Goal: Task Accomplishment & Management: Use online tool/utility

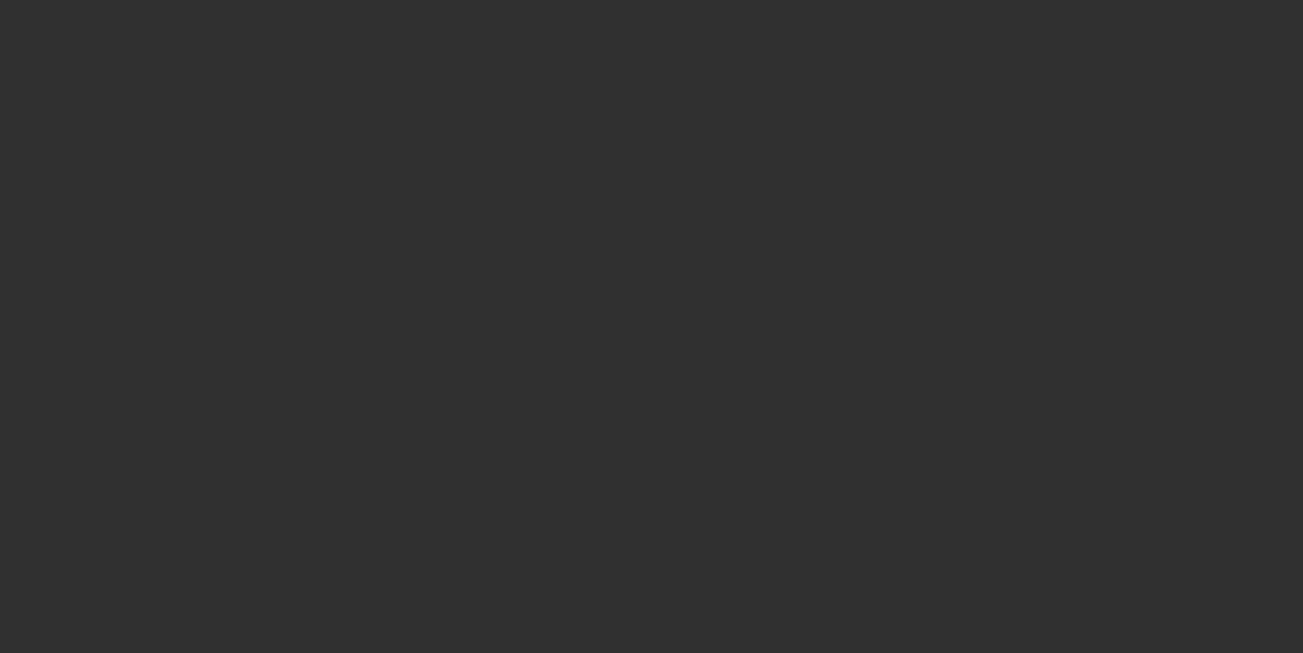
select select "10"
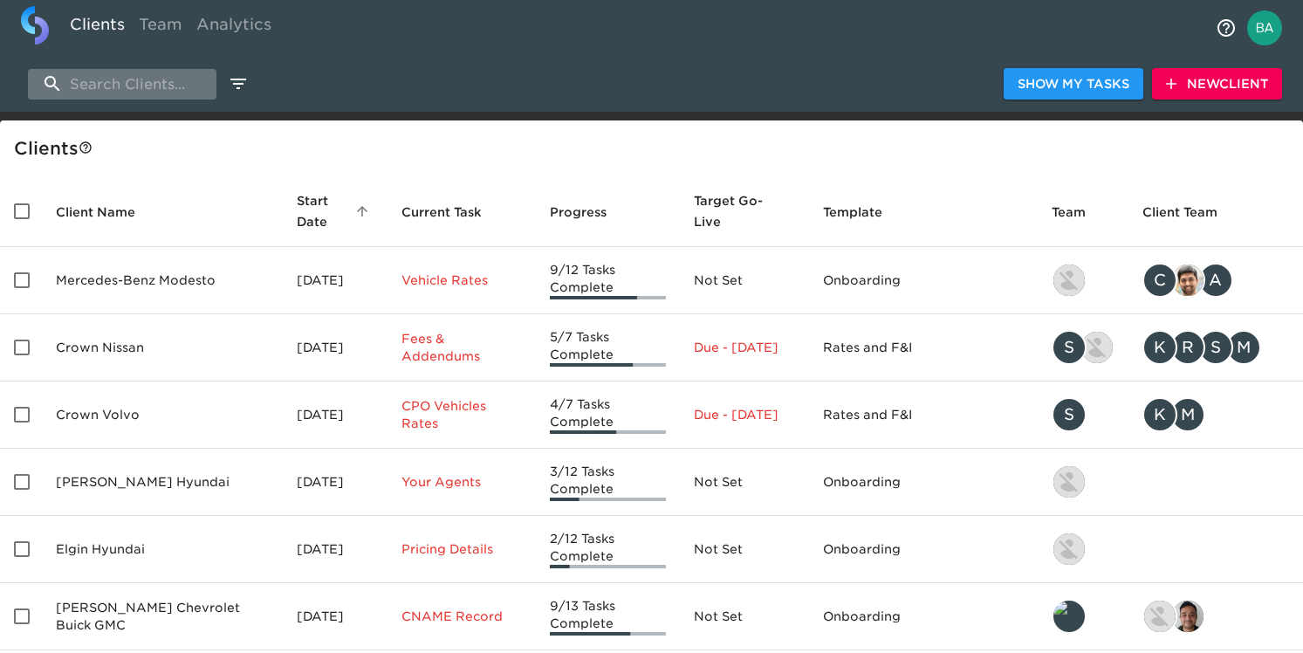
click at [93, 93] on input "search" at bounding box center [122, 84] width 189 height 31
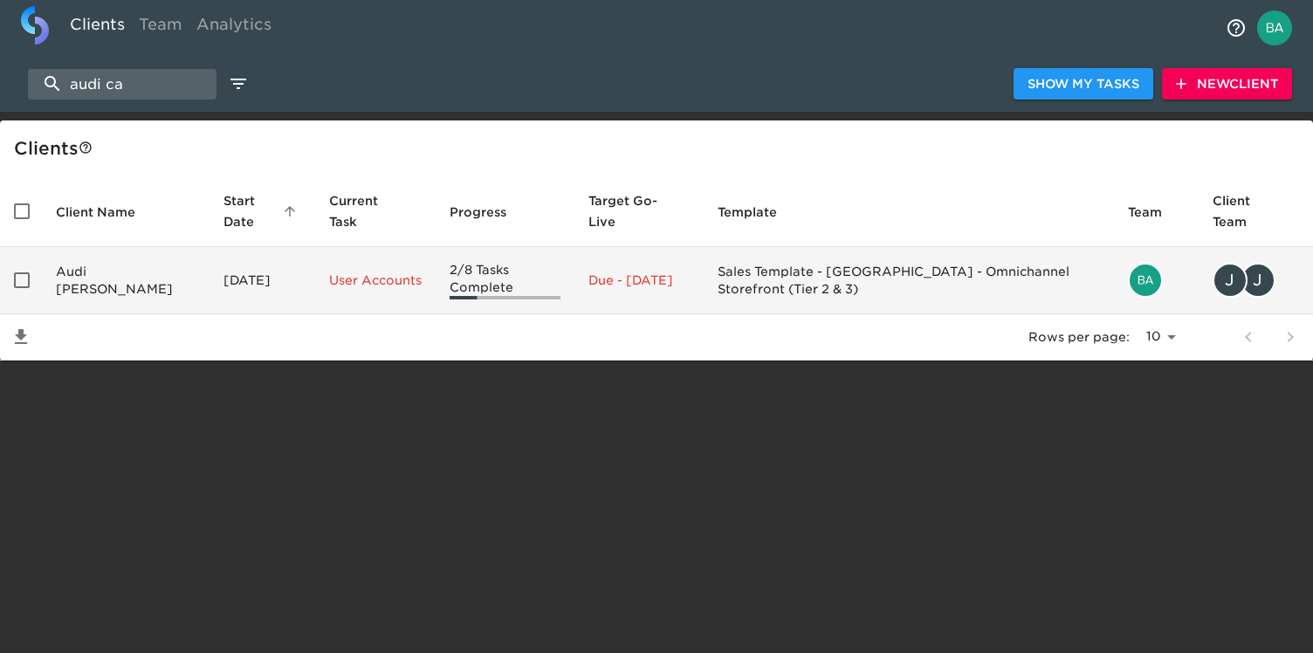
type input "audi ca"
click at [120, 275] on td "Audi Cary" at bounding box center [126, 280] width 168 height 67
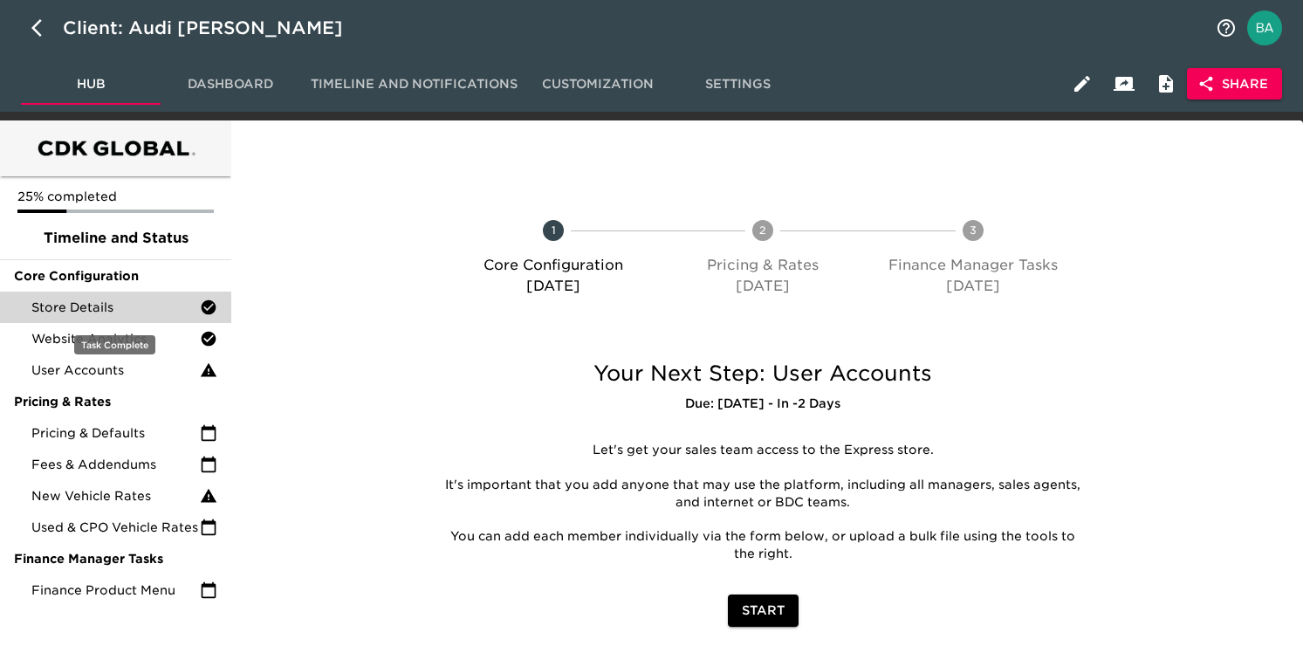
click at [89, 317] on div "Store Details" at bounding box center [115, 307] width 231 height 31
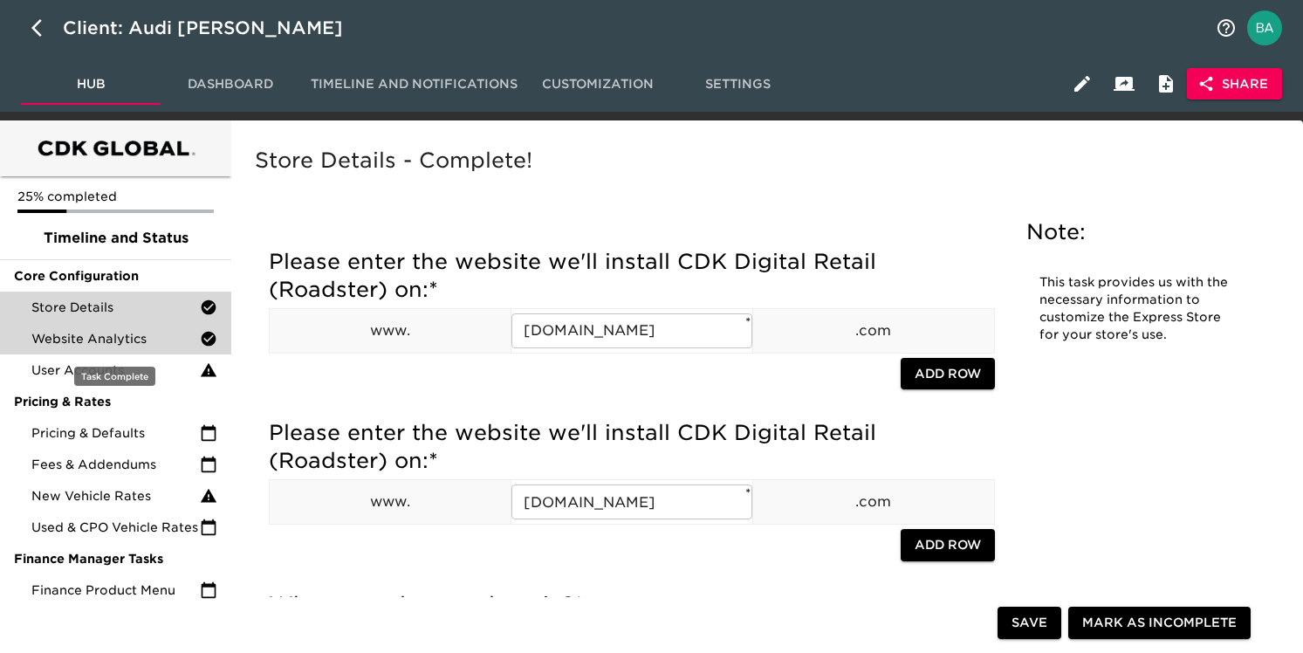
click at [86, 339] on span "Website Analytics" at bounding box center [115, 338] width 168 height 17
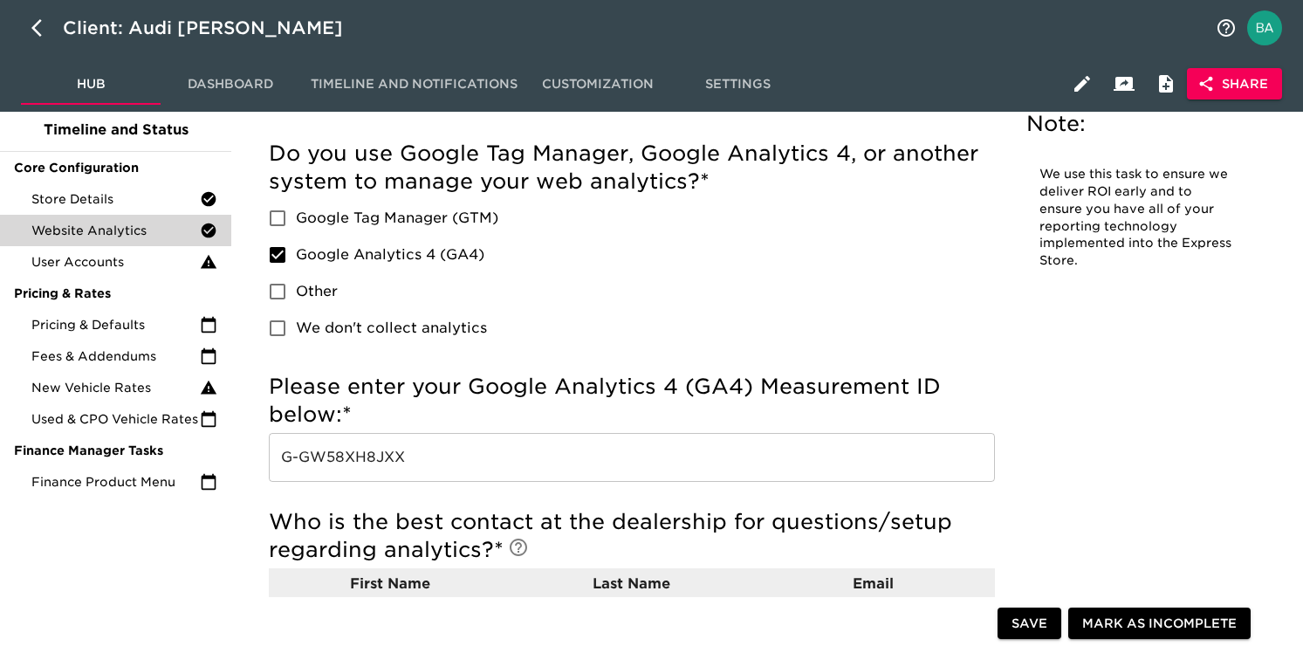
scroll to position [141, 0]
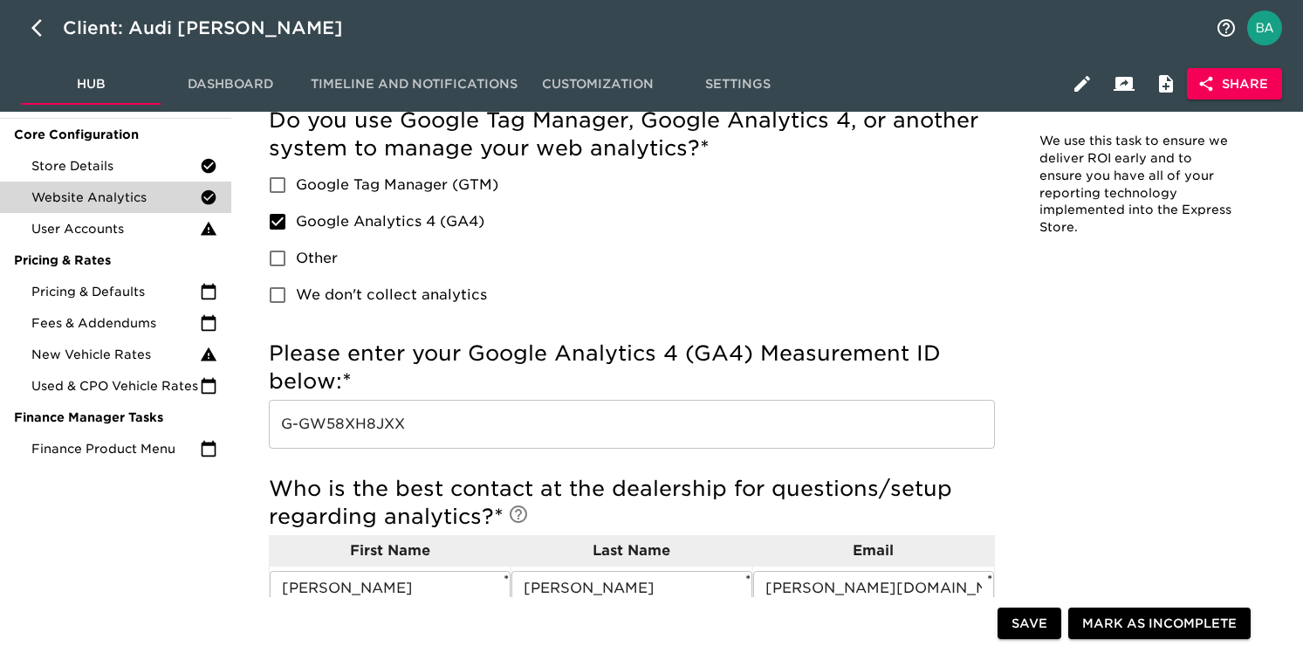
click at [370, 427] on input "G-GW58XH8JXX" at bounding box center [632, 424] width 726 height 49
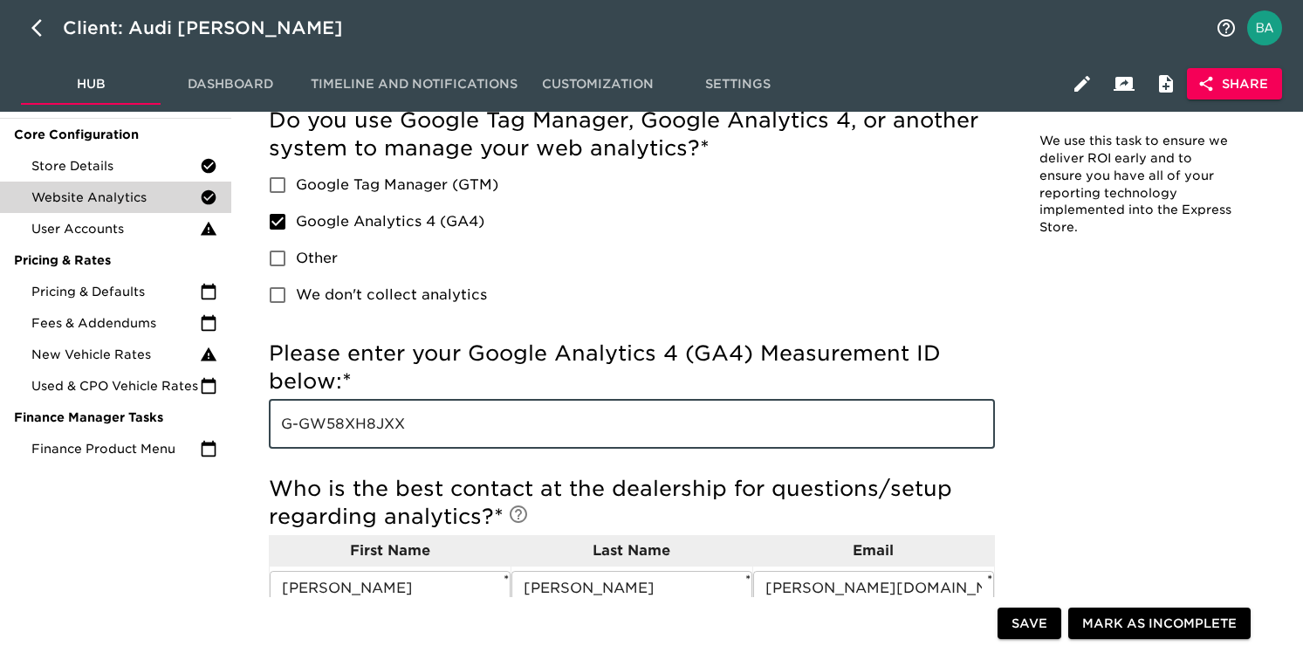
click at [370, 427] on input "G-GW58XH8JXX" at bounding box center [632, 424] width 726 height 49
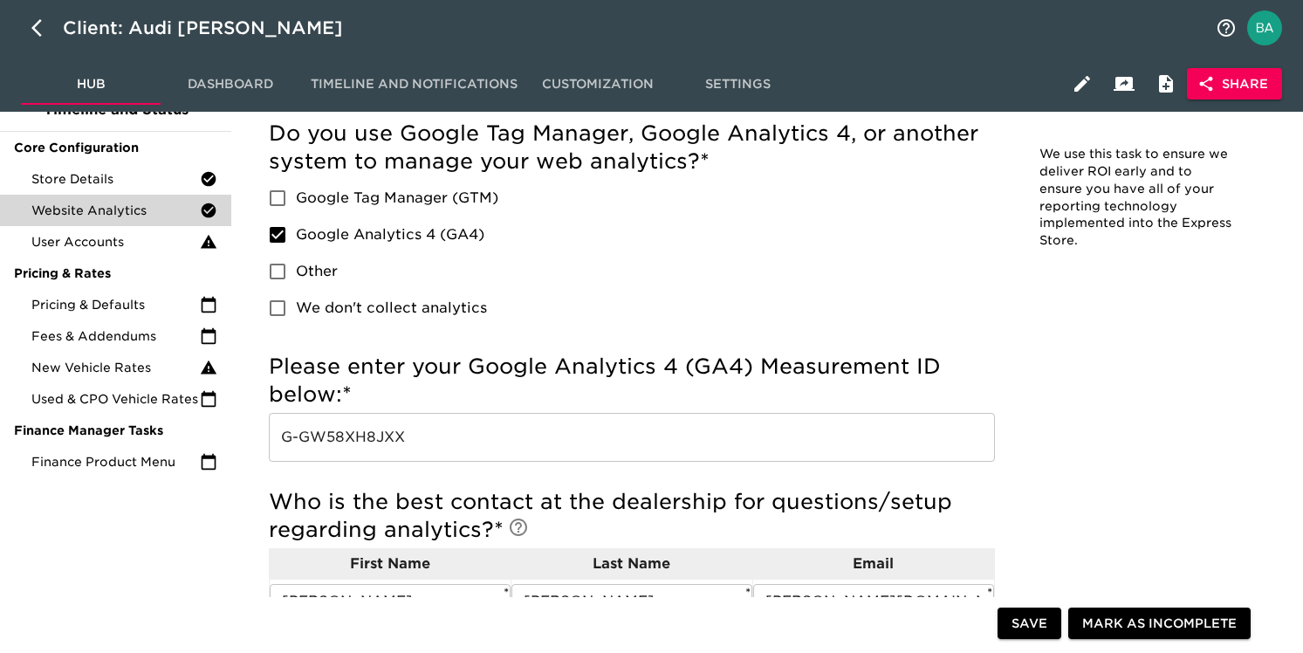
scroll to position [0, 0]
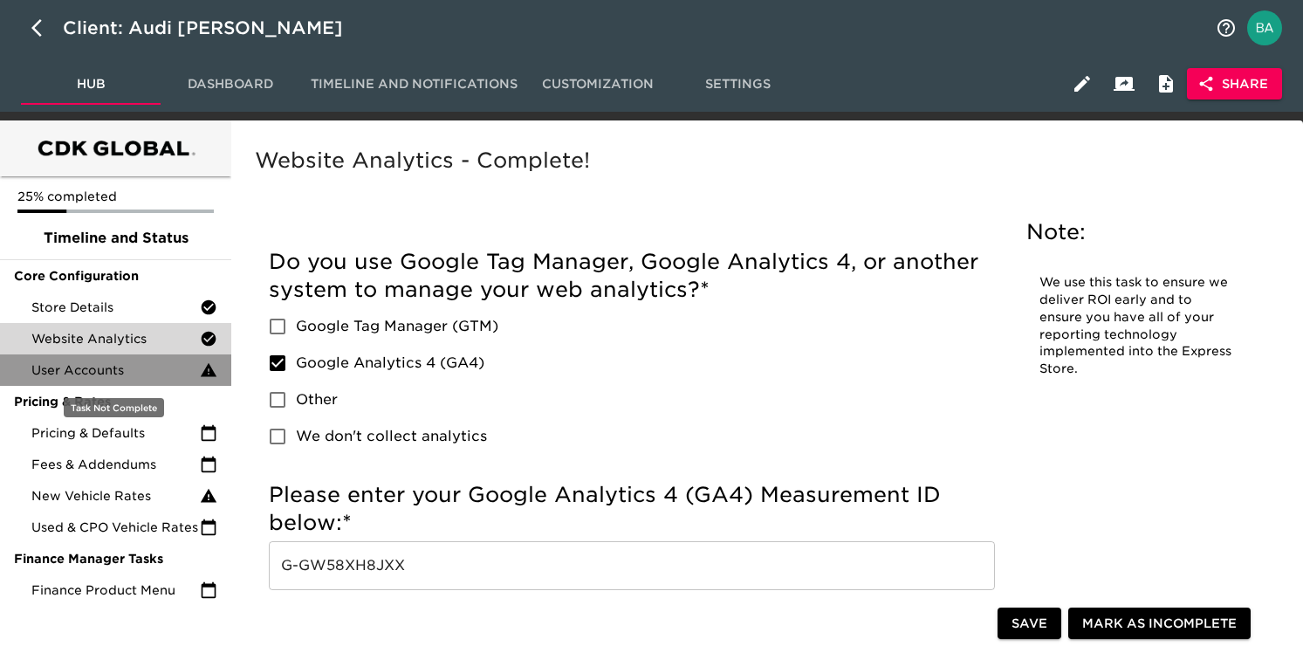
click at [103, 377] on span "User Accounts" at bounding box center [115, 369] width 168 height 17
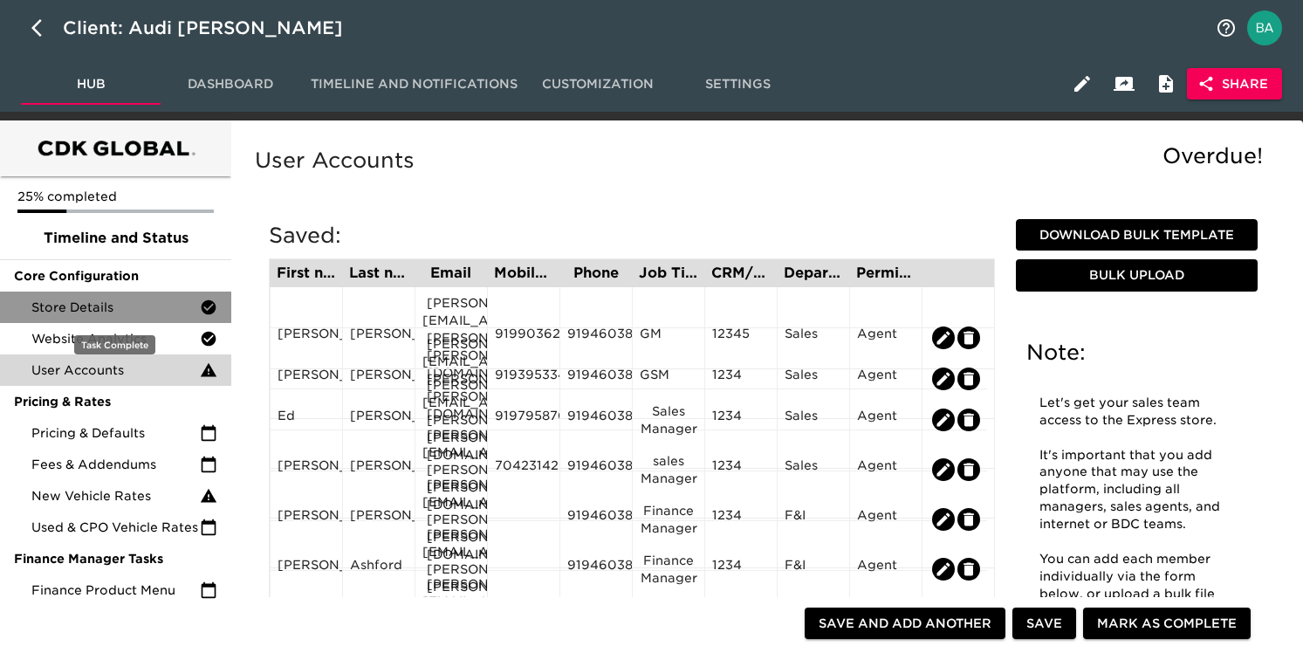
click at [85, 316] on div "Store Details" at bounding box center [115, 307] width 231 height 31
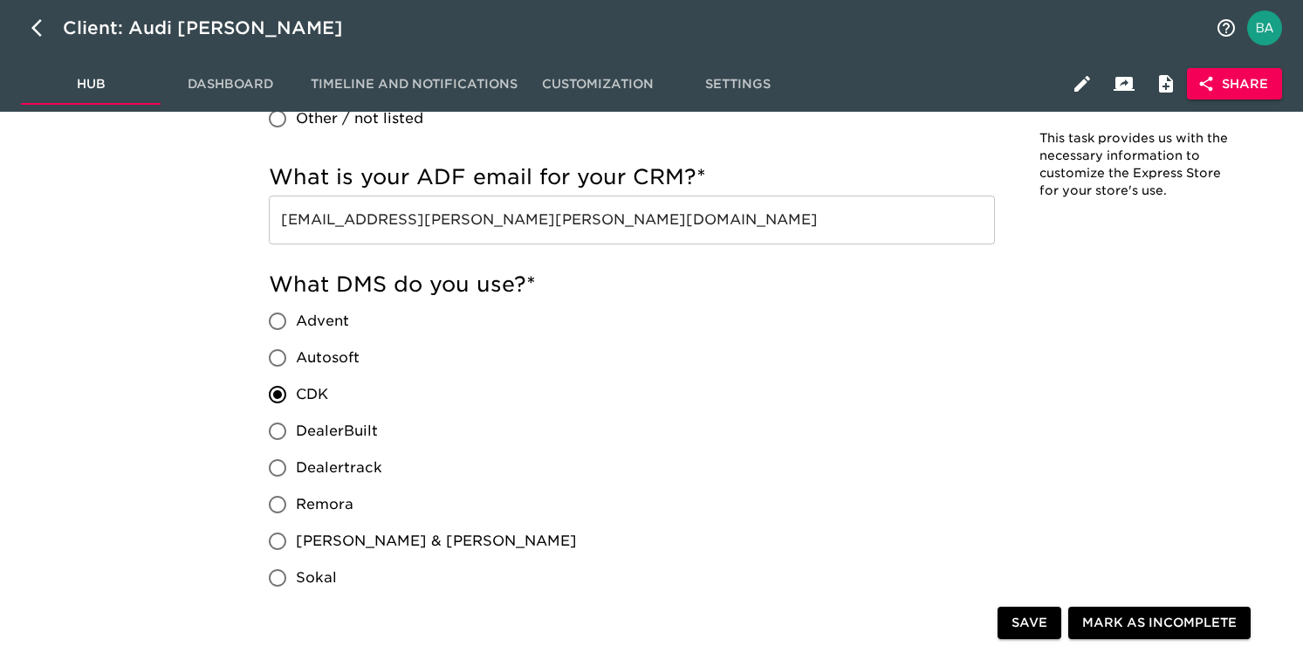
scroll to position [1369, 0]
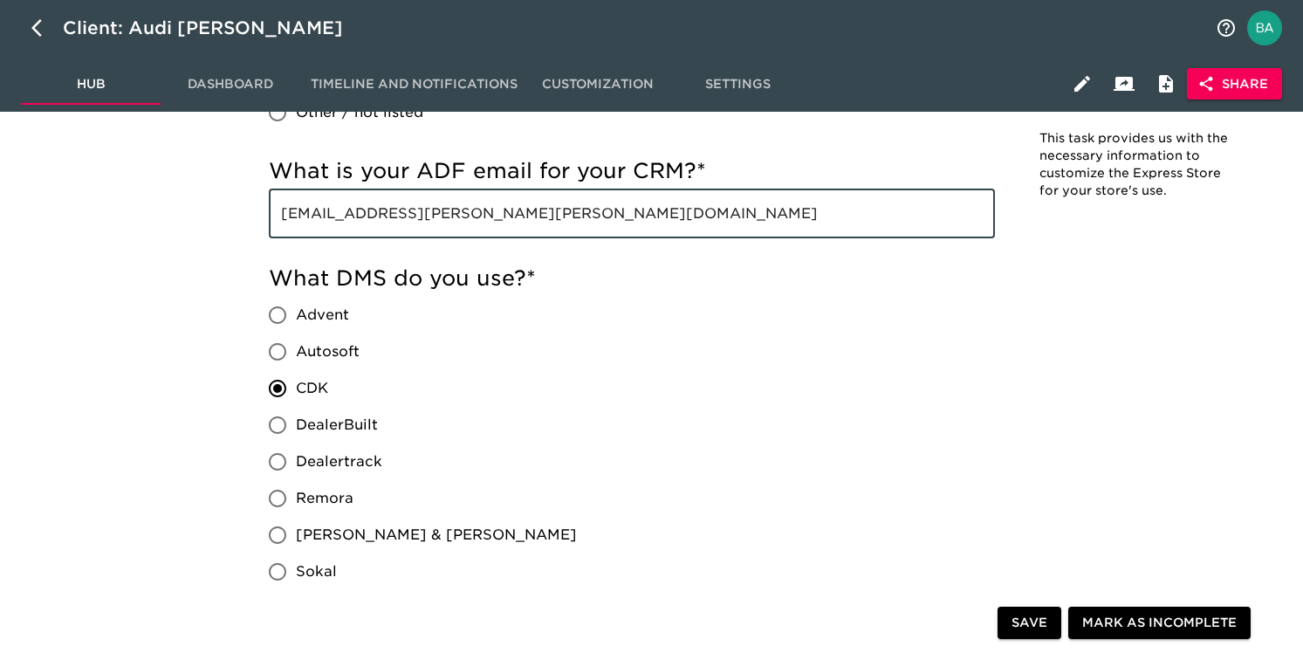
click at [394, 217] on input "NCR_audi.cary.sales@holman.com" at bounding box center [632, 213] width 726 height 49
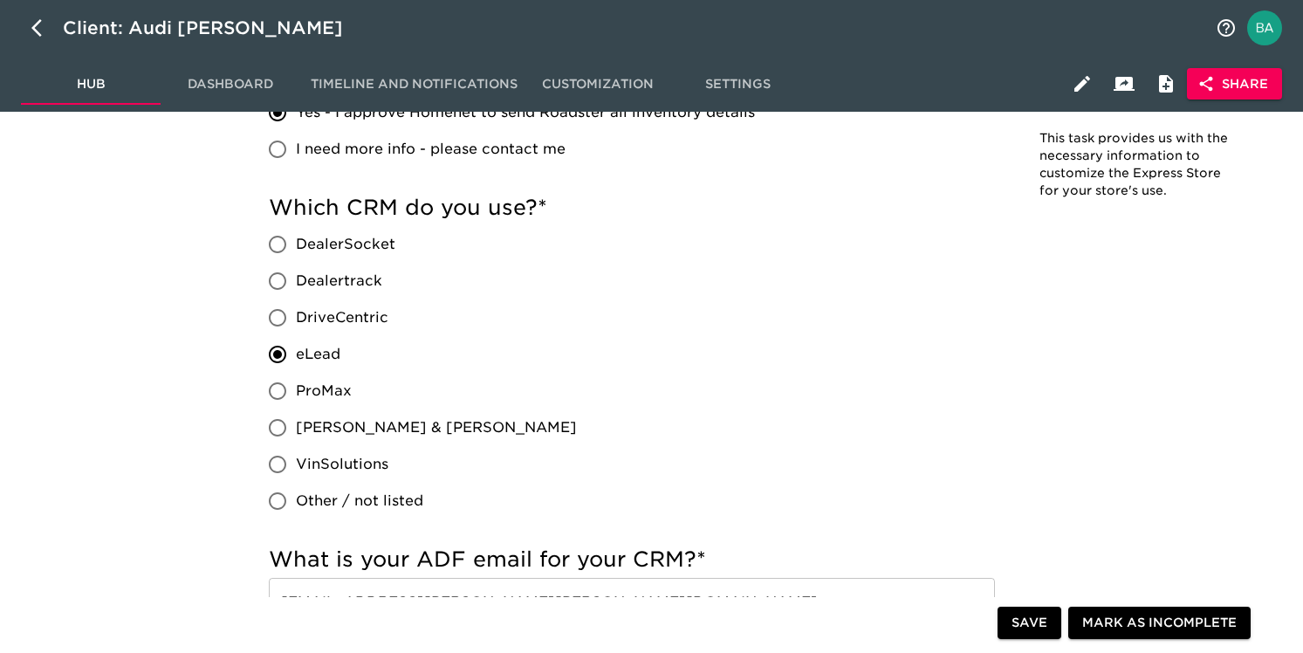
scroll to position [0, 0]
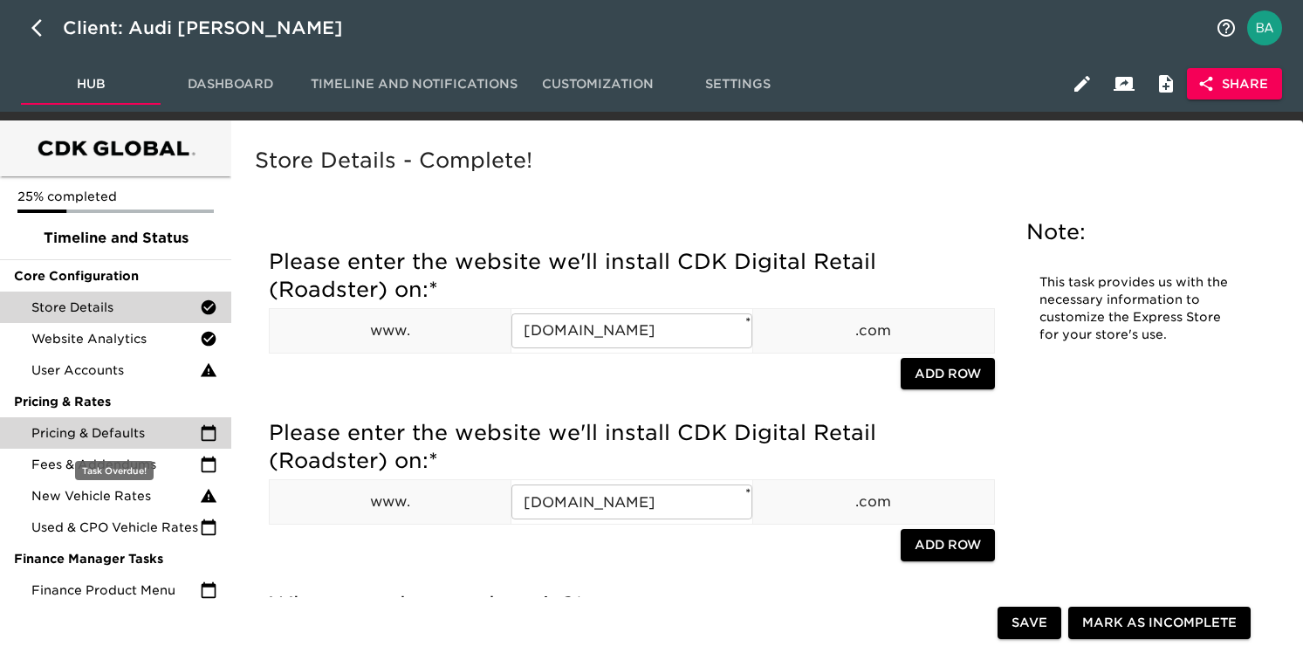
click at [93, 439] on span "Pricing & Defaults" at bounding box center [115, 432] width 168 height 17
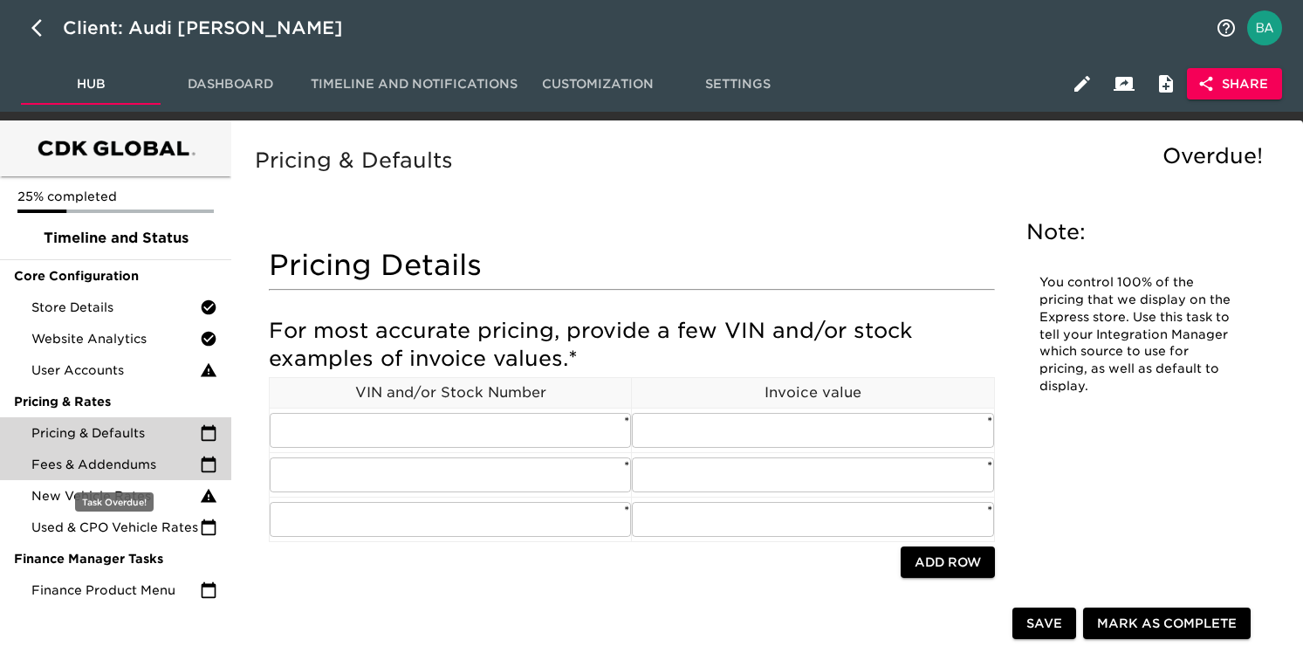
click at [123, 463] on span "Fees & Addendums" at bounding box center [115, 464] width 168 height 17
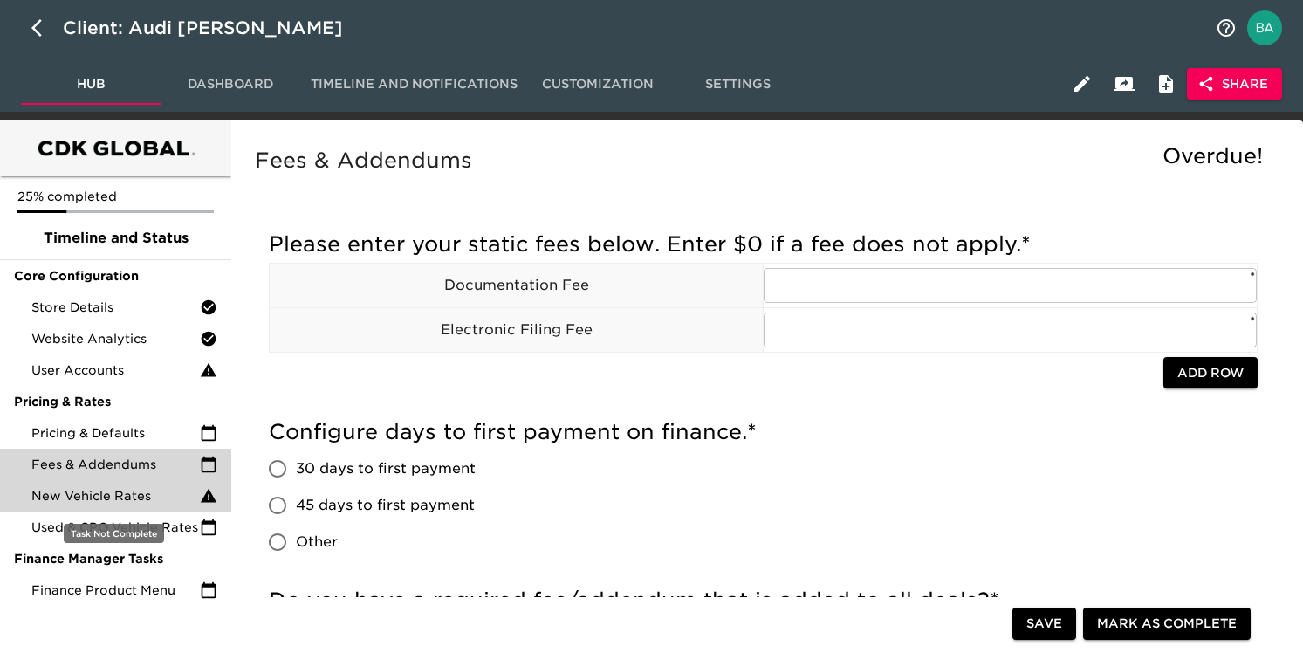
click at [101, 501] on span "New Vehicle Rates" at bounding box center [115, 495] width 168 height 17
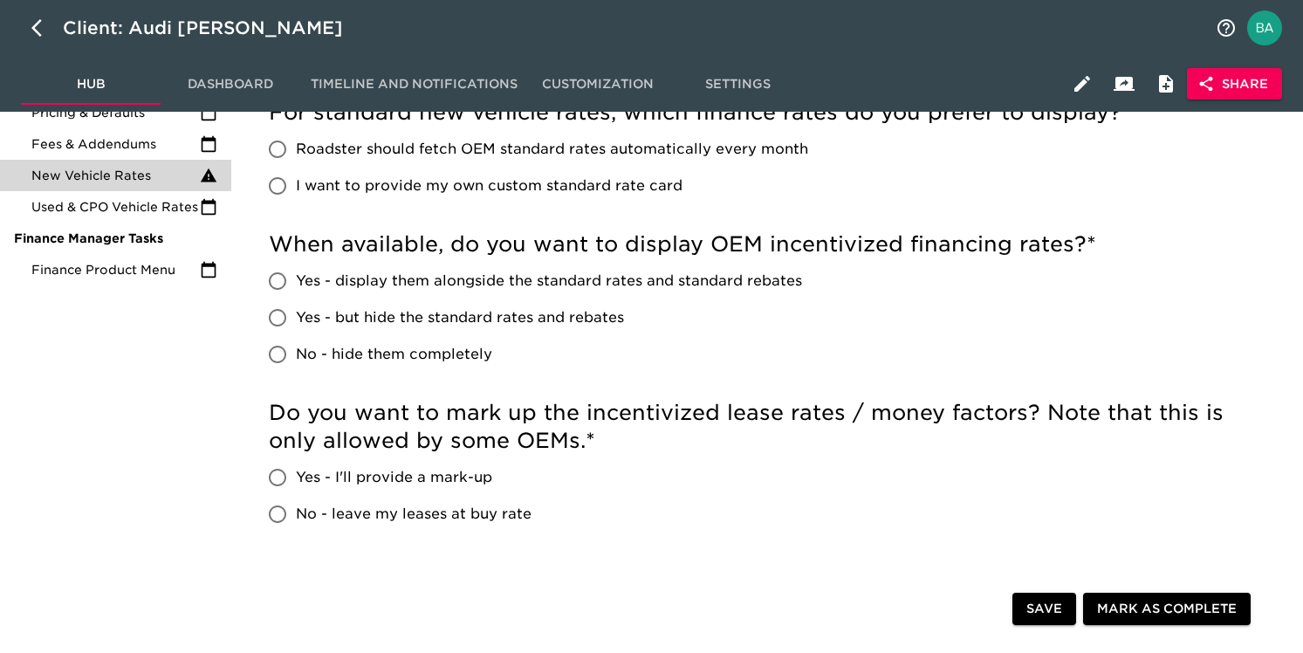
scroll to position [325, 0]
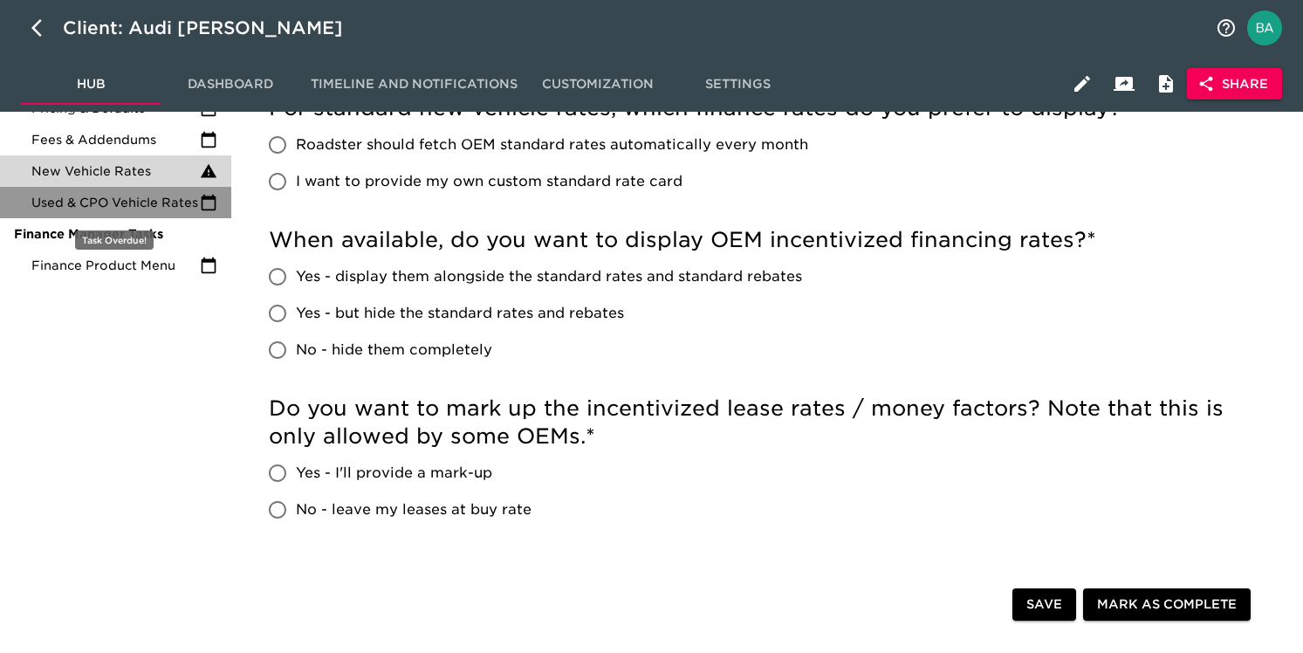
click at [145, 214] on div "Used & CPO Vehicle Rates" at bounding box center [115, 202] width 231 height 31
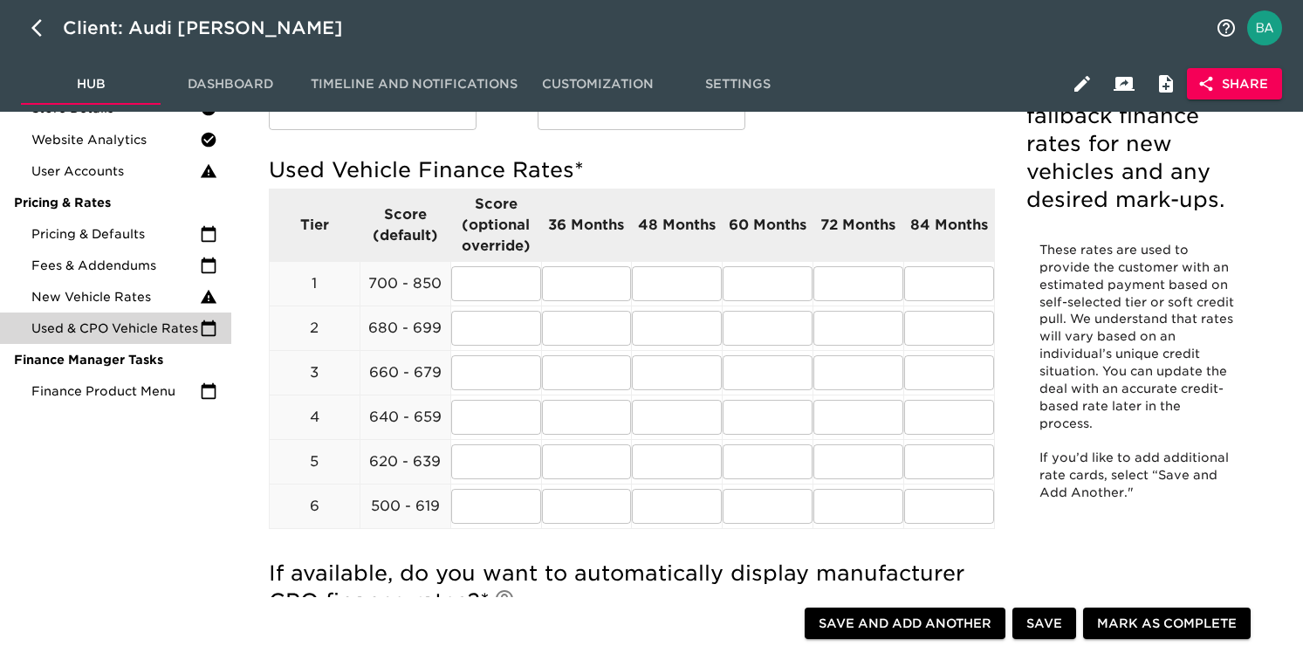
scroll to position [60, 0]
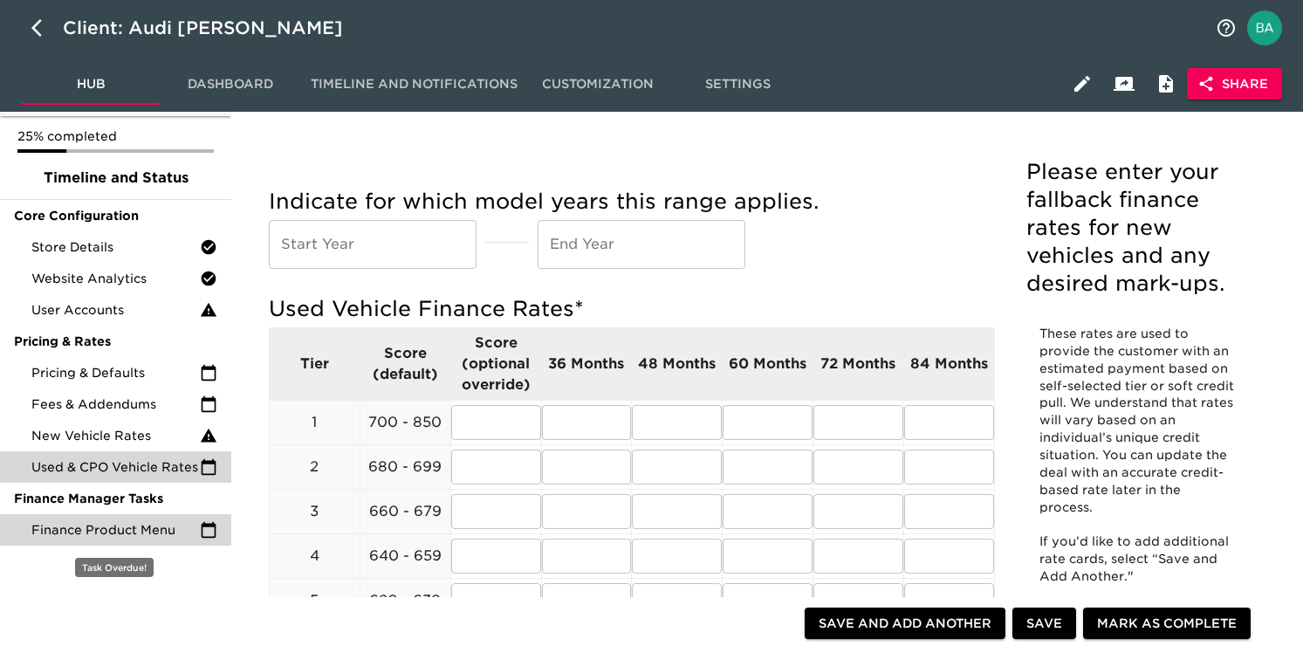
click at [46, 524] on span "Finance Product Menu" at bounding box center [115, 529] width 168 height 17
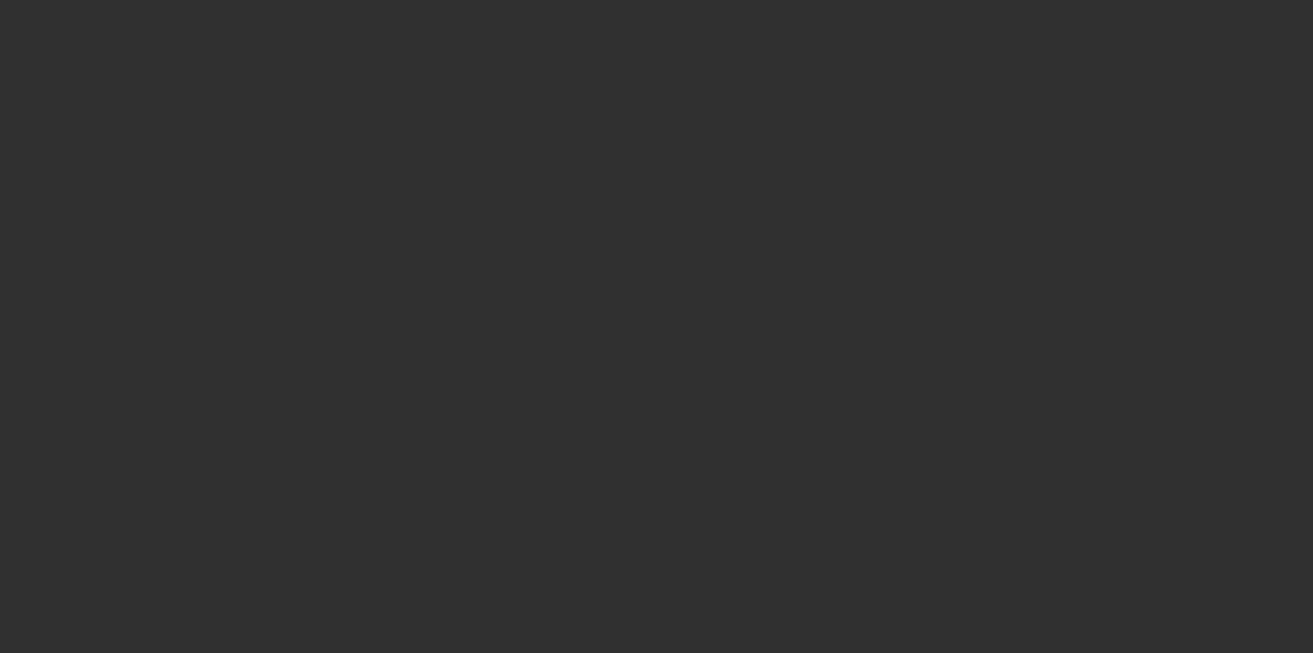
select select "10"
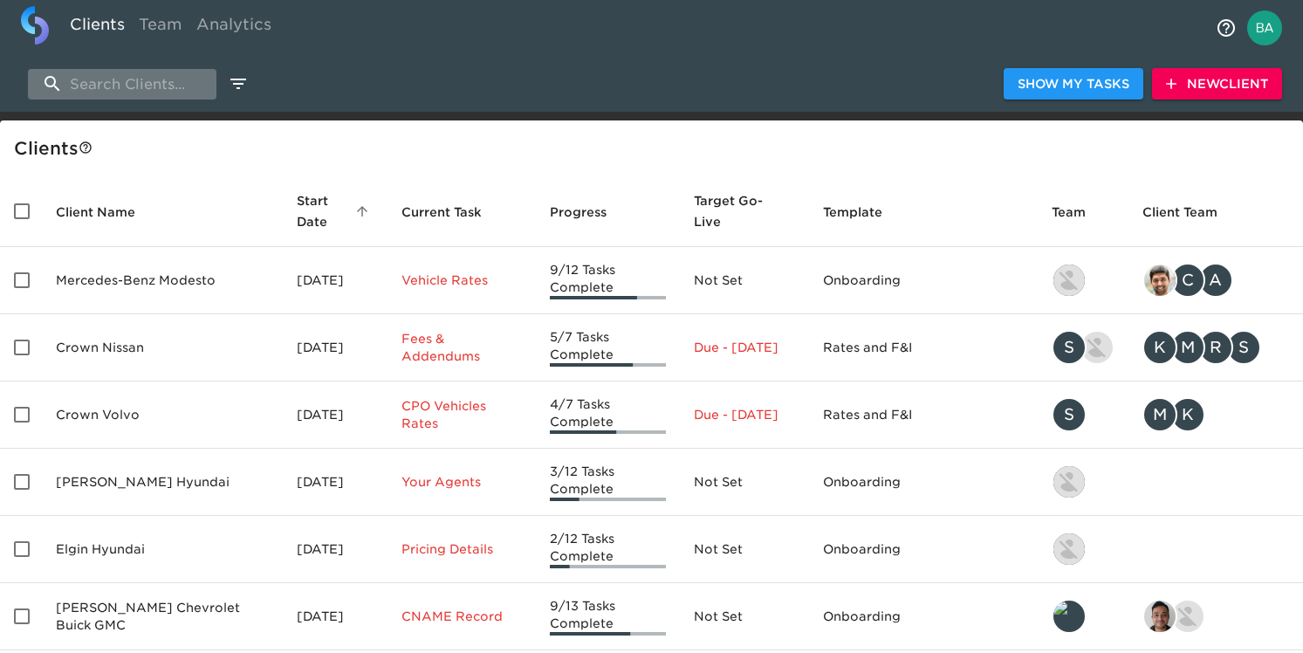
click at [132, 90] on input "search" at bounding box center [122, 84] width 189 height 31
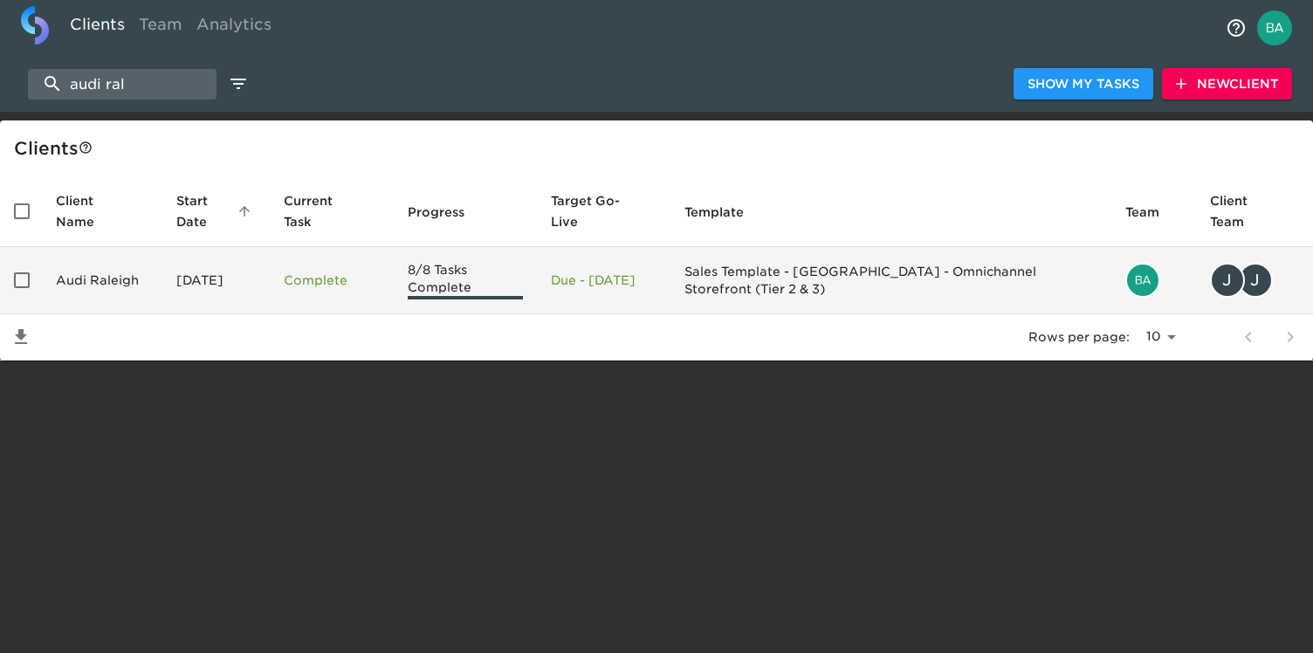
type input "audi ral"
click at [128, 278] on td "Audi Raleigh" at bounding box center [102, 280] width 120 height 67
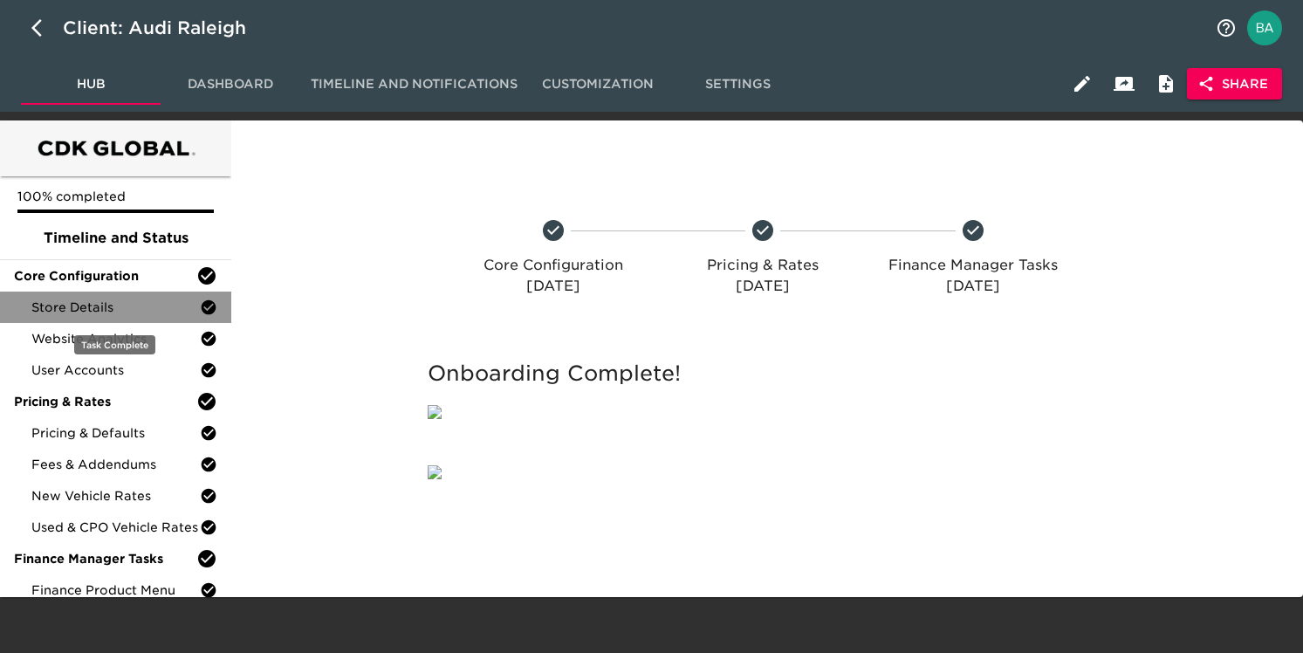
click at [127, 301] on span "Store Details" at bounding box center [115, 307] width 168 height 17
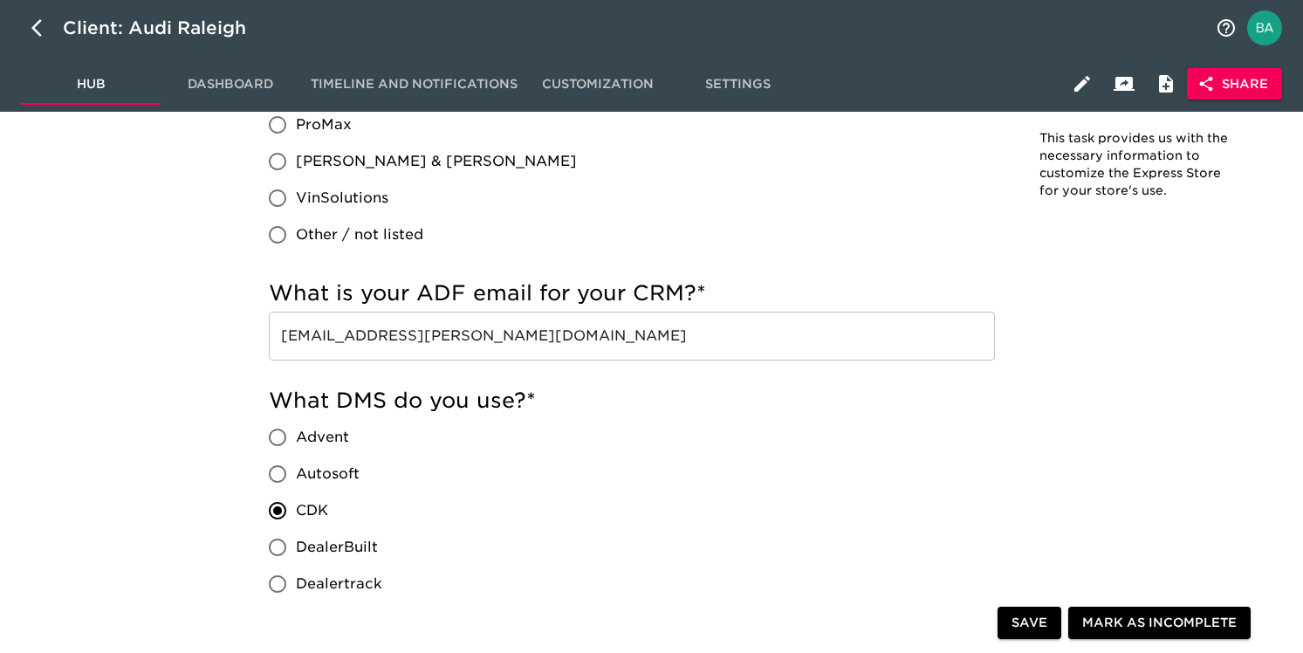
scroll to position [1250, 0]
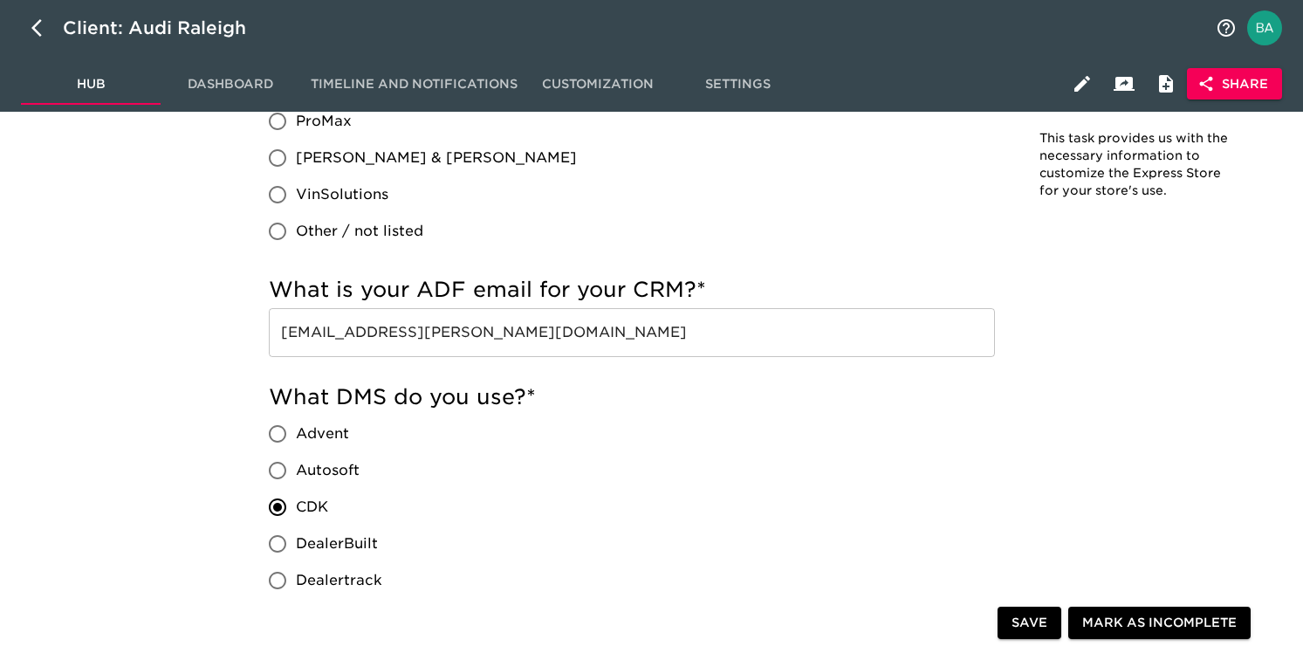
click at [469, 329] on input "NCR_Audi.Raleigh.Sales@holman.com" at bounding box center [632, 332] width 726 height 49
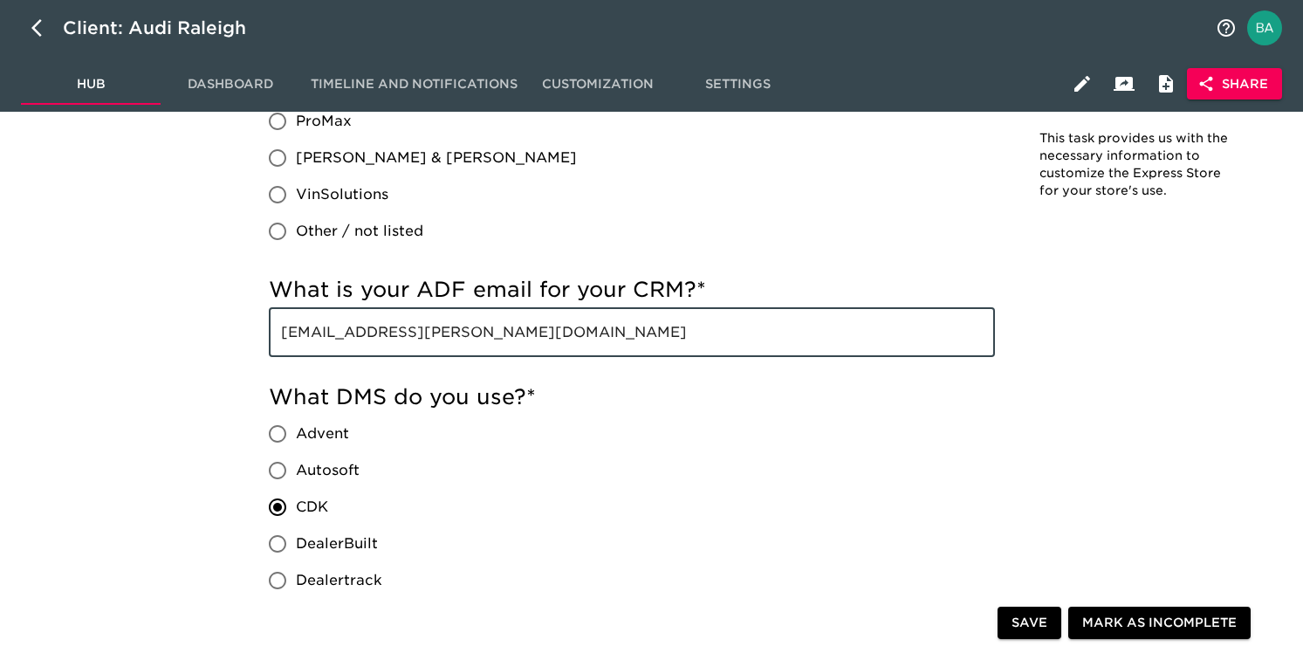
click at [469, 329] on input "NCR_Audi.Raleigh.Sales@holman.com" at bounding box center [632, 332] width 726 height 49
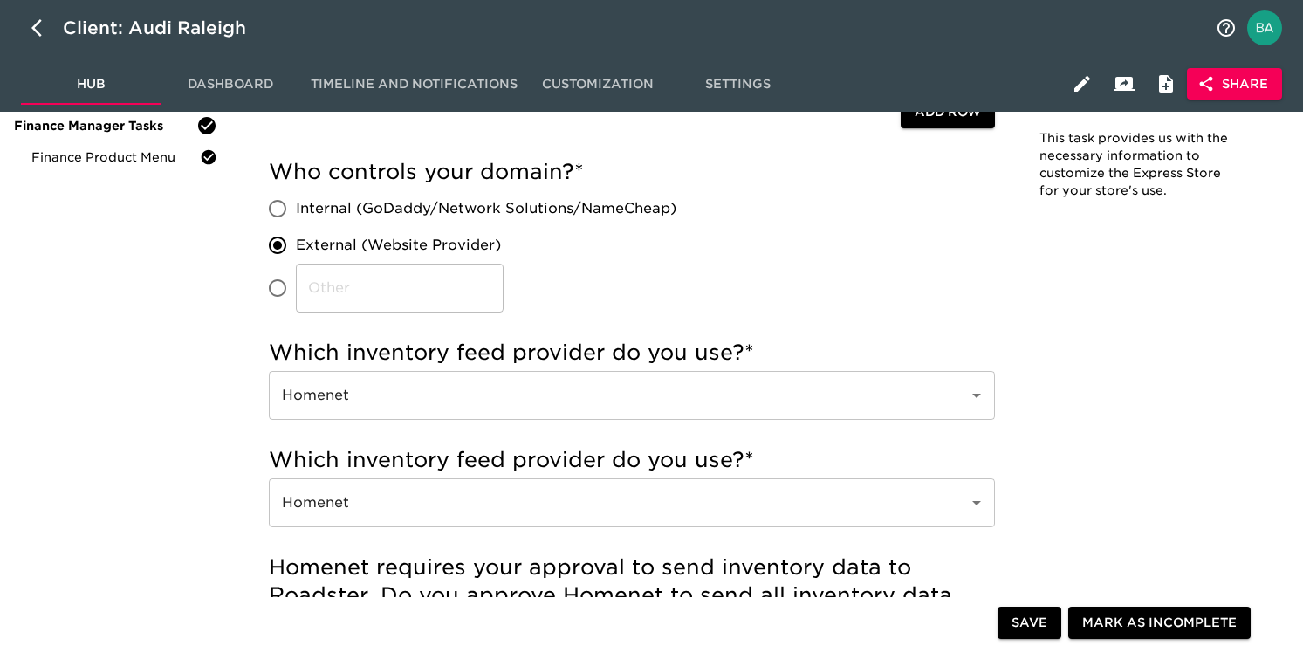
scroll to position [0, 0]
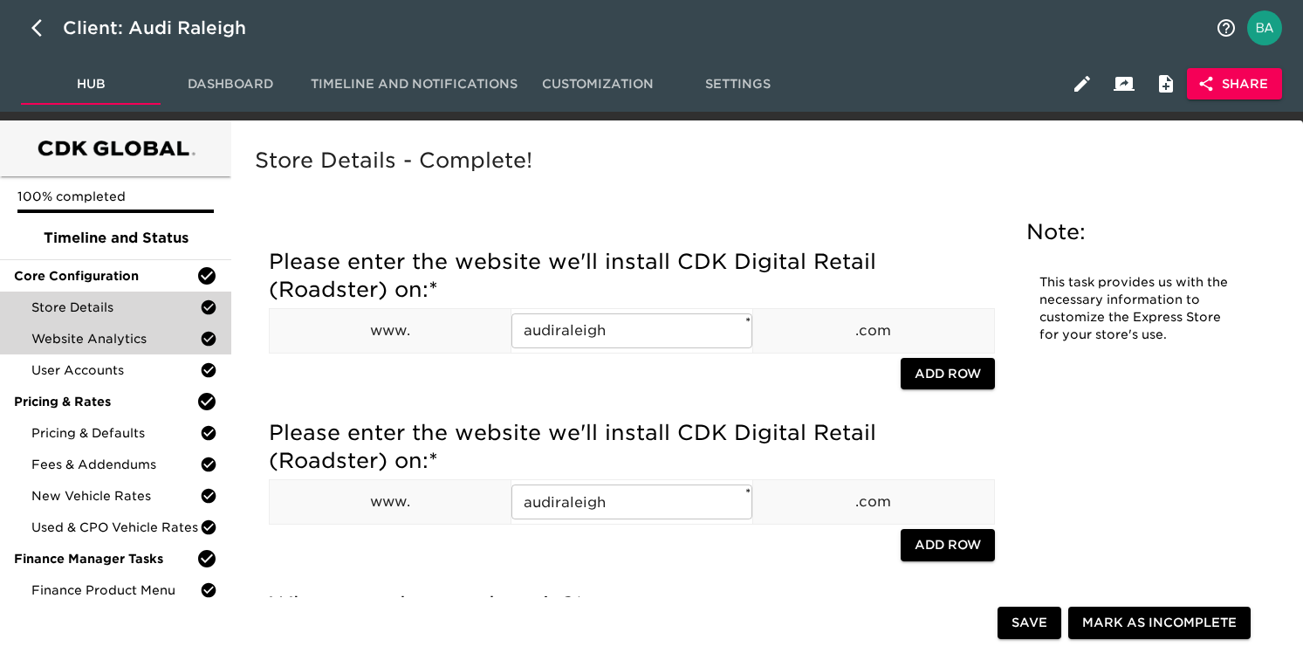
click at [120, 340] on span "Website Analytics" at bounding box center [115, 338] width 168 height 17
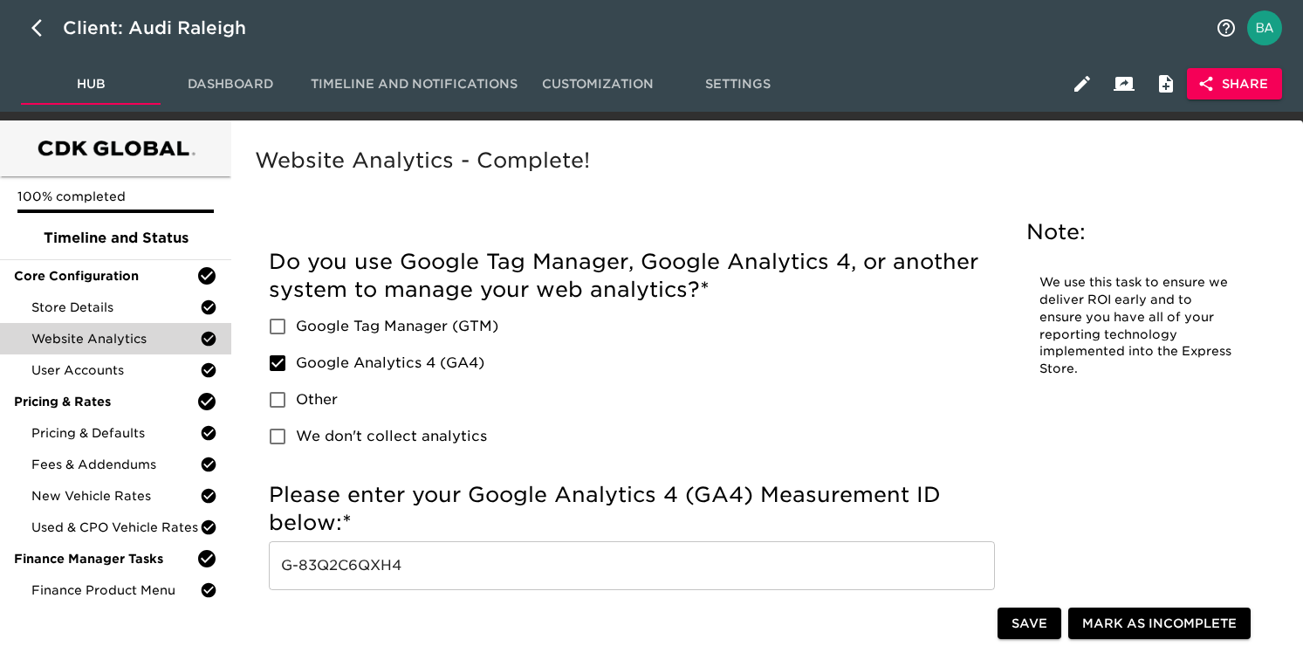
scroll to position [170, 0]
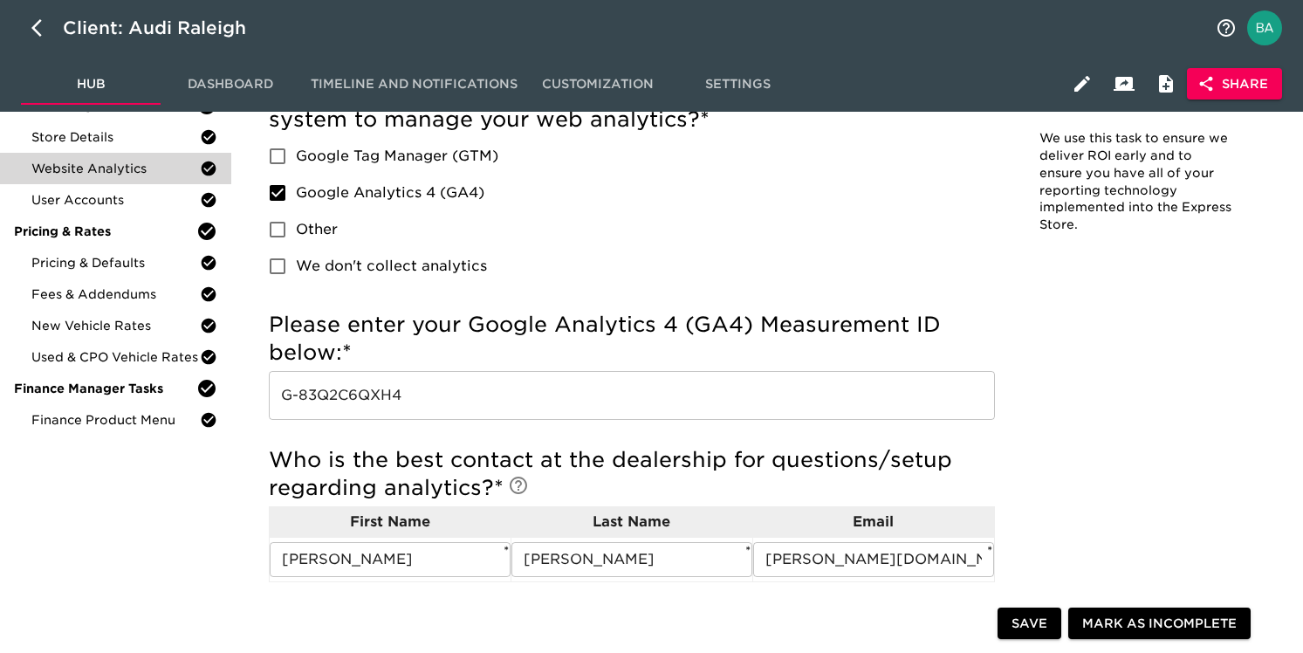
click at [349, 399] on input "G-83Q2C6QXH4" at bounding box center [632, 395] width 726 height 49
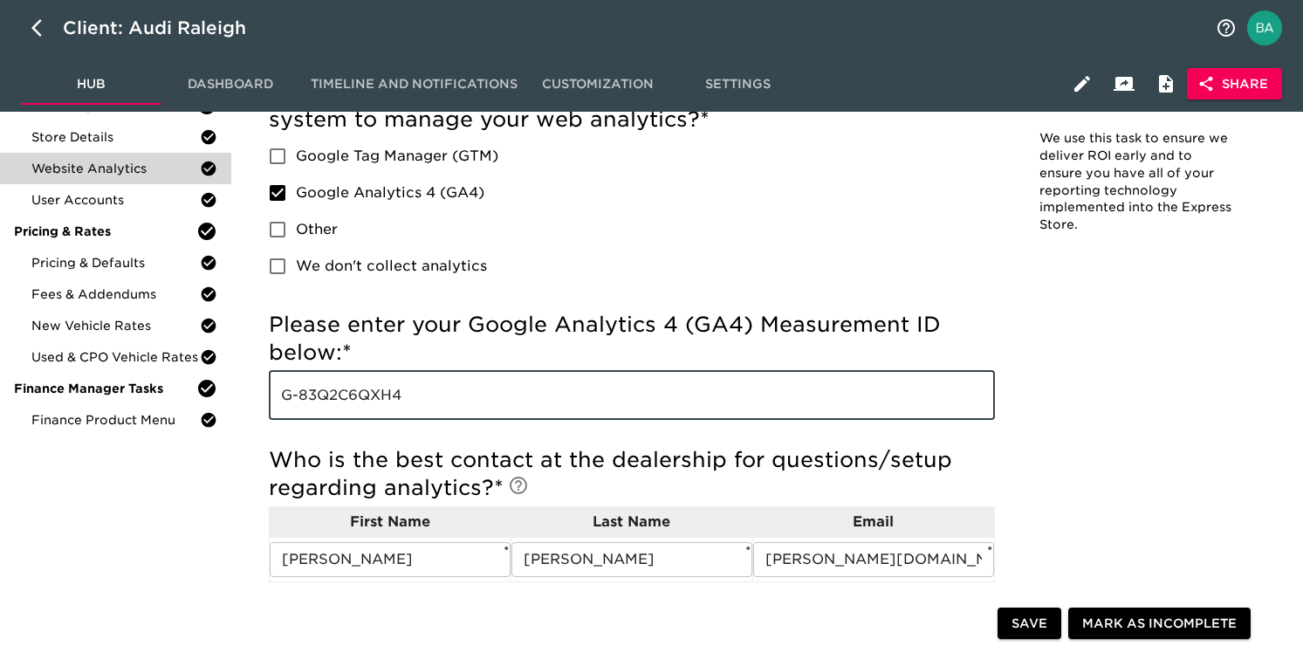
click at [349, 399] on input "G-83Q2C6QXH4" at bounding box center [632, 395] width 726 height 49
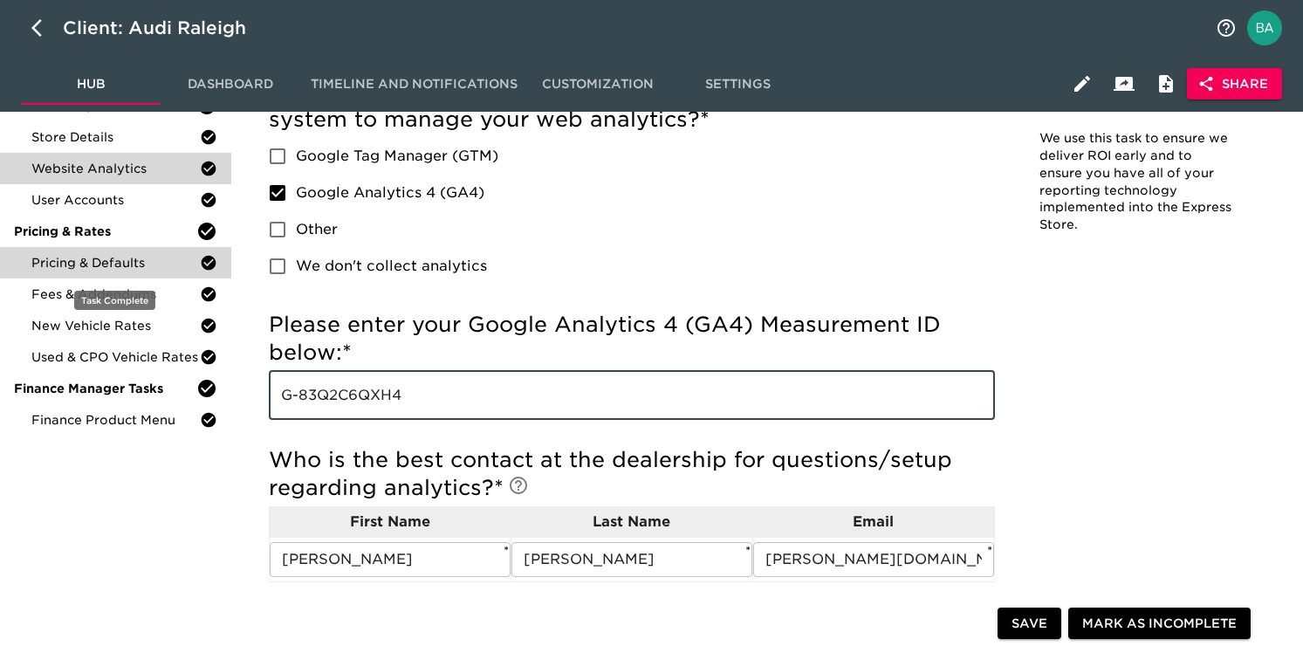
click at [58, 261] on span "Pricing & Defaults" at bounding box center [115, 262] width 168 height 17
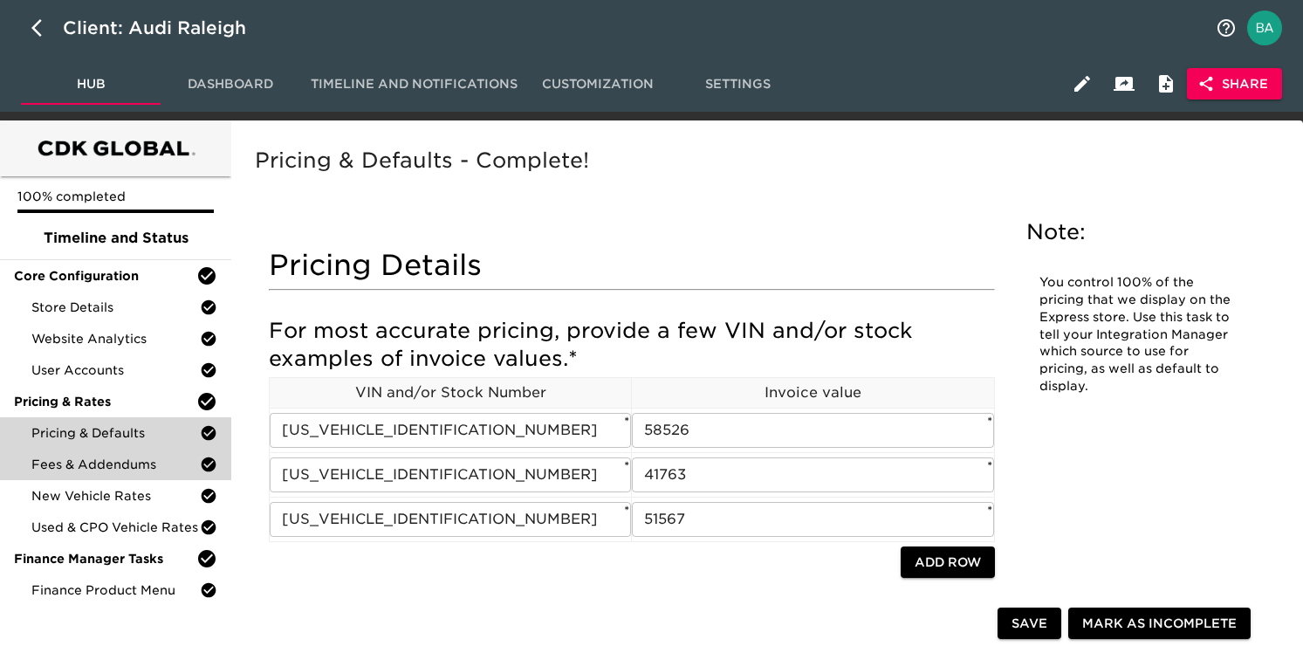
click at [57, 470] on span "Fees & Addendums" at bounding box center [115, 464] width 168 height 17
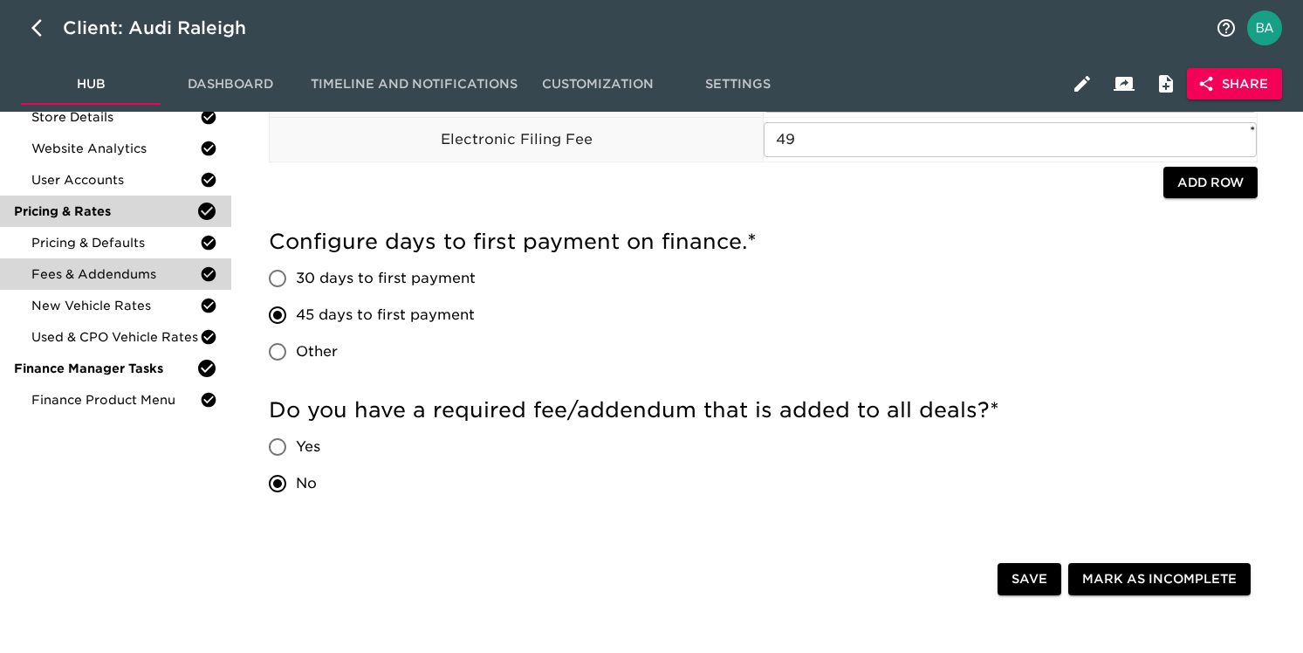
scroll to position [207, 0]
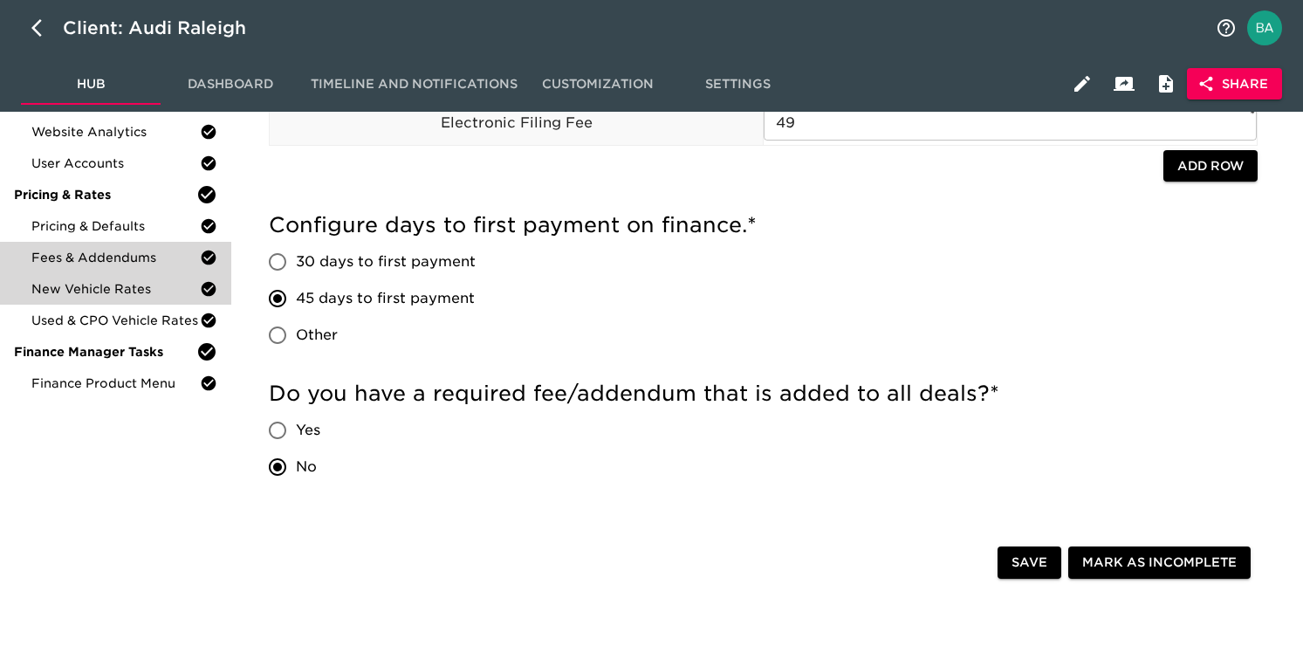
click at [71, 292] on span "New Vehicle Rates" at bounding box center [115, 288] width 168 height 17
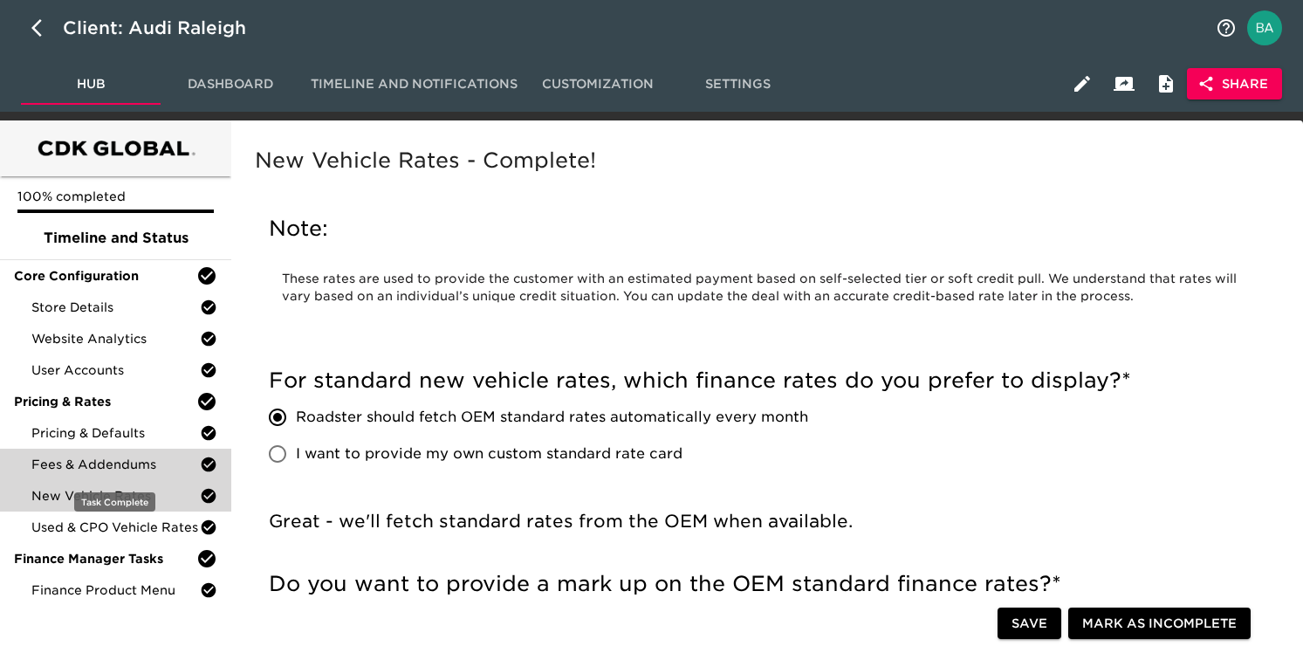
click at [75, 463] on span "Fees & Addendums" at bounding box center [115, 464] width 168 height 17
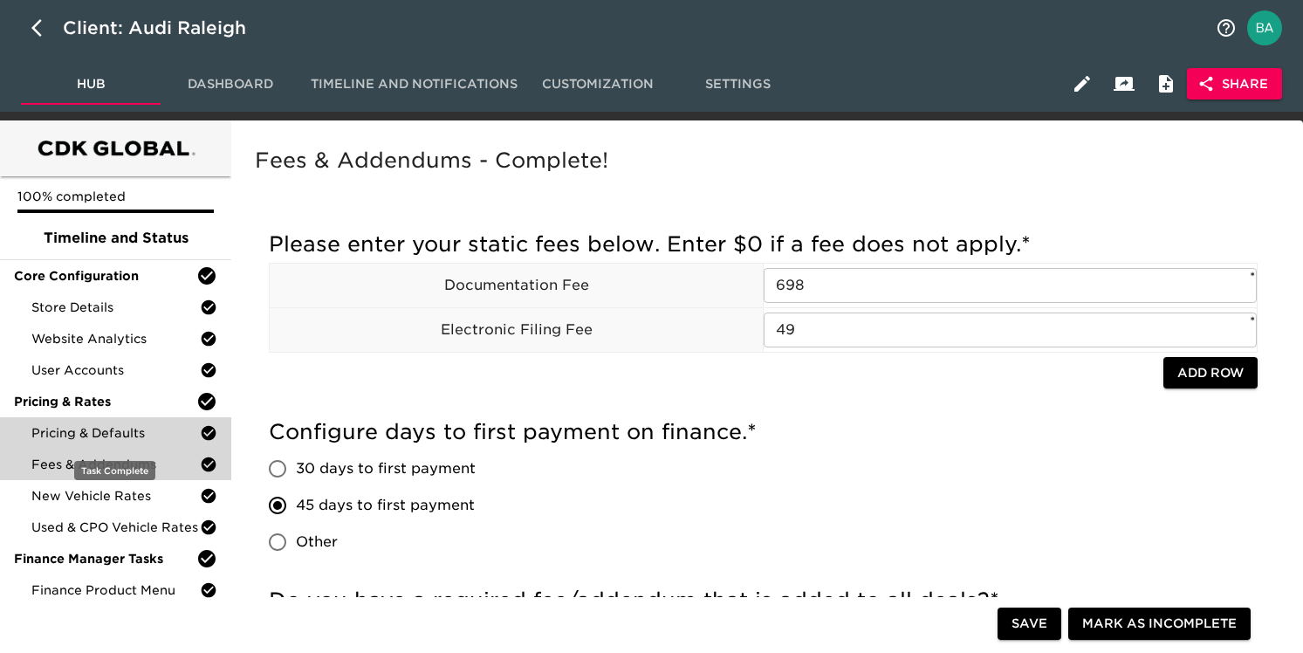
click at [75, 432] on span "Pricing & Defaults" at bounding box center [115, 432] width 168 height 17
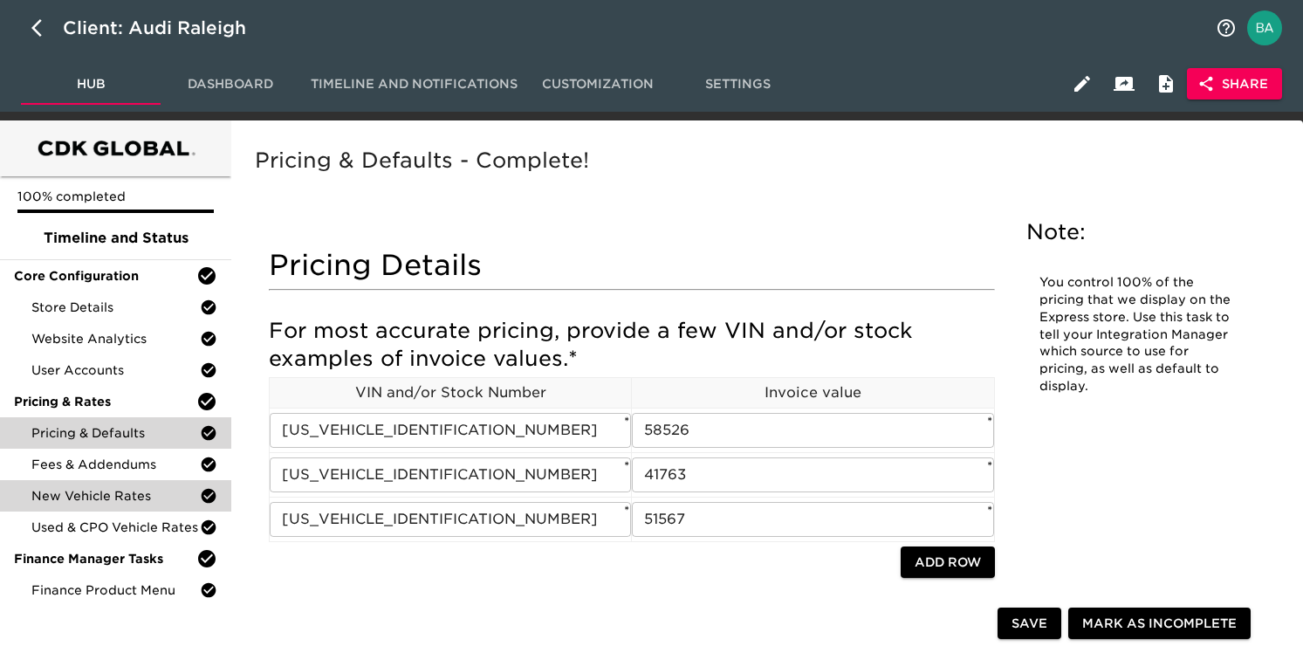
click at [65, 495] on span "New Vehicle Rates" at bounding box center [115, 495] width 168 height 17
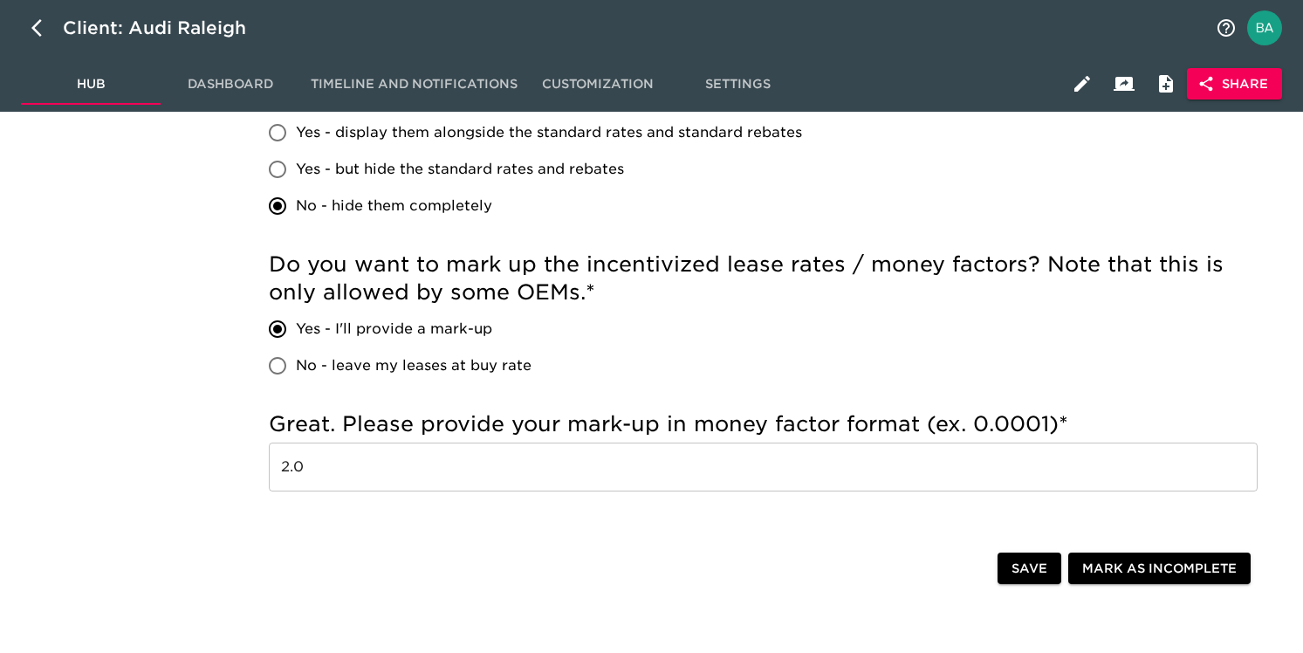
scroll to position [1161, 0]
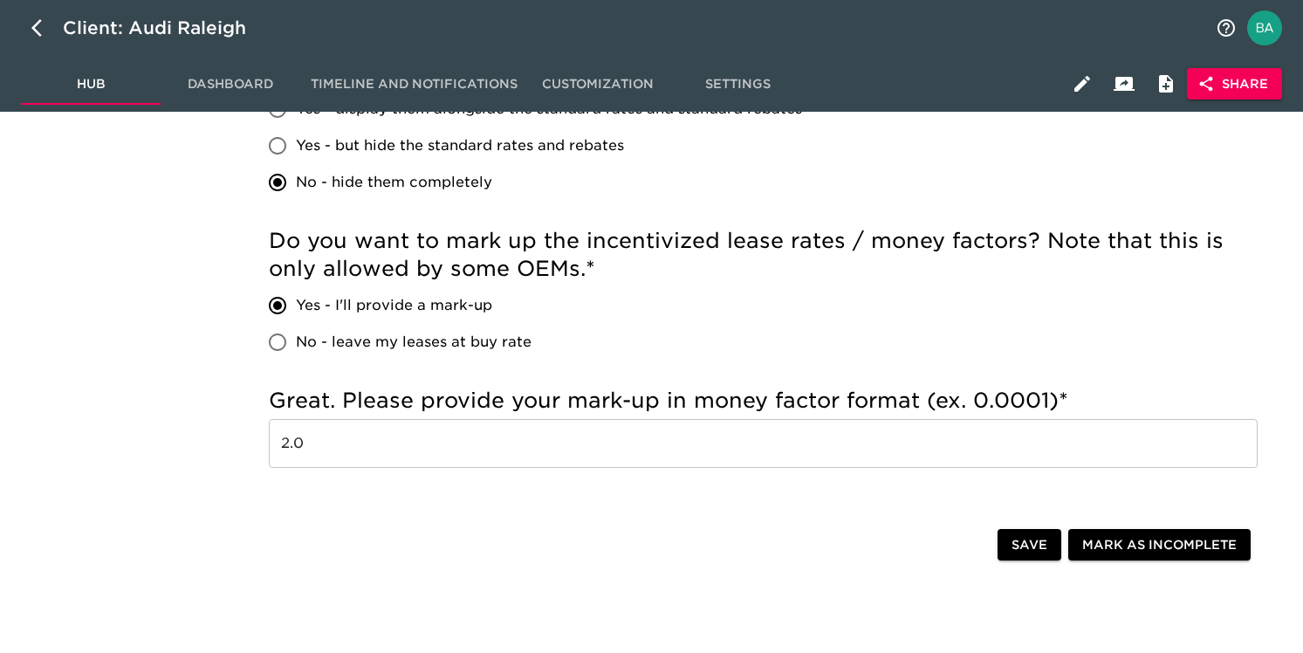
click at [298, 444] on input "2.0" at bounding box center [763, 443] width 989 height 49
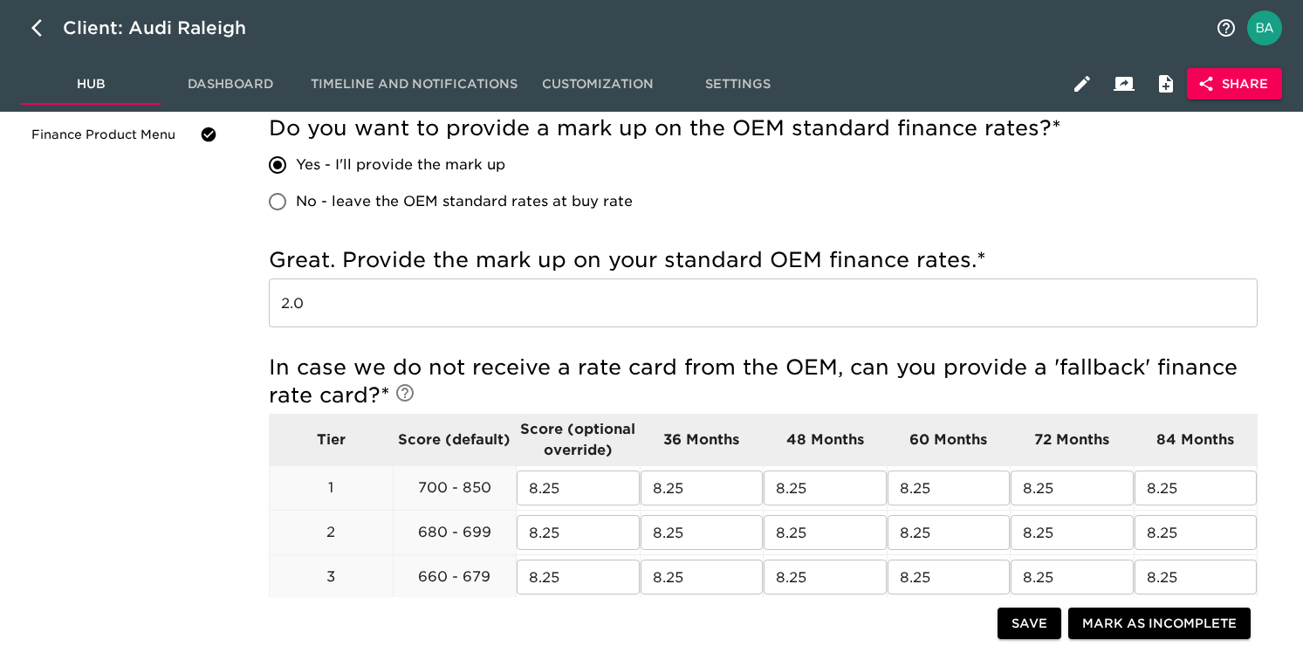
scroll to position [418, 0]
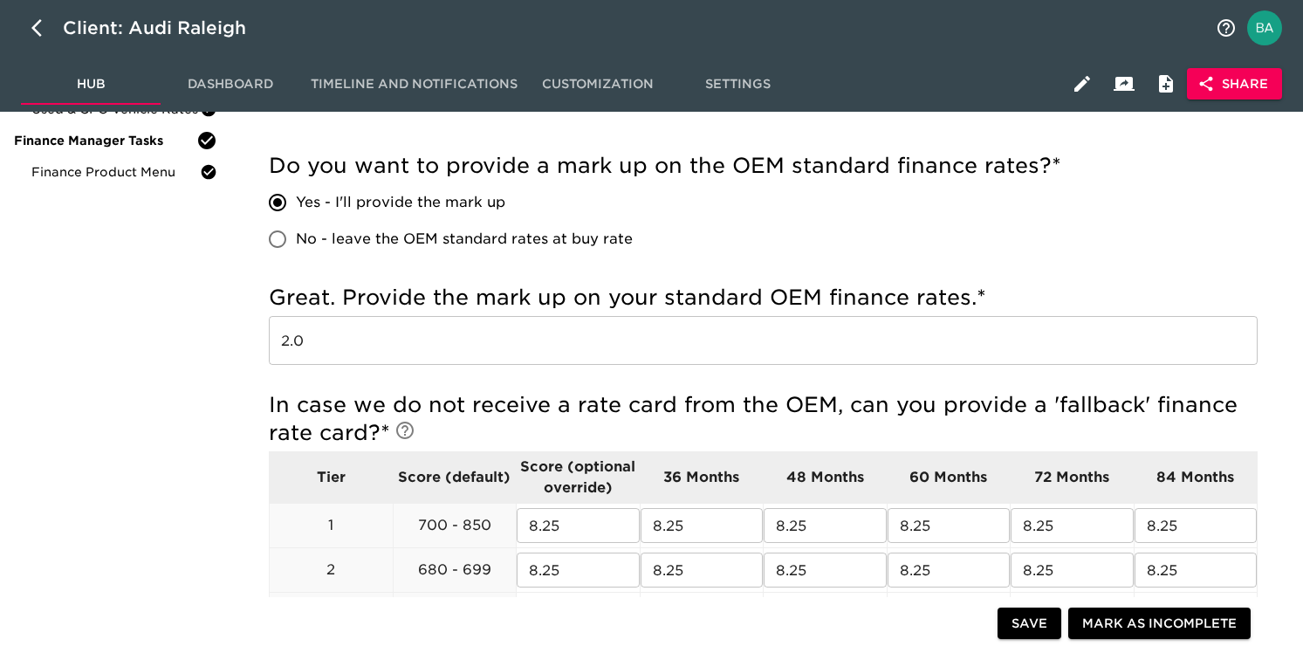
click at [280, 340] on input "2.0" at bounding box center [763, 340] width 989 height 49
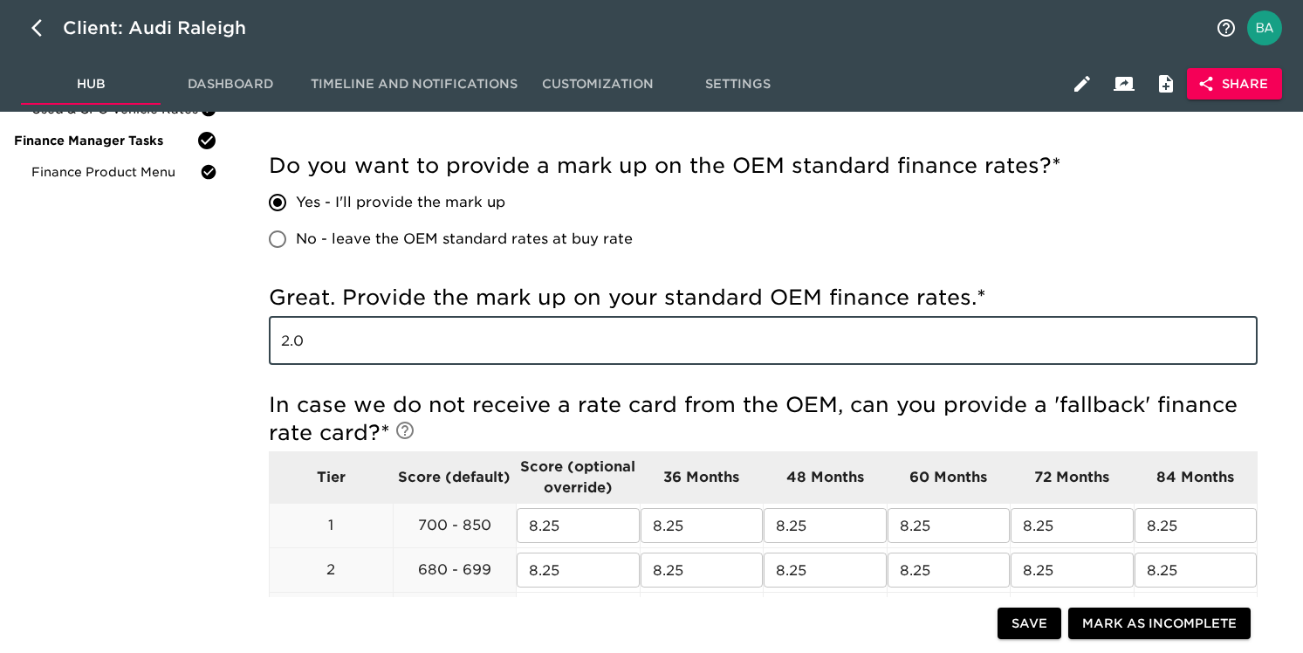
click at [280, 340] on input "2.0" at bounding box center [763, 340] width 989 height 49
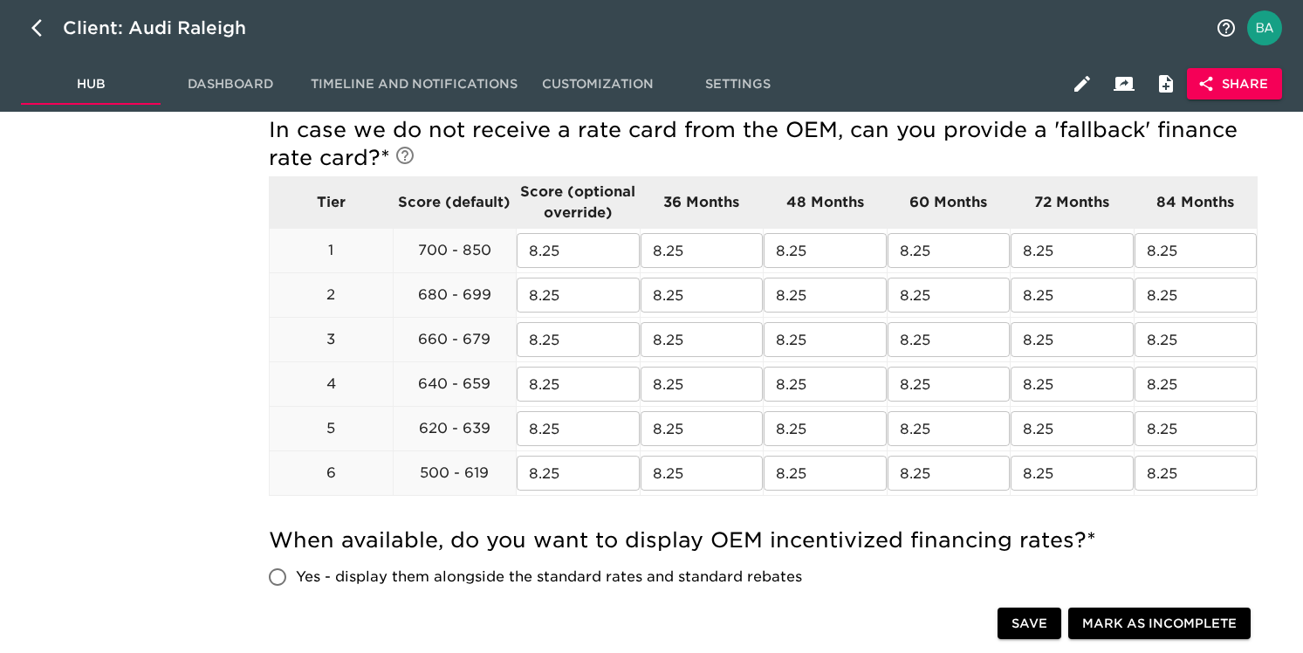
scroll to position [704, 0]
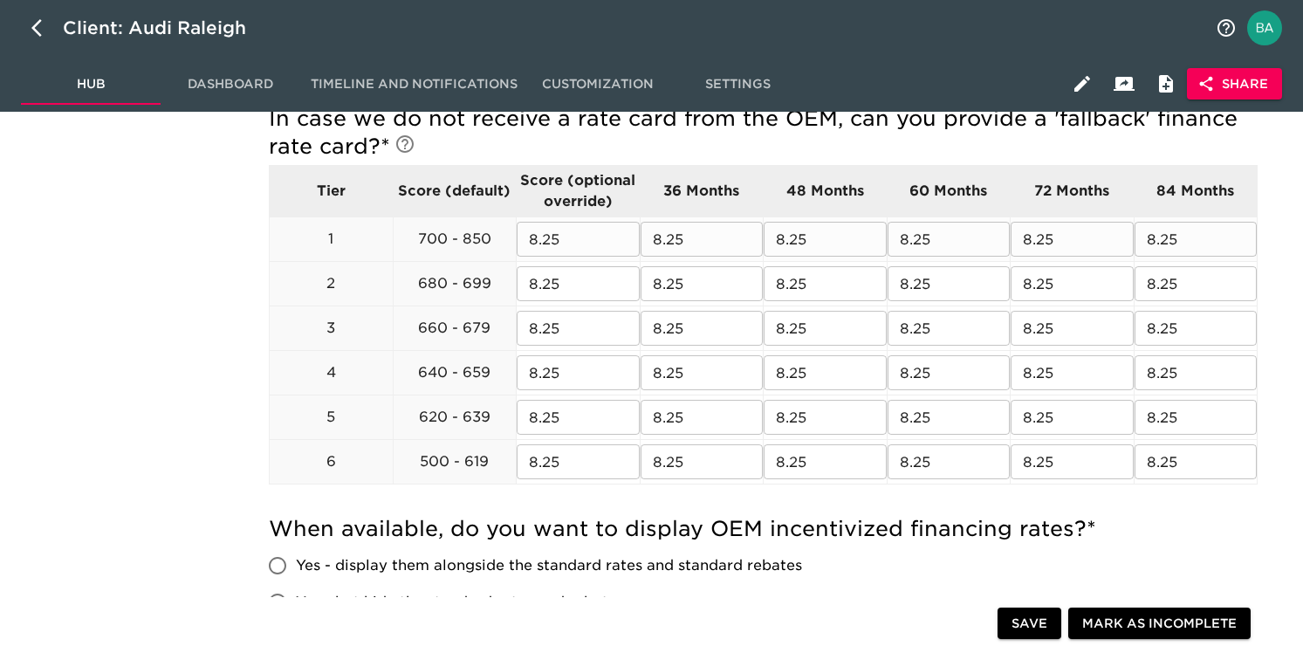
click at [549, 237] on input "8.25" at bounding box center [578, 239] width 123 height 35
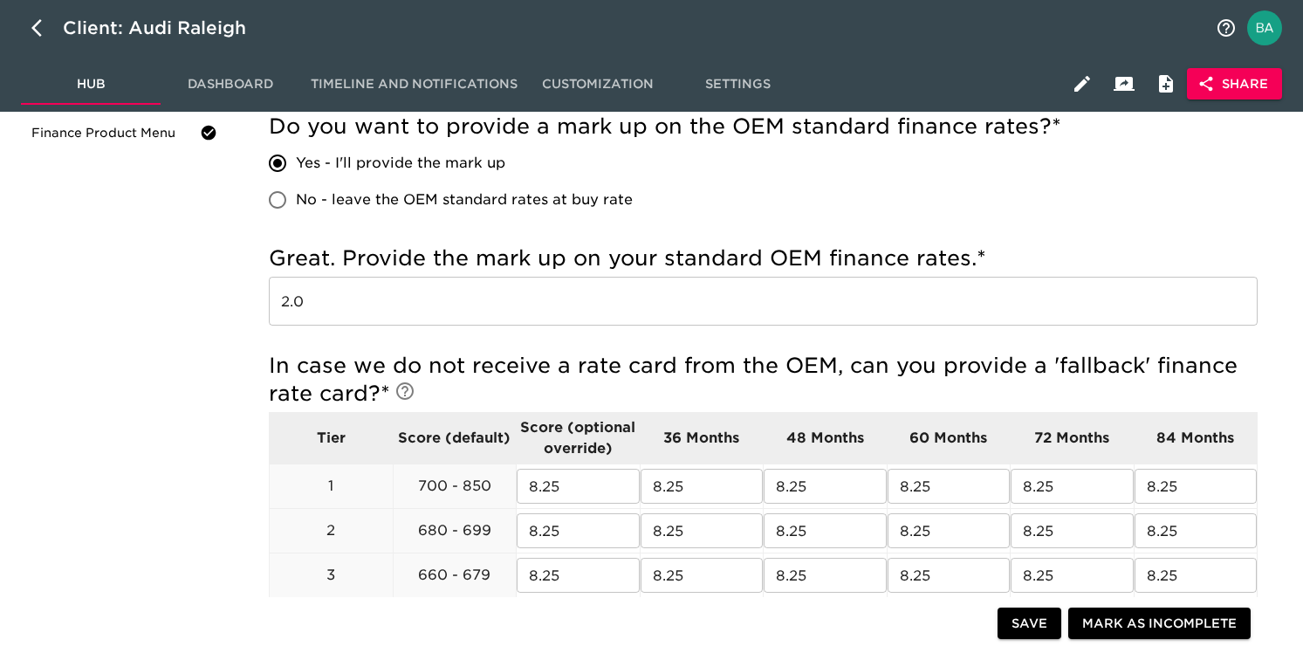
scroll to position [0, 0]
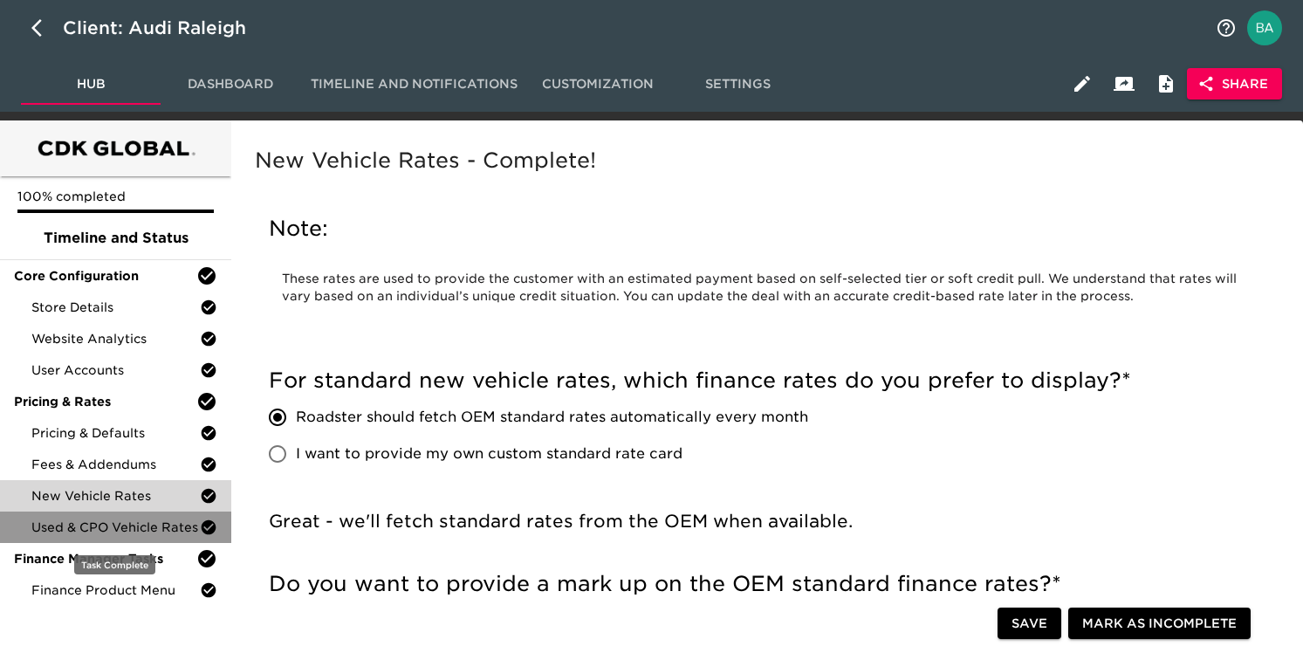
click at [57, 528] on span "Used & CPO Vehicle Rates" at bounding box center [115, 526] width 168 height 17
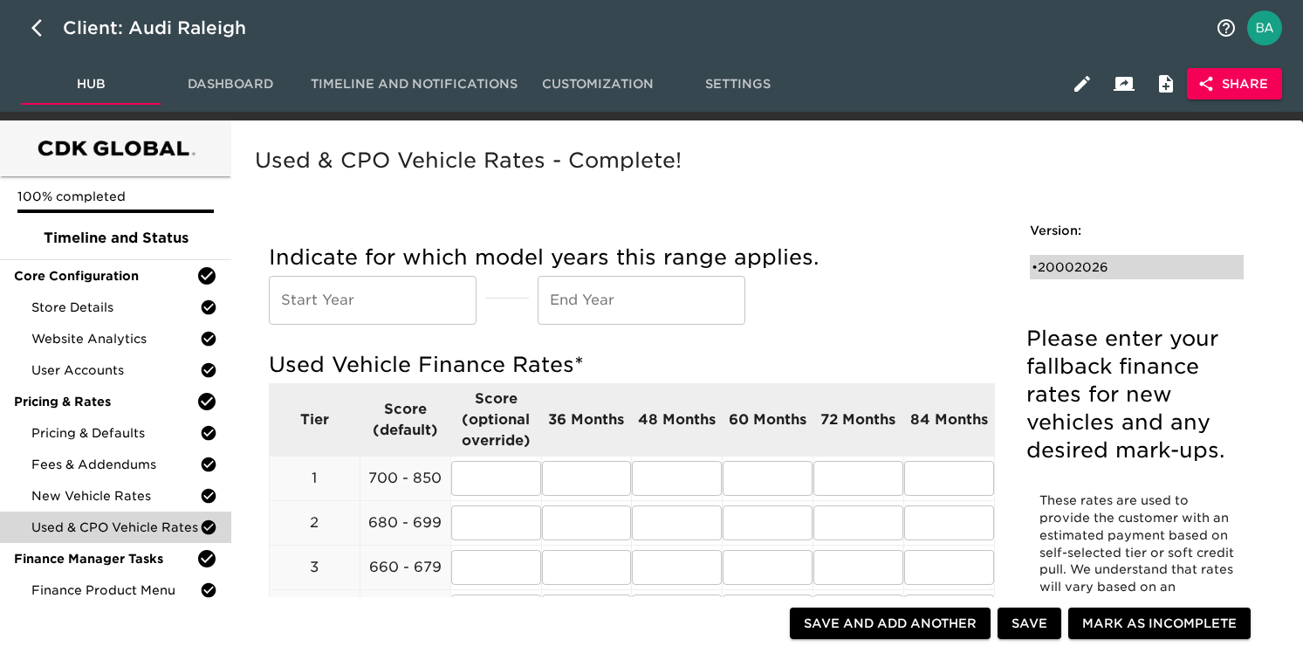
click at [1072, 266] on div "• 20002026" at bounding box center [1125, 266] width 186 height 17
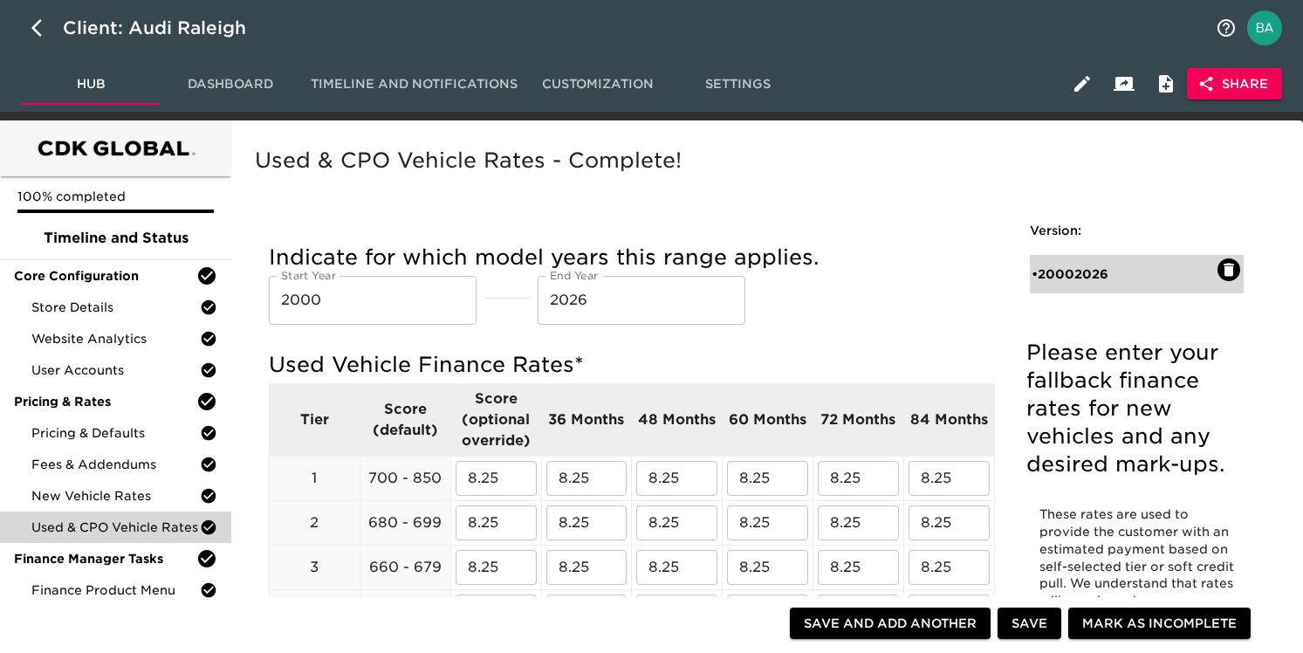
type input "2000"
type input "2026"
radio input "true"
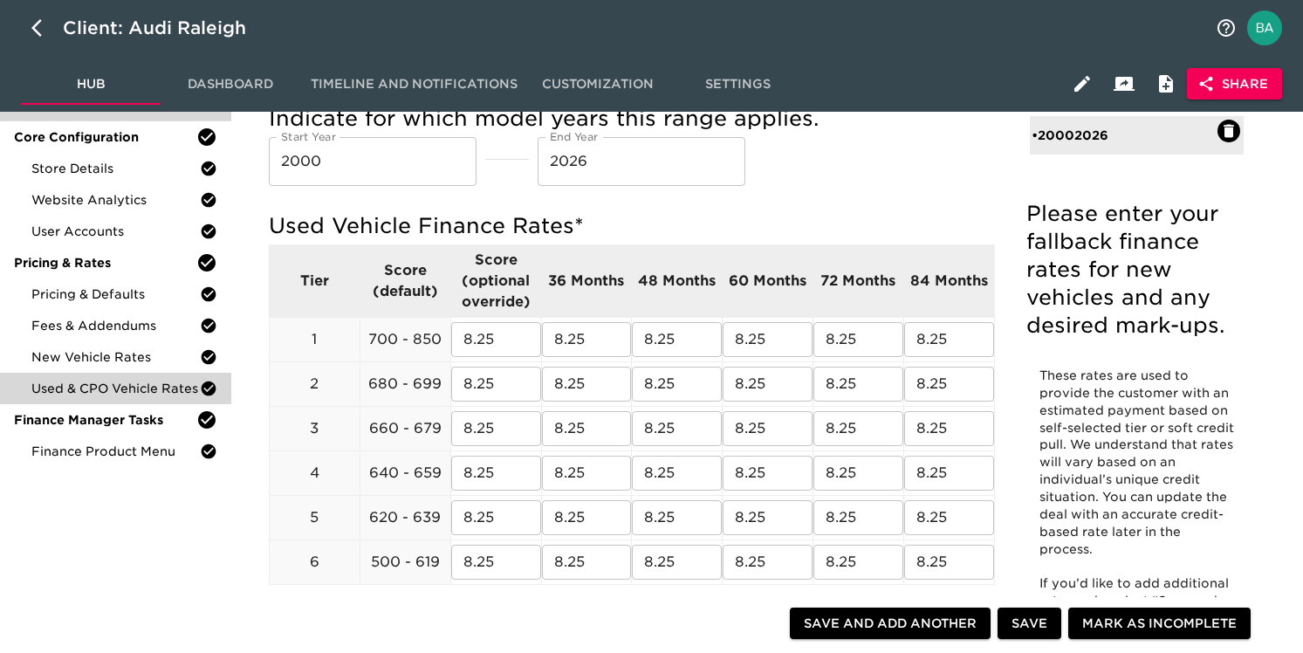
scroll to position [28, 0]
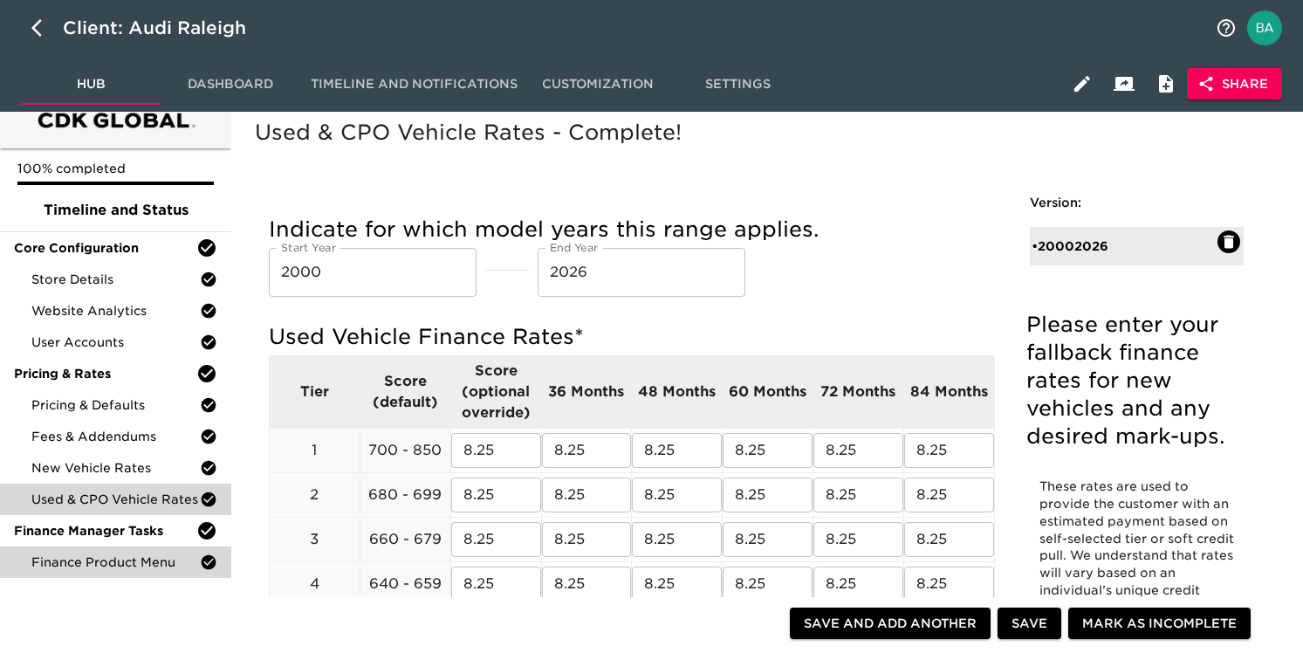
click at [86, 564] on span "Finance Product Menu" at bounding box center [115, 561] width 168 height 17
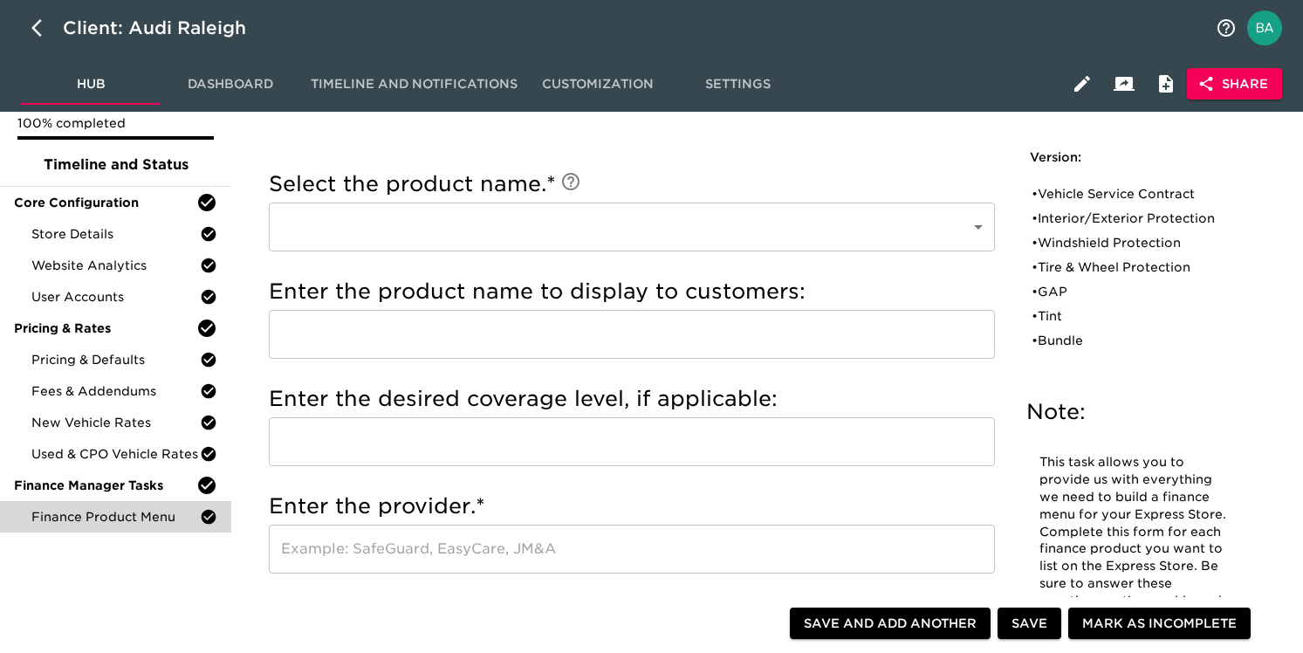
scroll to position [110, 0]
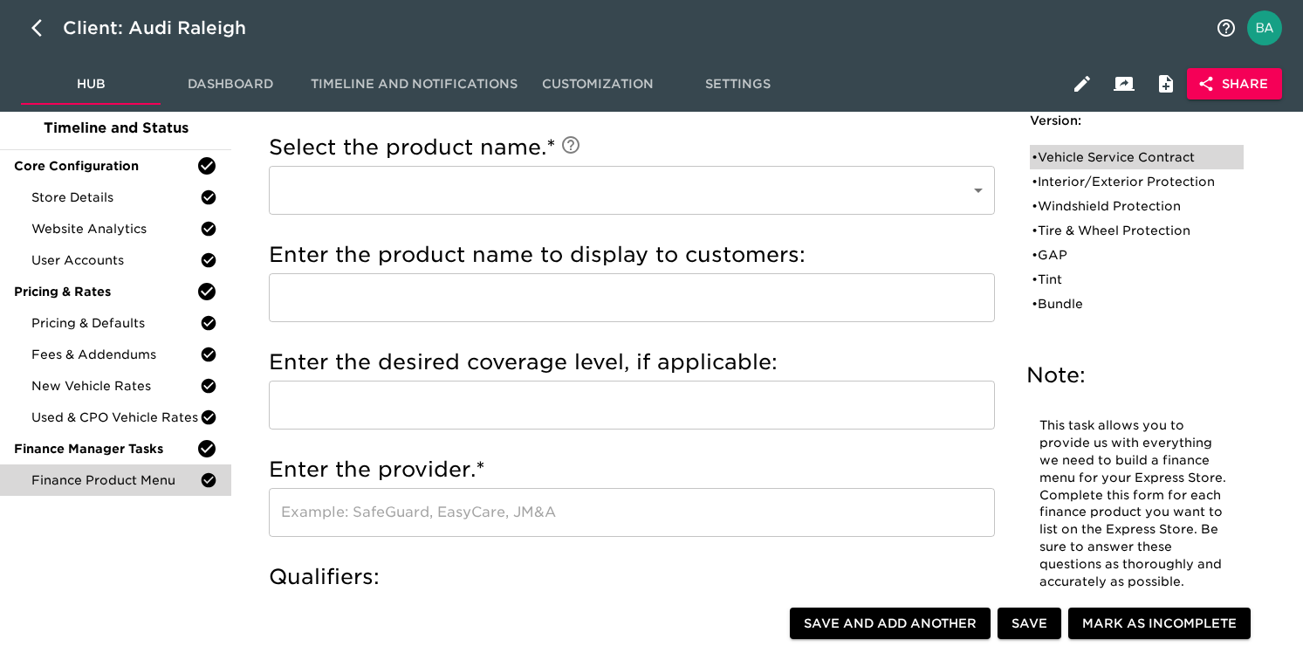
click at [1066, 155] on div "• Vehicle Service Contract" at bounding box center [1125, 156] width 186 height 17
type input "Vehicle Service Contract"
type input "AUDI VSC"
type input "PLATINUM"
type input "AUDI PURE PROTECTION"
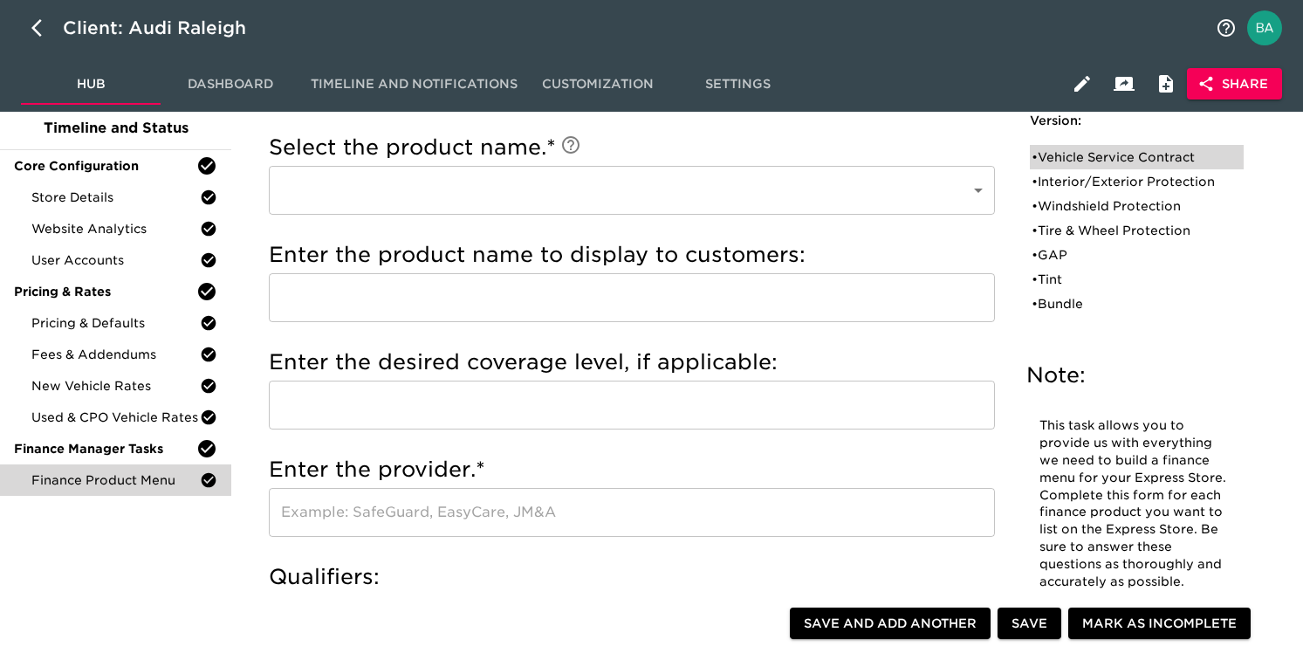
radio input "true"
type input "AU409B11"
radio input "true"
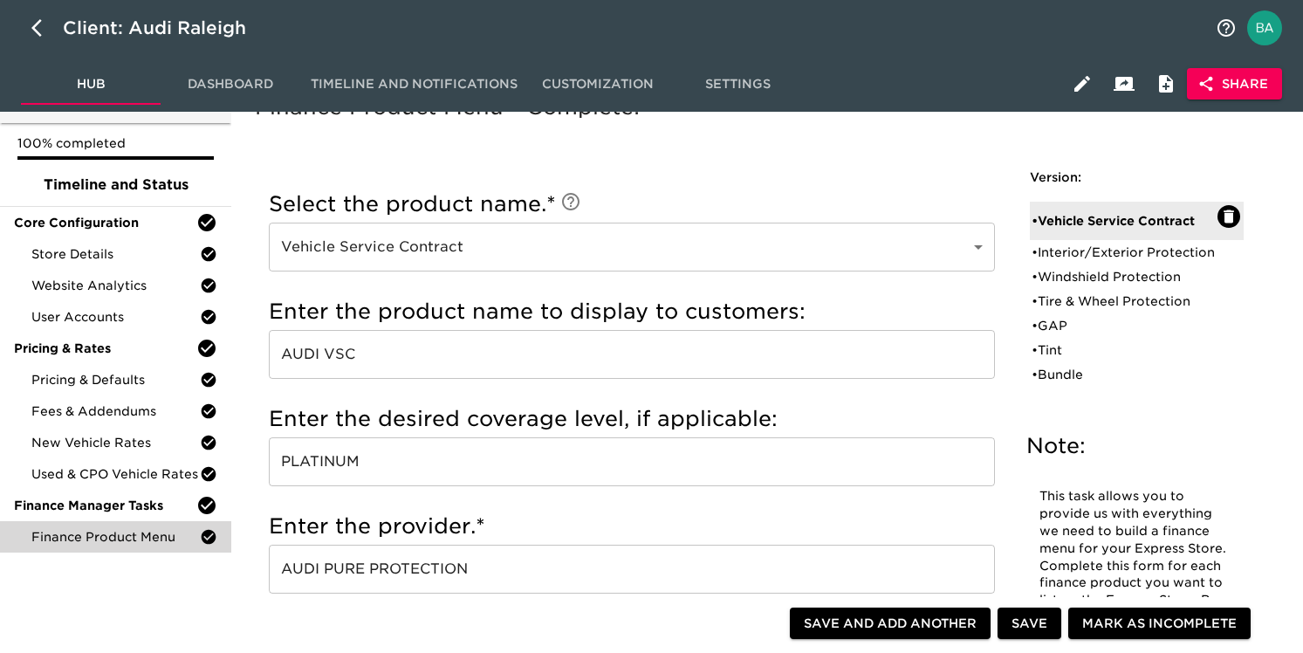
scroll to position [0, 0]
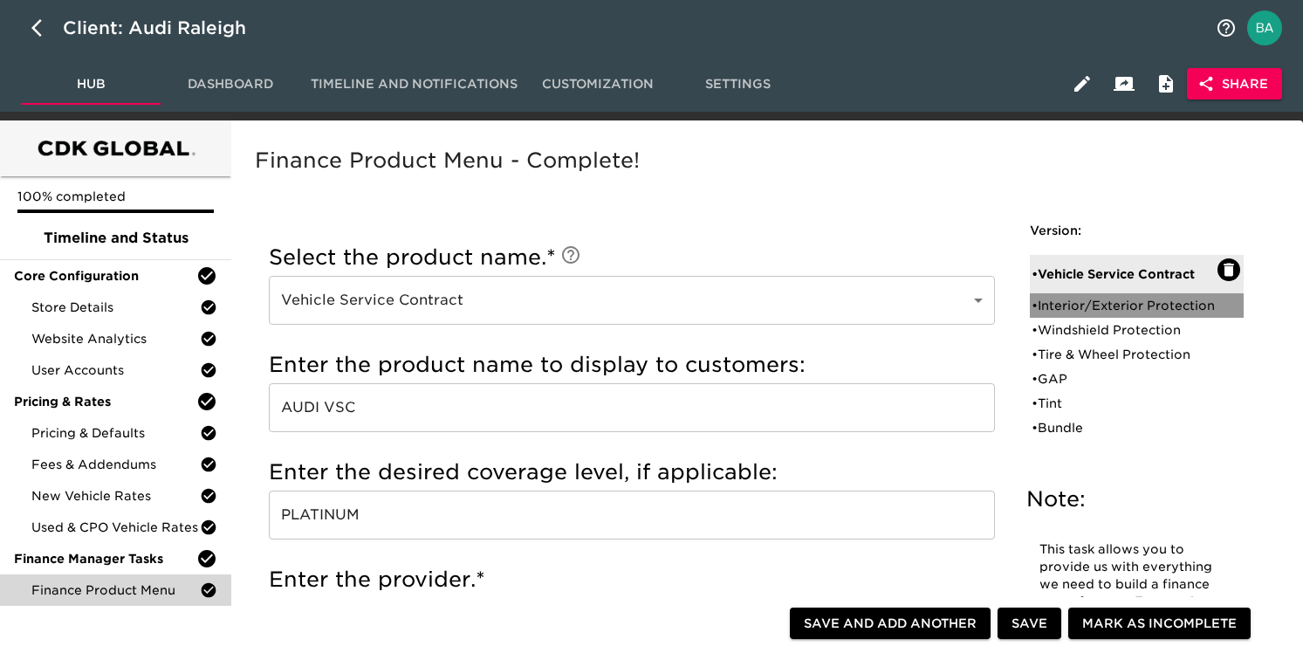
click at [1064, 312] on div "• Interior/Exterior Protection" at bounding box center [1125, 305] width 186 height 17
type input "Interior/Exterior Protection"
type input "APPEARANCE PROTECTION"
type input "ASSURANT"
radio input "true"
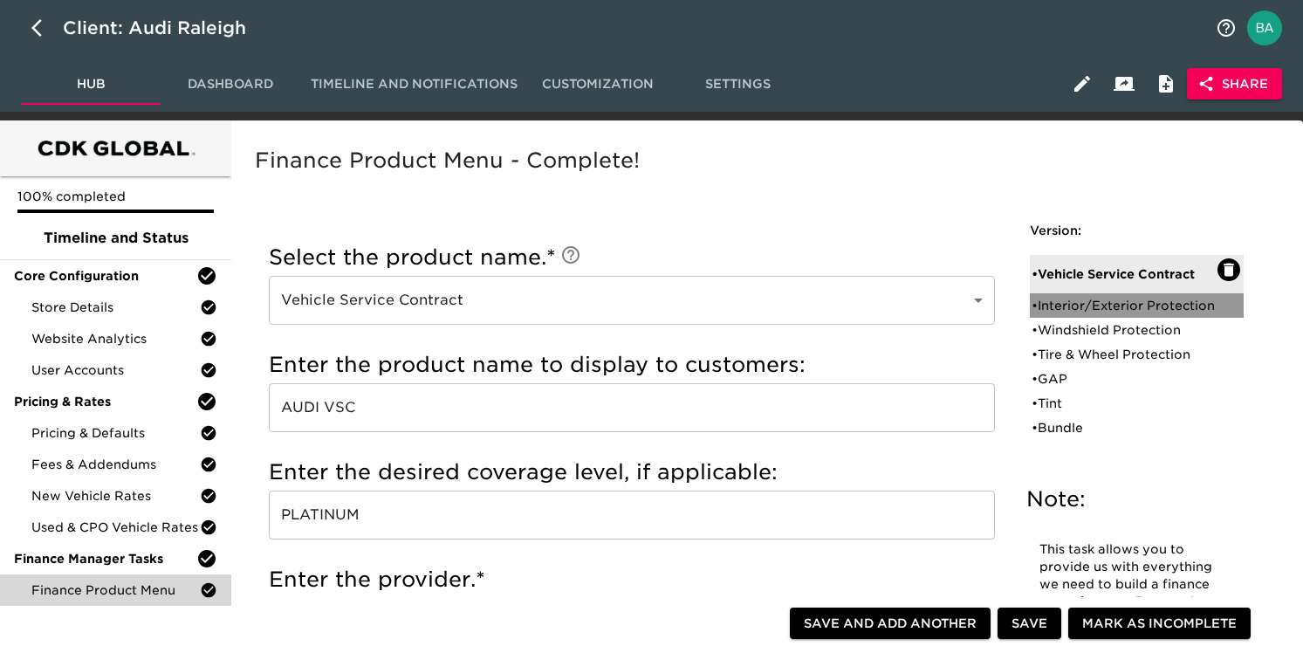
radio input "true"
radio input "false"
type input "1644"
radio input "false"
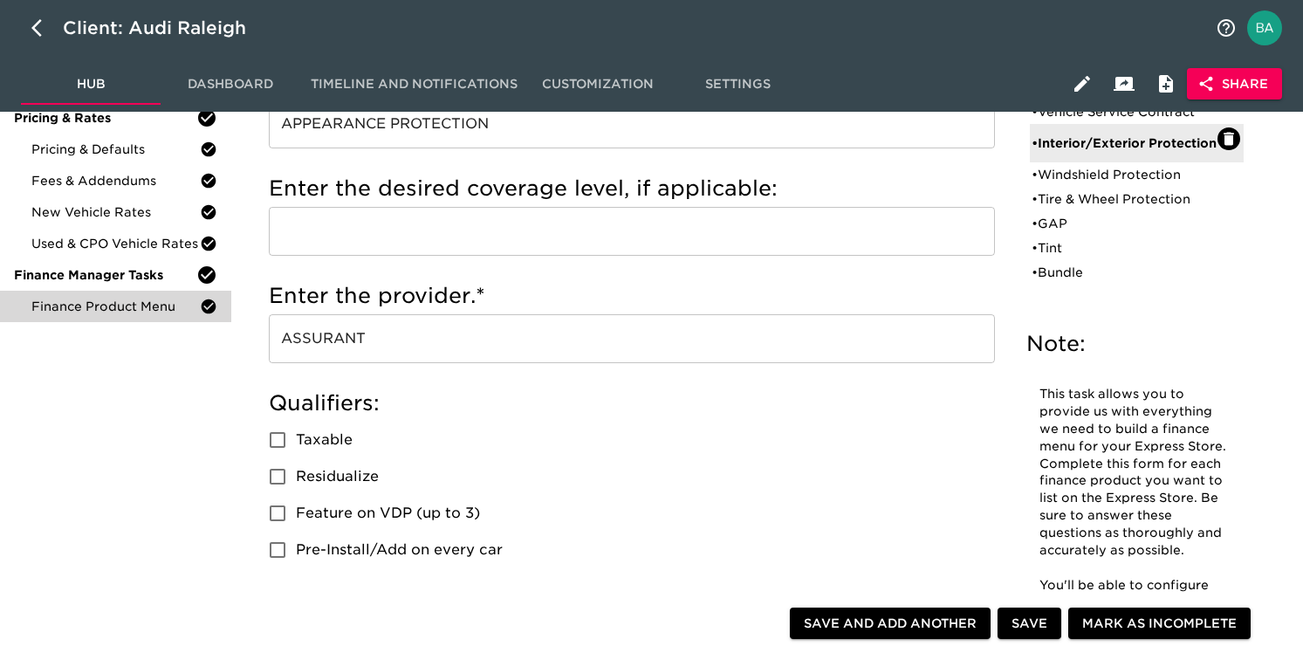
scroll to position [201, 0]
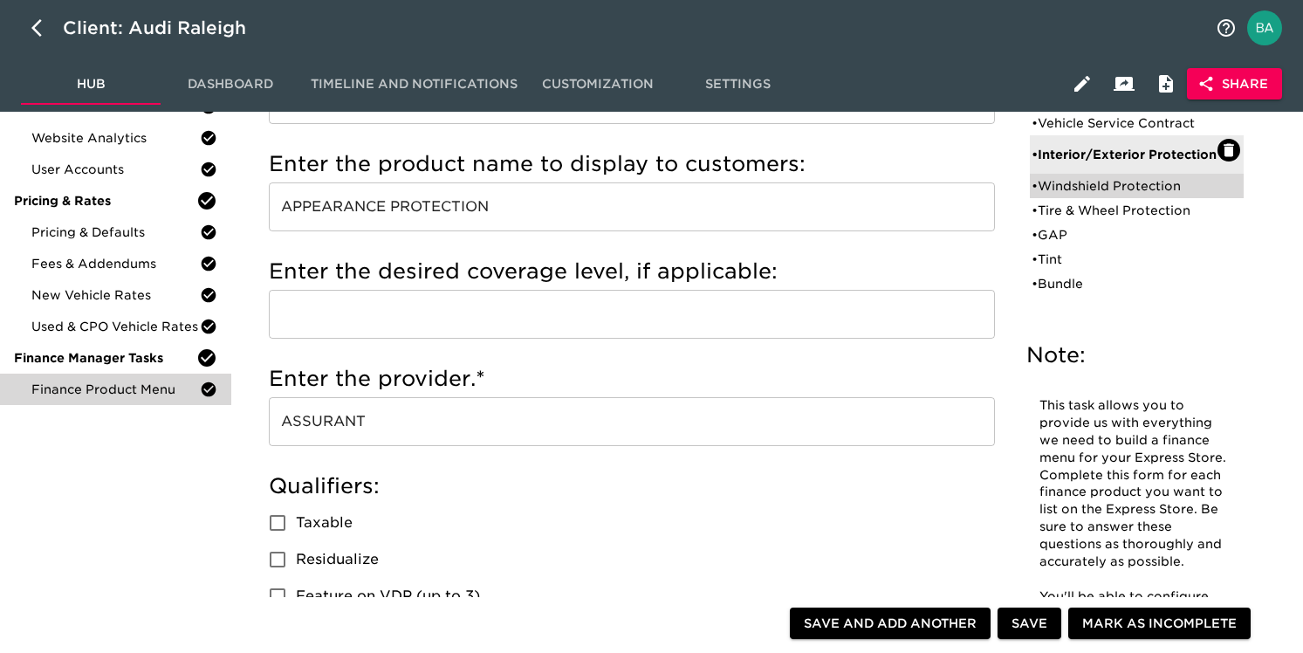
click at [1042, 189] on div "• Windshield Protection" at bounding box center [1125, 185] width 186 height 17
type input "Windshield Protection"
type input "PAC WINDSHIELD"
type input "PARTNERS ALLIANCE CORPORATION"
radio input "true"
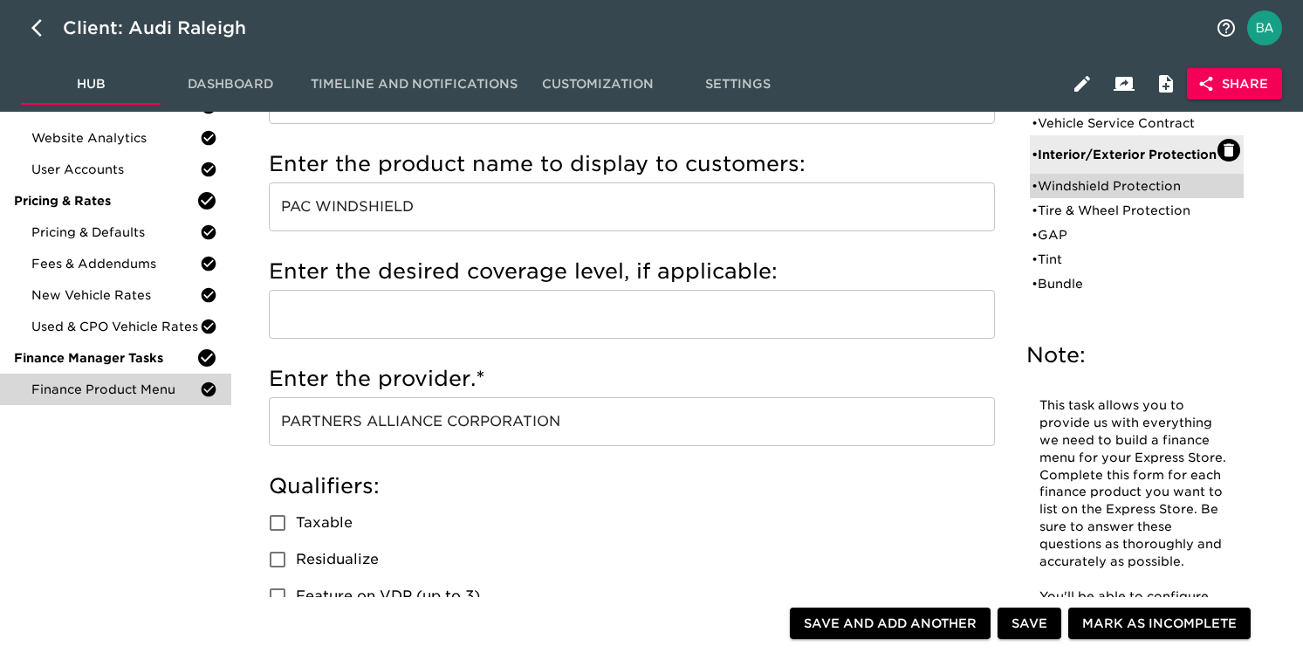
radio input "true"
type input "1450"
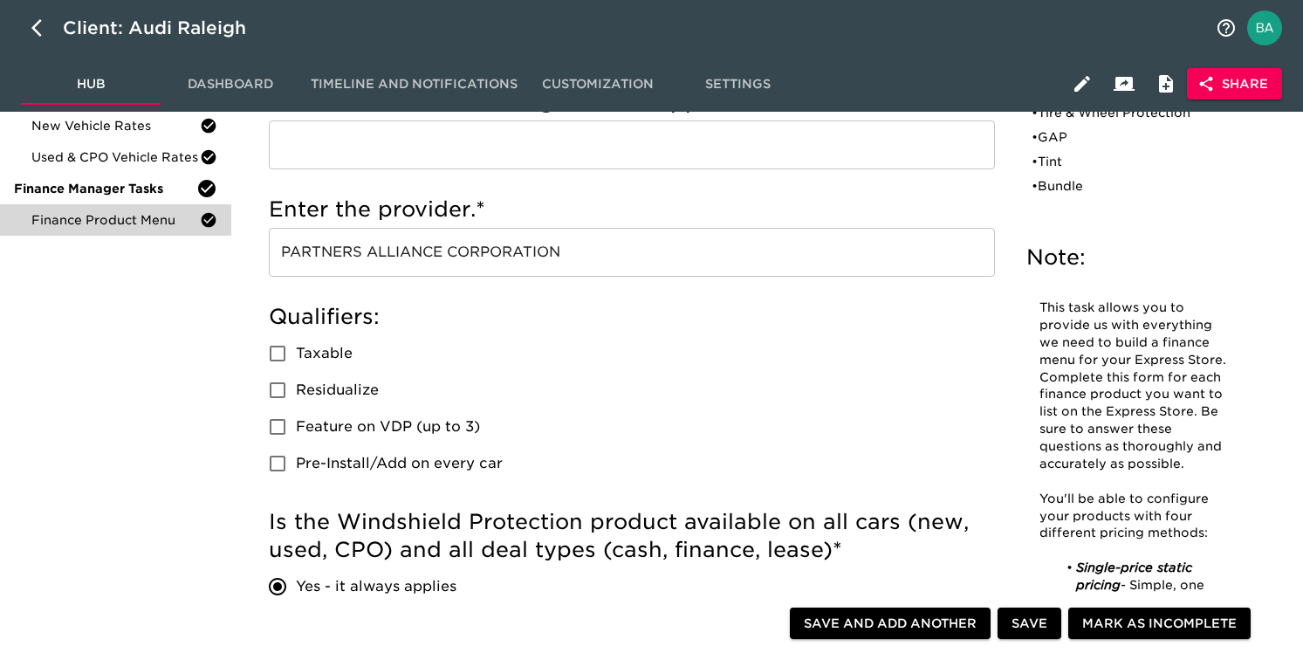
scroll to position [0, 0]
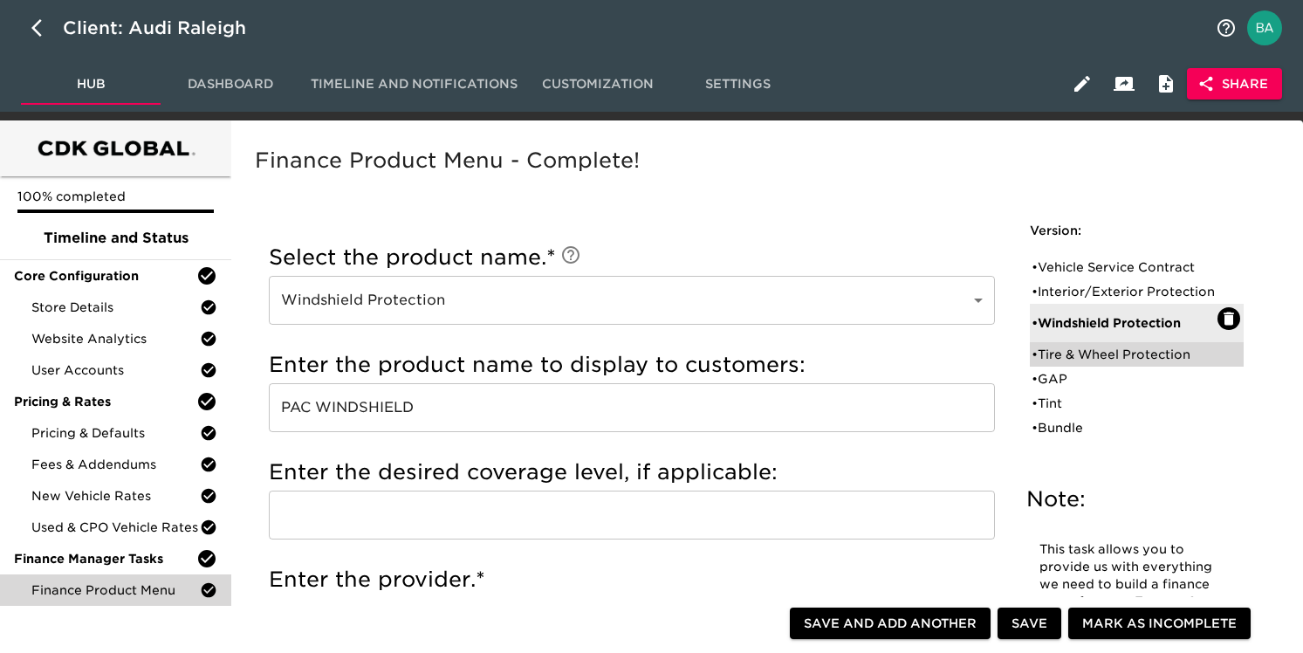
click at [1086, 363] on div "• Tire & Wheel Protection" at bounding box center [1125, 354] width 186 height 17
type input "Tire & Wheel Protection"
type input "Assurant"
radio input "true"
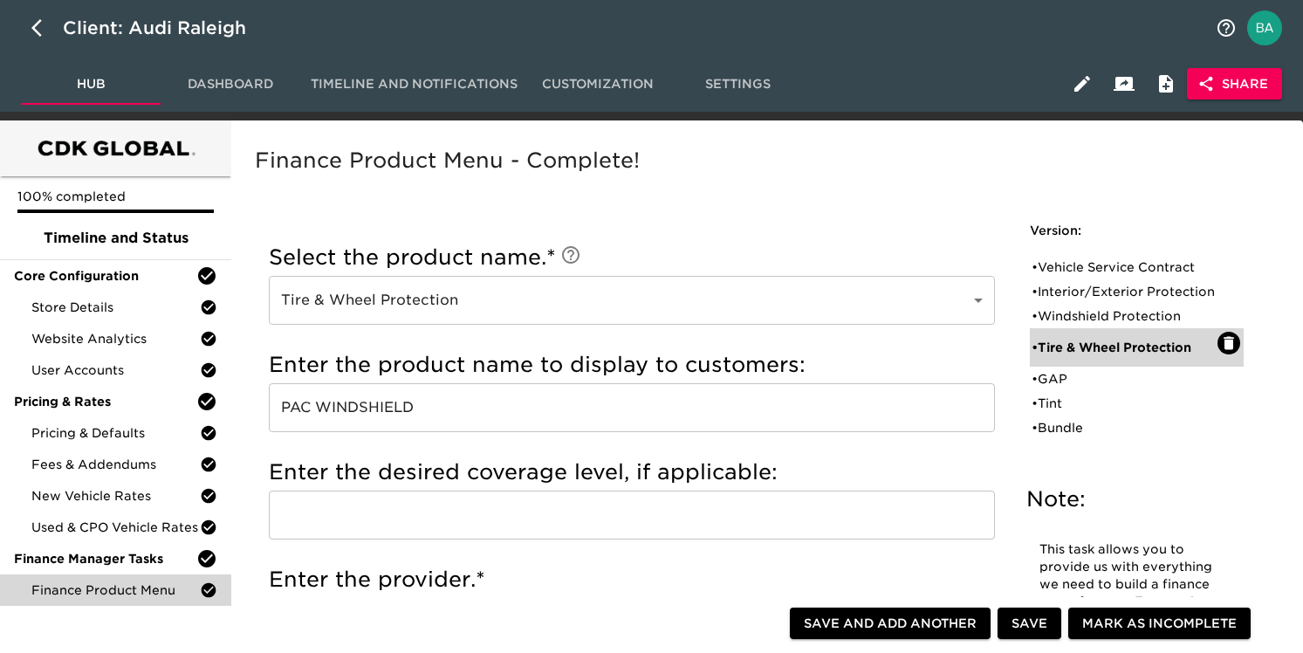
radio input "false"
radio input "true"
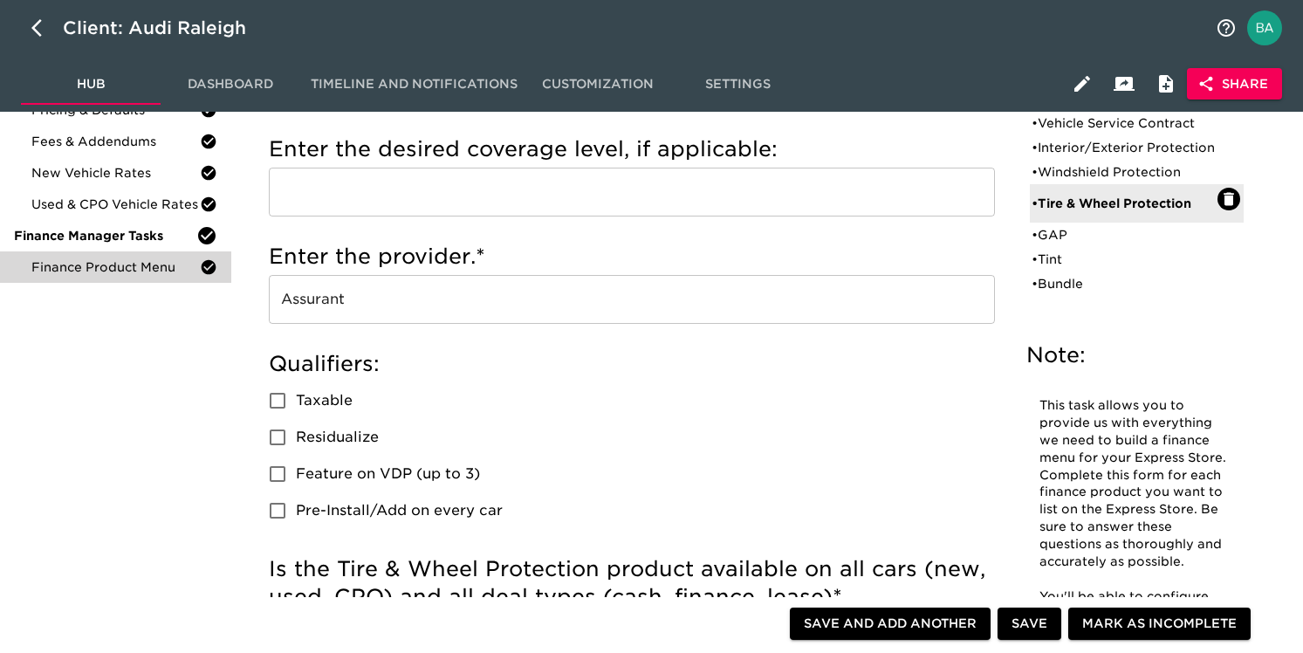
scroll to position [258, 0]
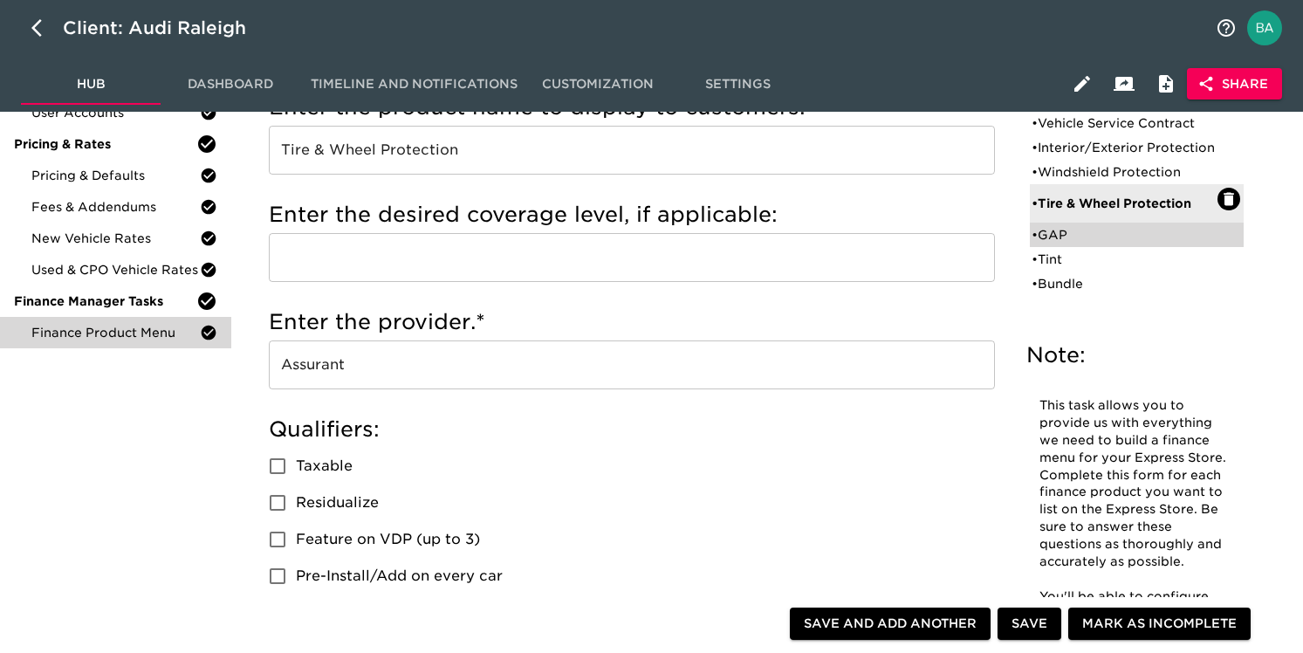
click at [1068, 244] on div "• GAP" at bounding box center [1125, 234] width 186 height 17
type input "GAP"
type input "ASSURANT"
radio input "true"
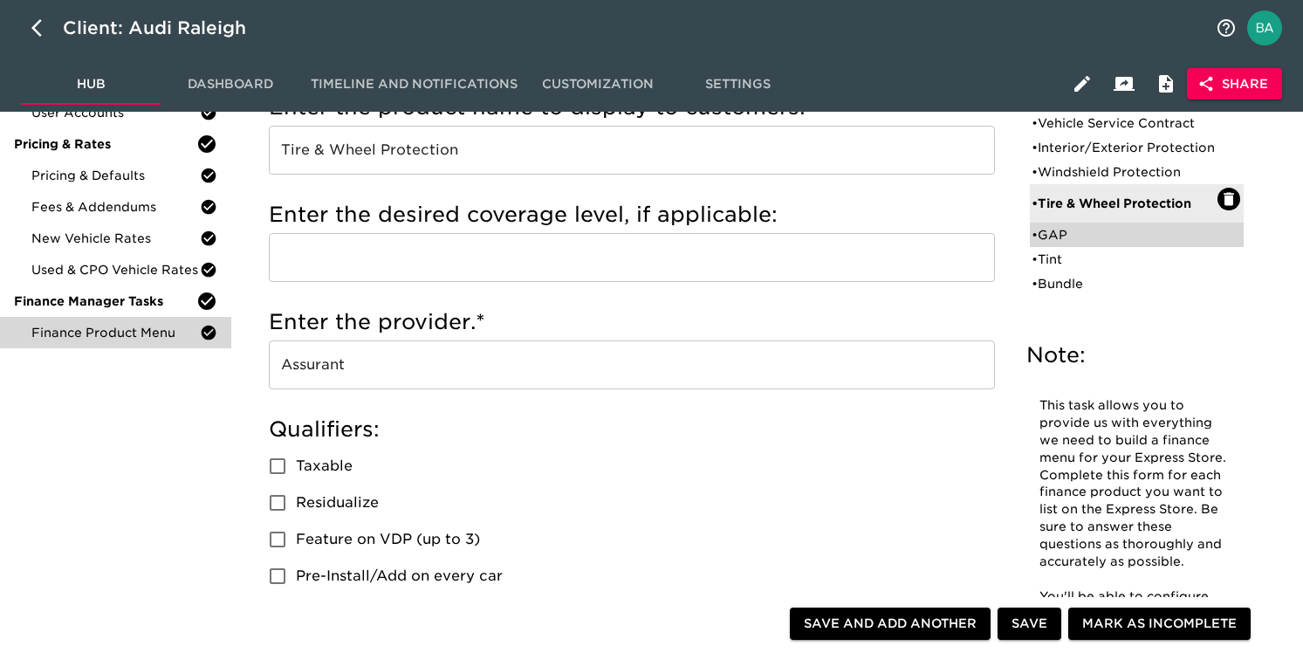
radio input "true"
radio input "false"
type input "1195"
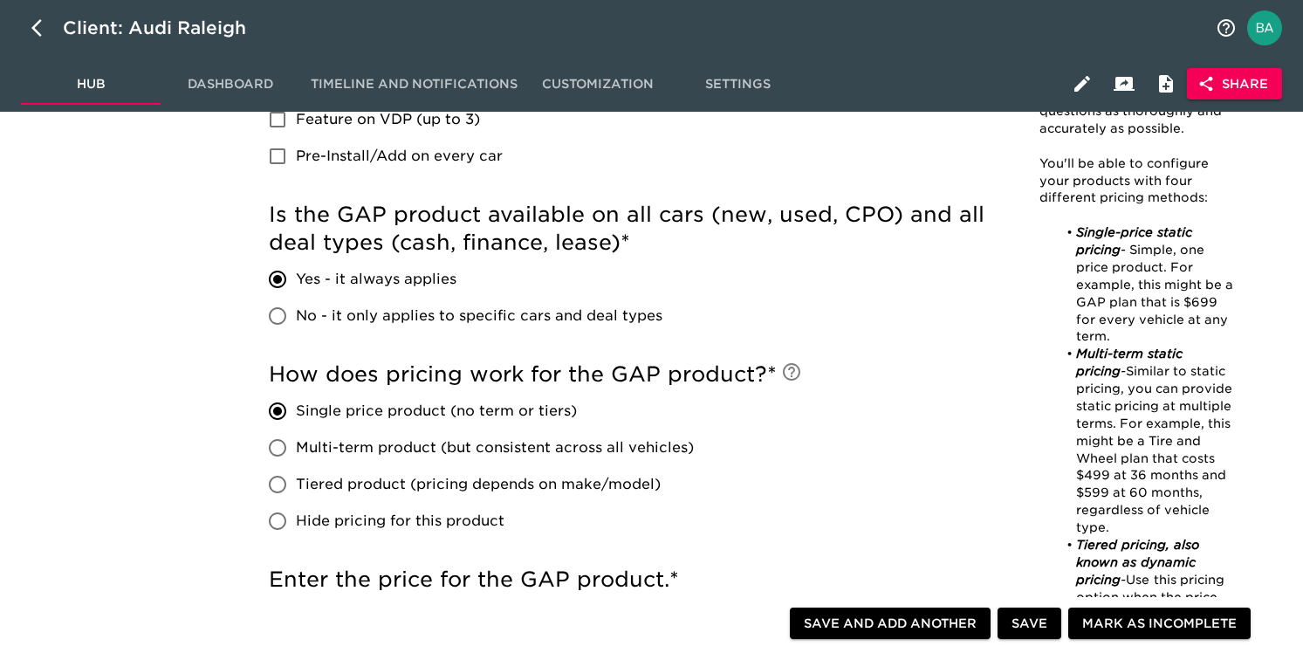
scroll to position [109, 0]
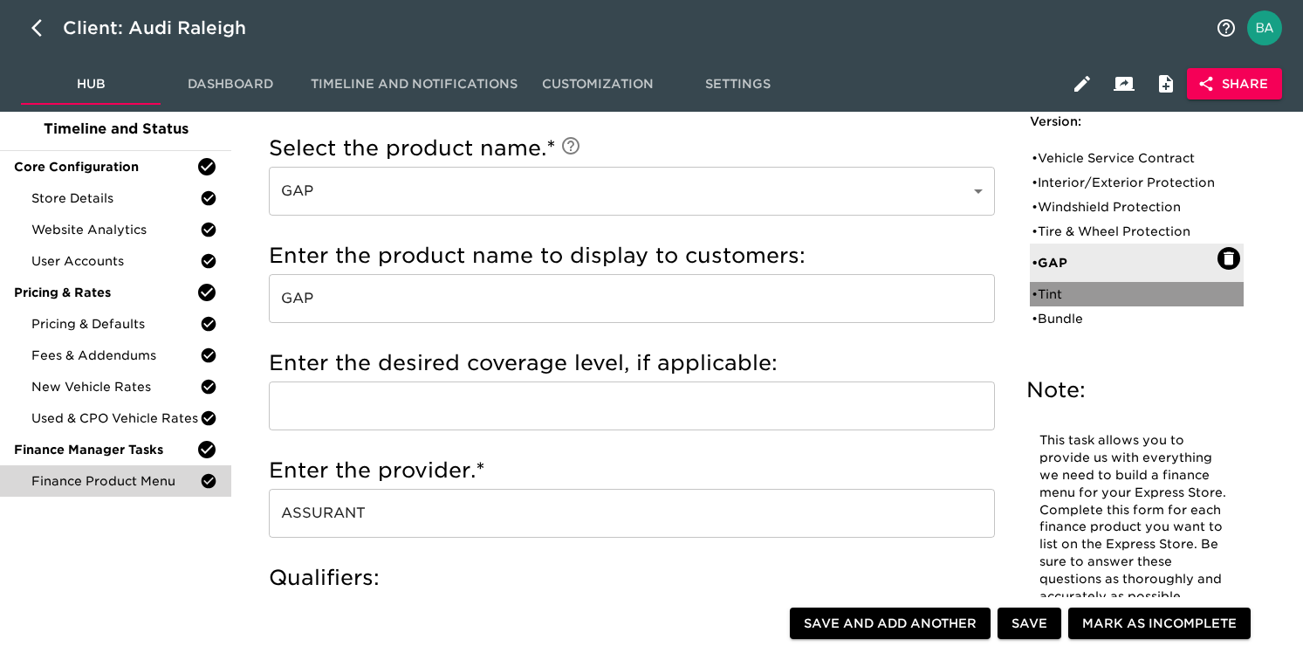
click at [1067, 303] on div "• Tint" at bounding box center [1125, 293] width 186 height 17
type input "Tint"
type input "WINDOW TINT"
type input "TVP AUTO"
radio input "true"
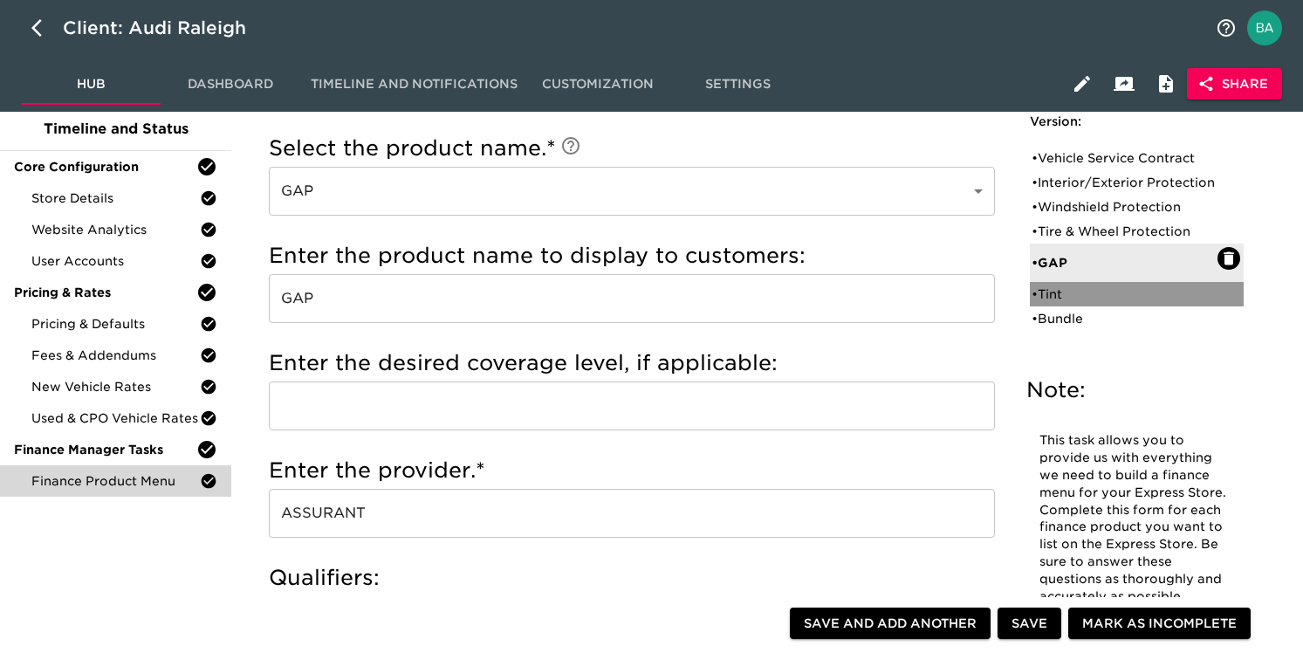
radio input "true"
type input "499"
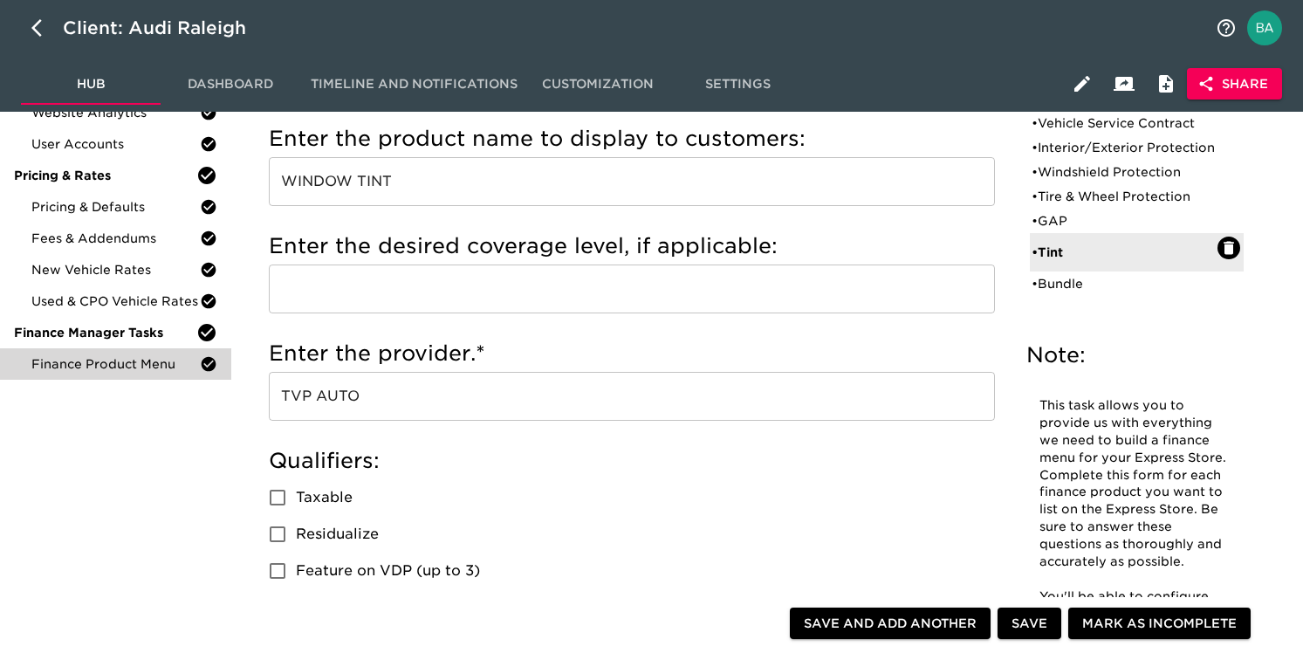
scroll to position [0, 0]
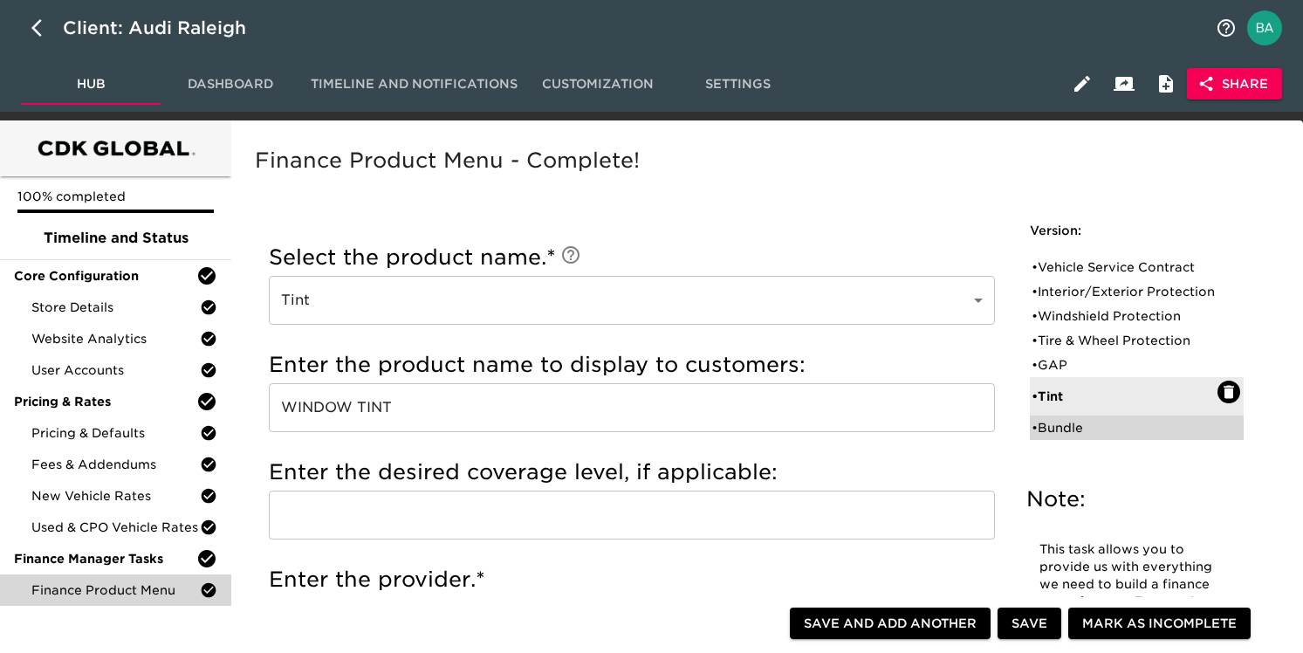
click at [1070, 436] on div "• Bundle" at bounding box center [1125, 427] width 186 height 17
type input "Bundle"
type input "TIRE & WHEEL PROTECTION BUNDLE"
type input "ASSURANT"
radio input "true"
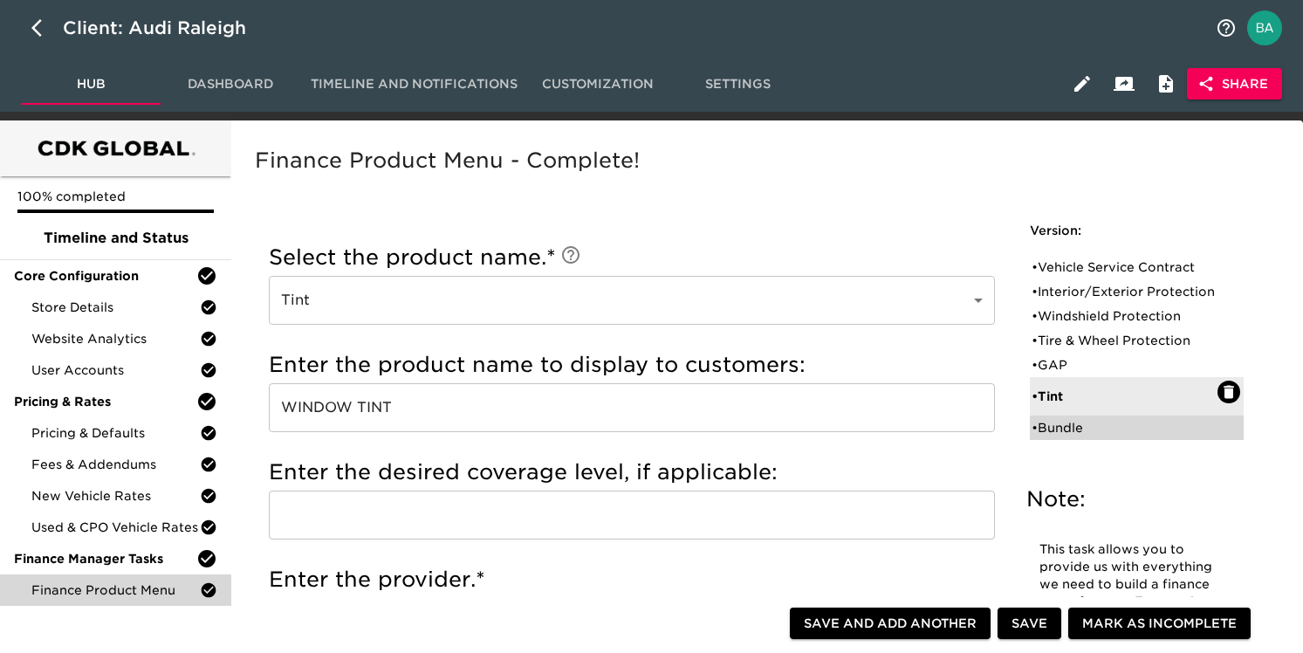
radio input "false"
radio input "true"
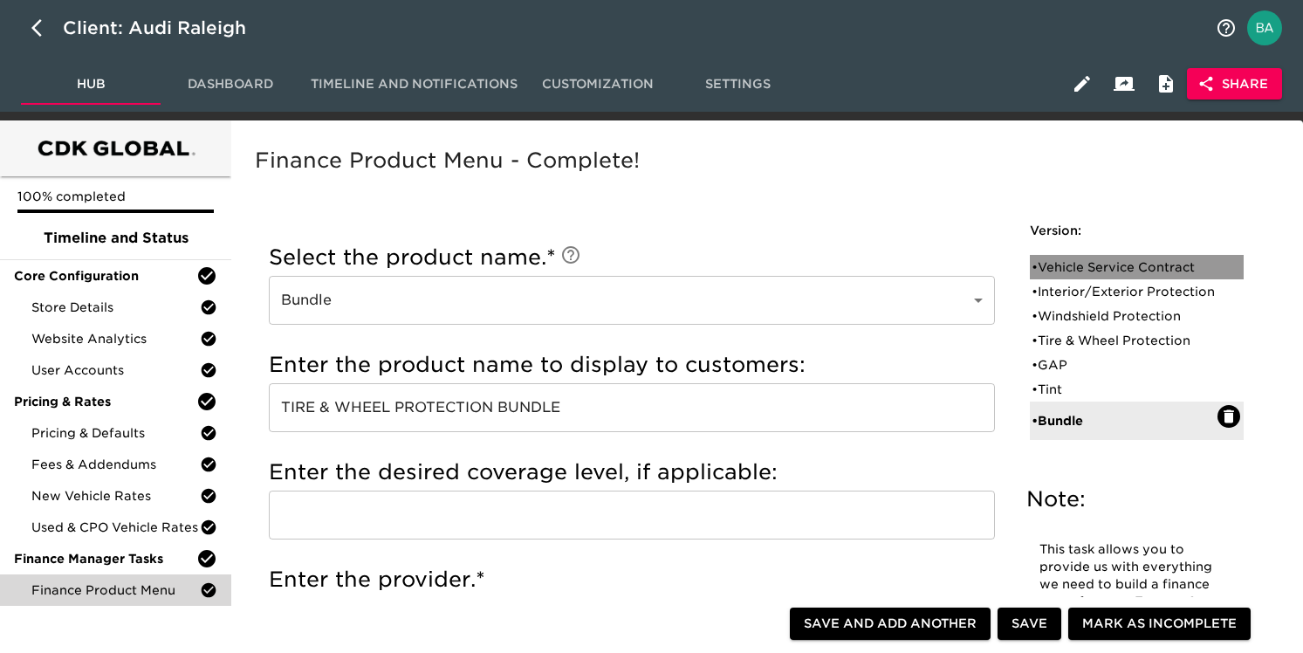
click at [1086, 263] on div "• Vehicle Service Contract" at bounding box center [1125, 266] width 186 height 17
type input "Vehicle Service Contract"
type input "AUDI VSC"
type input "PLATINUM"
type input "AUDI PURE PROTECTION"
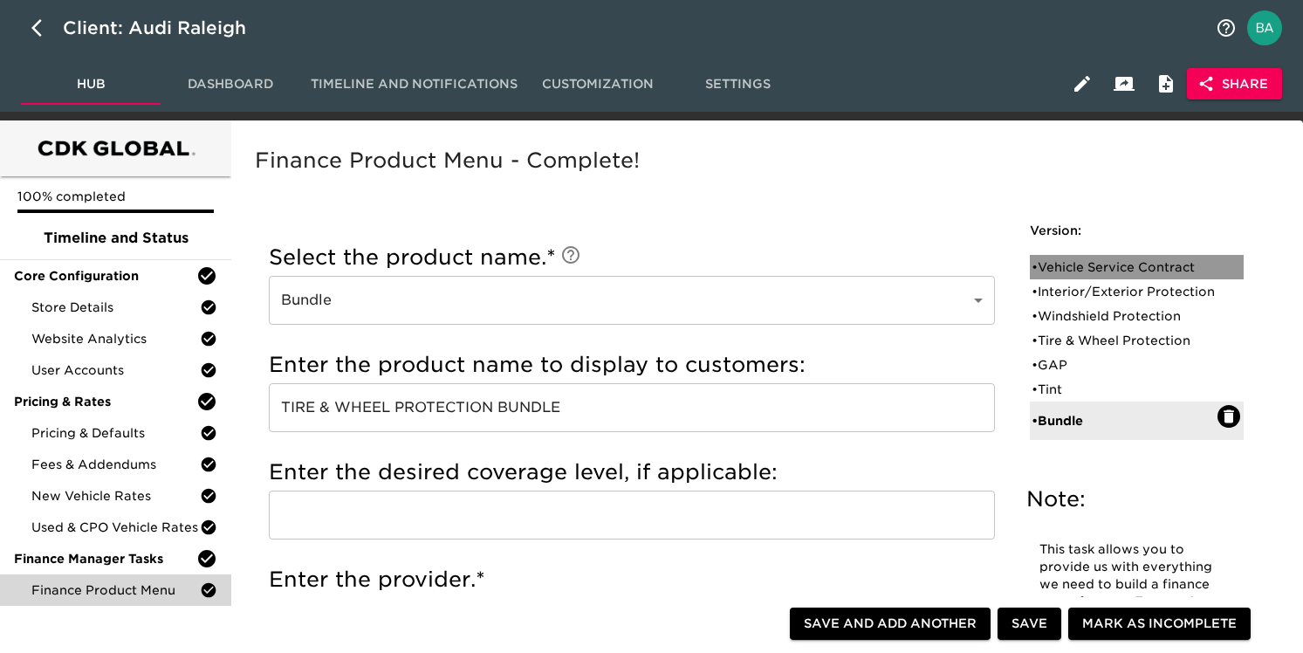
radio input "false"
radio input "true"
type input "AU409B11"
radio input "true"
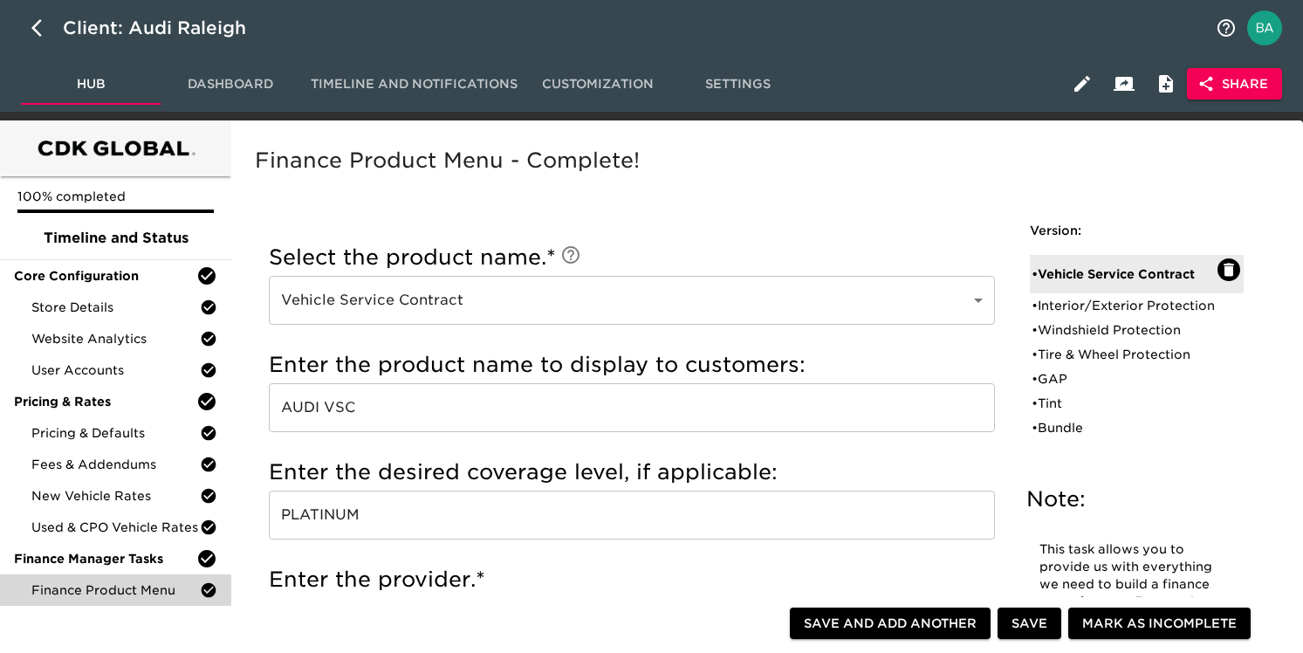
click at [287, 510] on input "PLATINUM" at bounding box center [632, 515] width 726 height 49
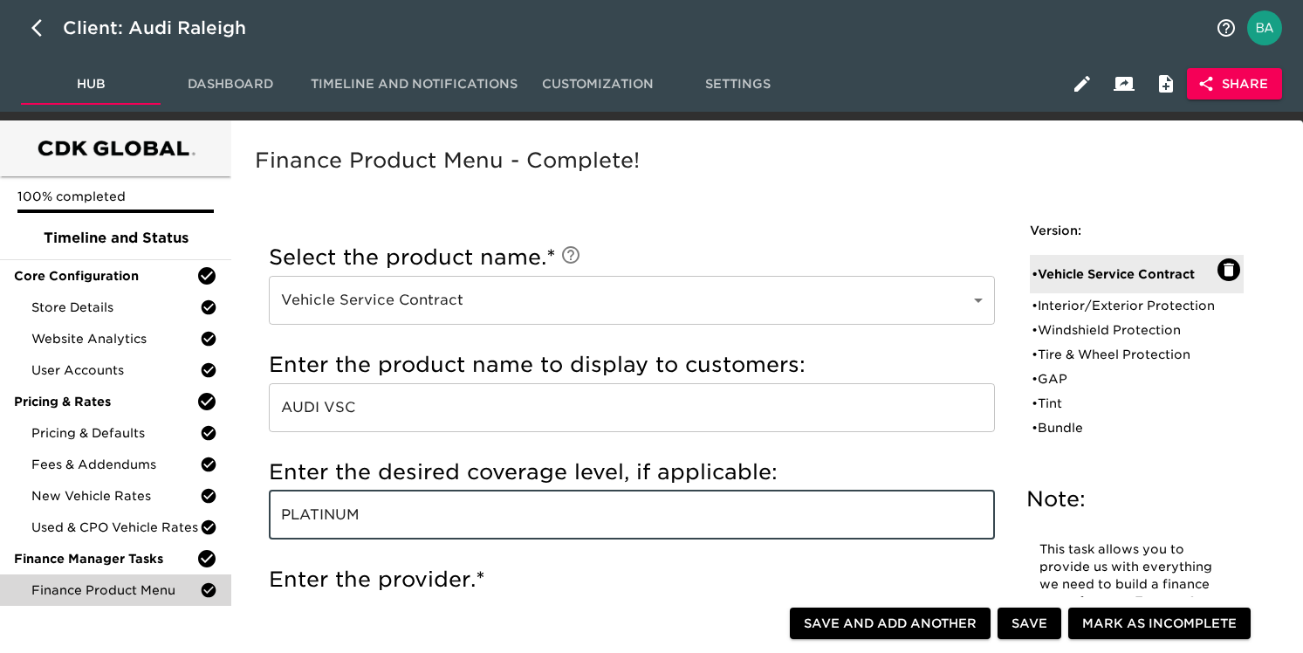
click at [287, 510] on input "PLATINUM" at bounding box center [632, 515] width 726 height 49
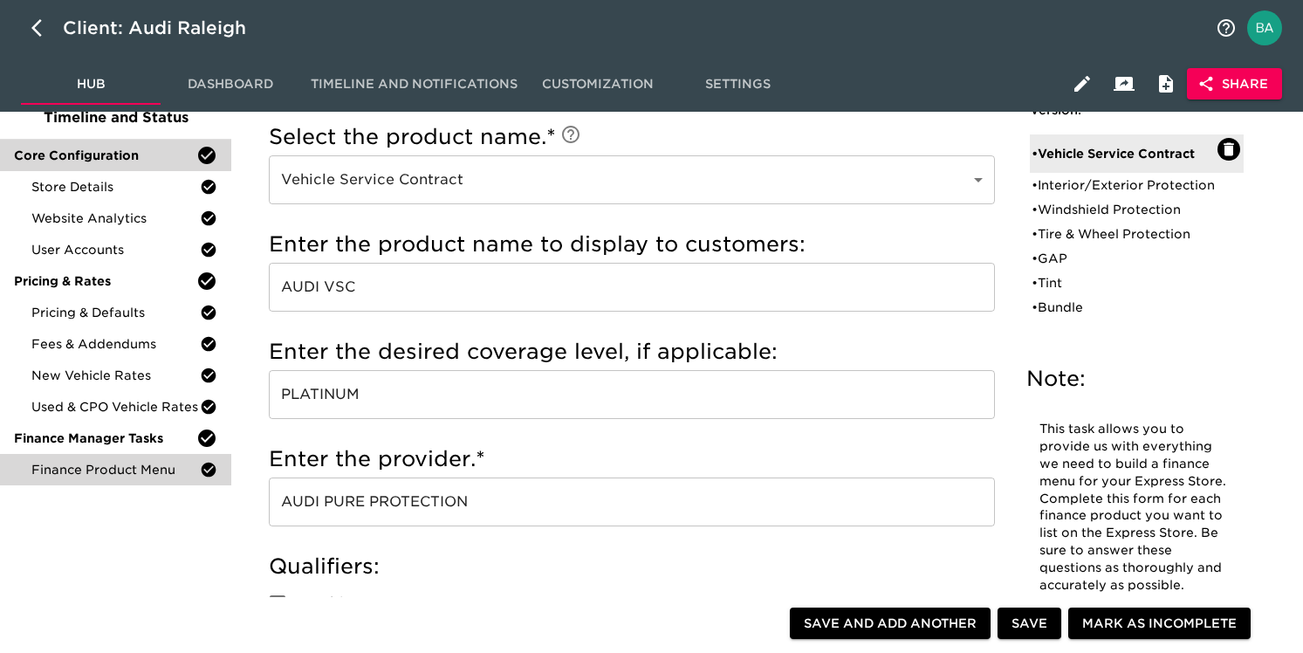
scroll to position [188, 0]
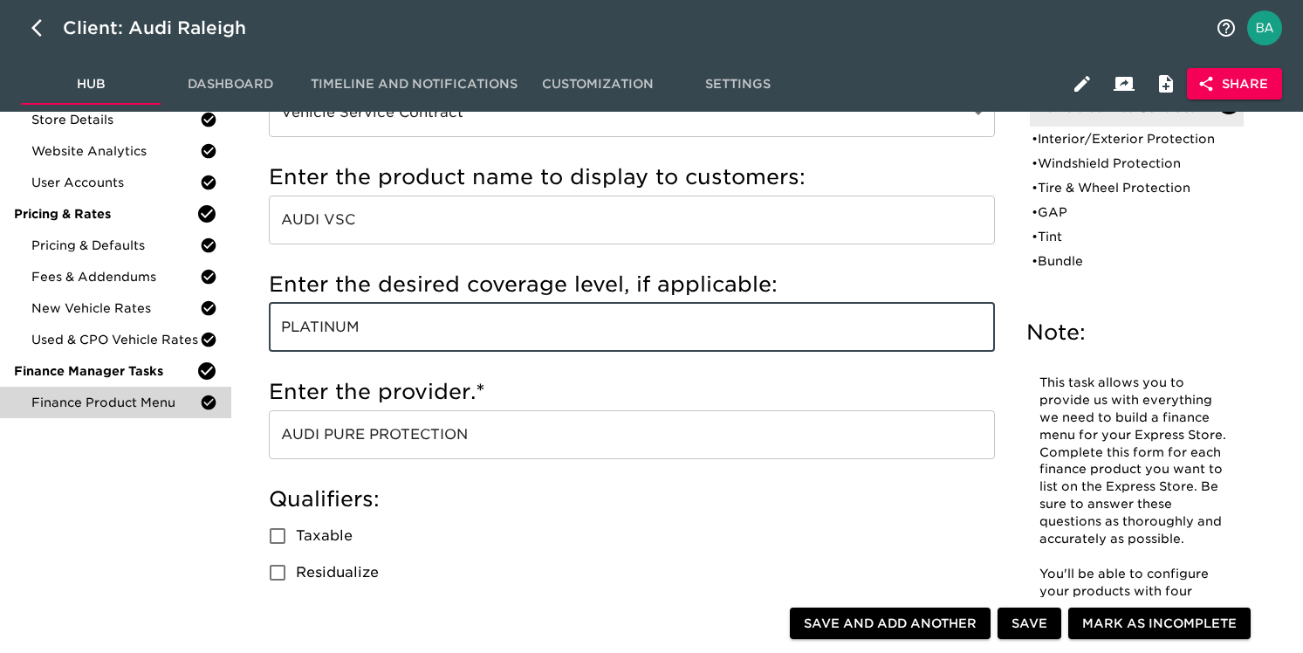
click at [393, 437] on input "AUDI PURE PROTECTION" at bounding box center [632, 434] width 726 height 49
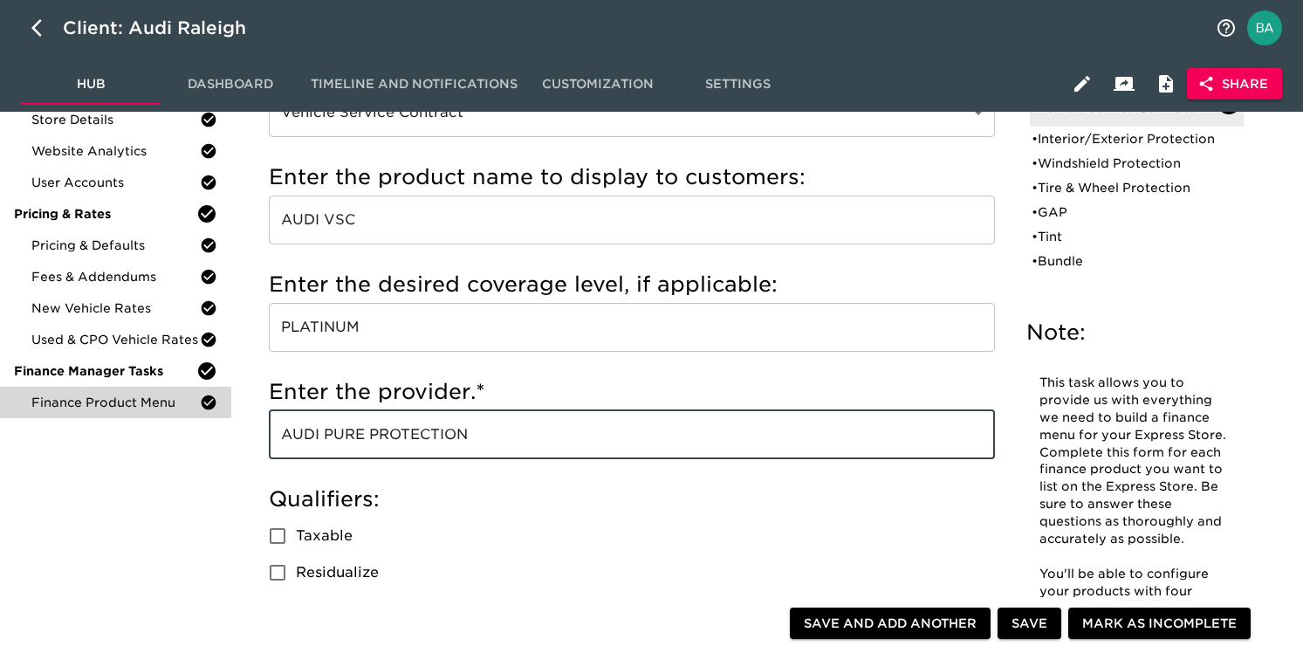
click at [393, 437] on input "AUDI PURE PROTECTION" at bounding box center [632, 434] width 726 height 49
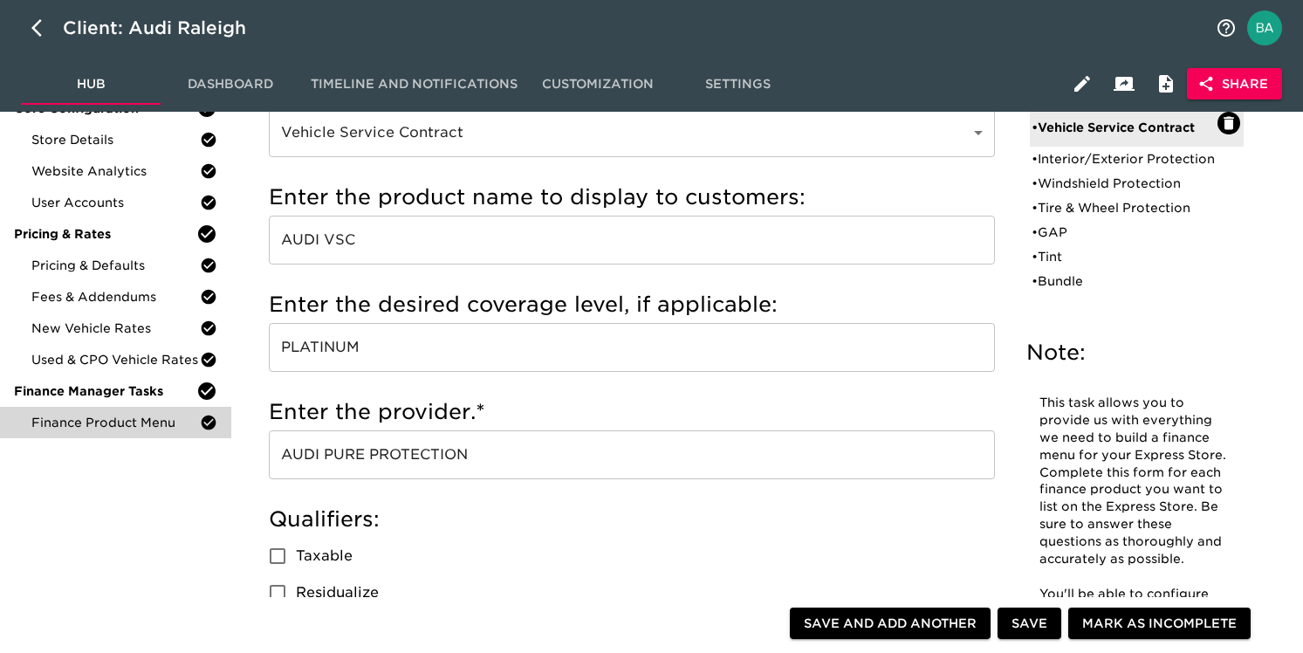
scroll to position [167, 0]
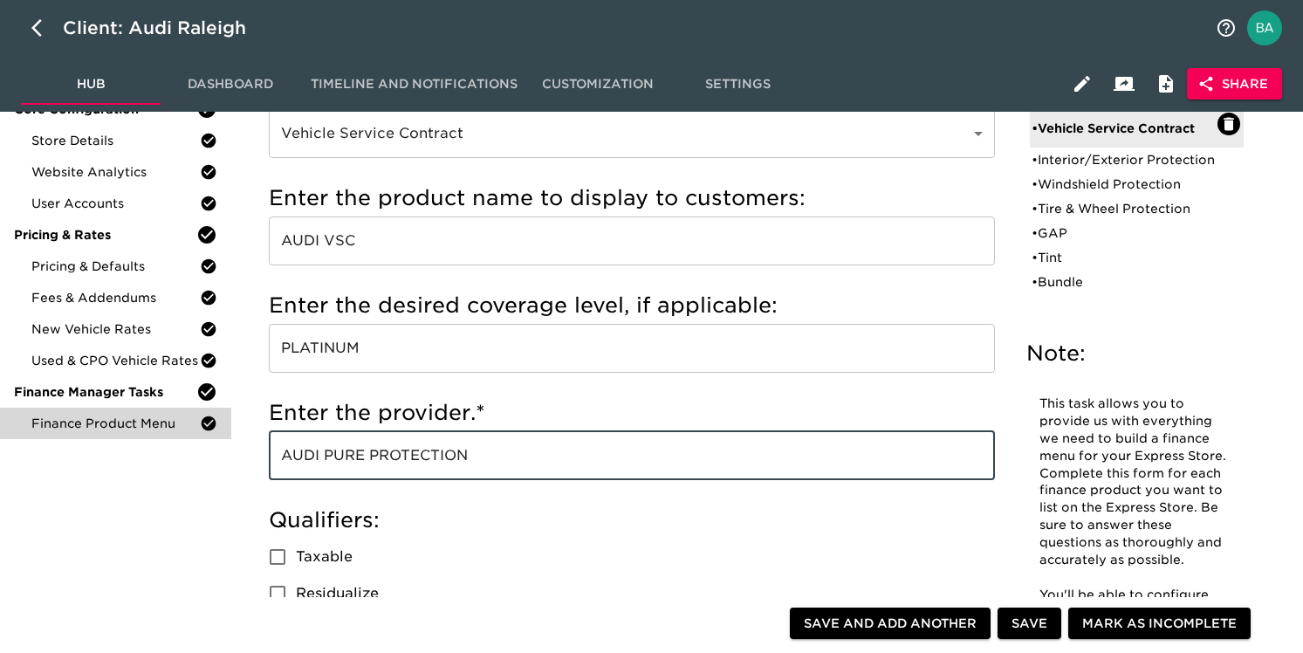
click at [333, 351] on input "PLATINUM" at bounding box center [632, 348] width 726 height 49
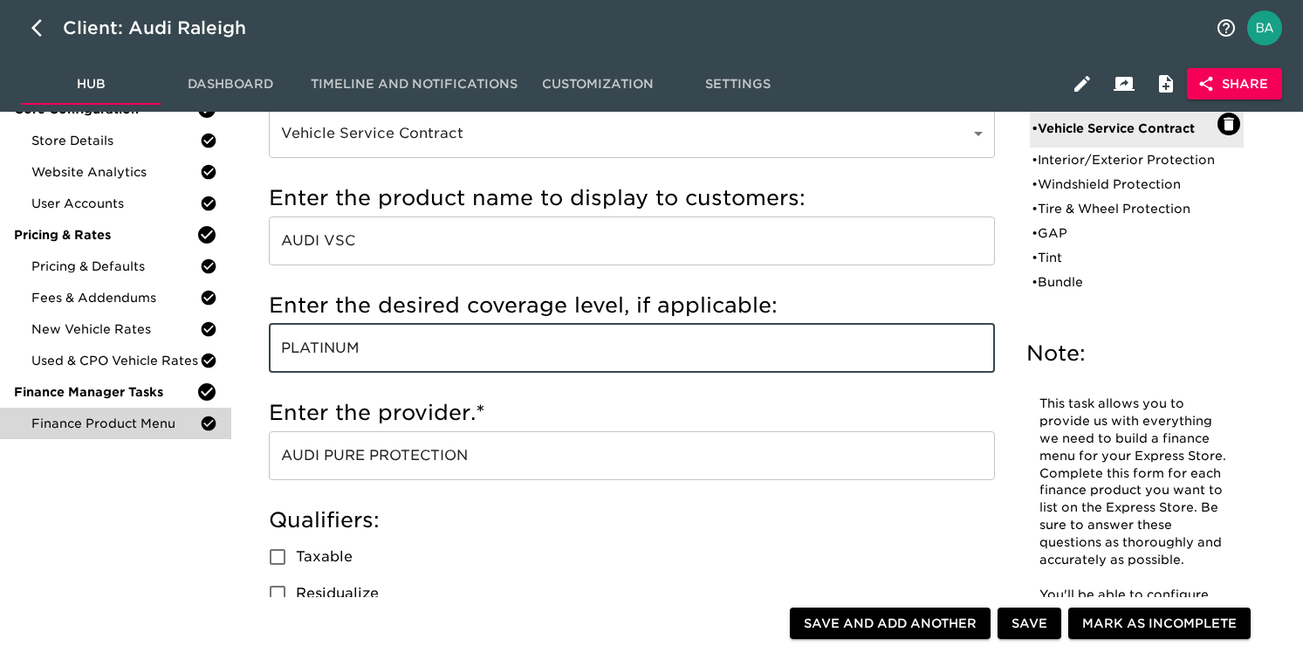
click at [333, 351] on input "PLATINUM" at bounding box center [632, 348] width 726 height 49
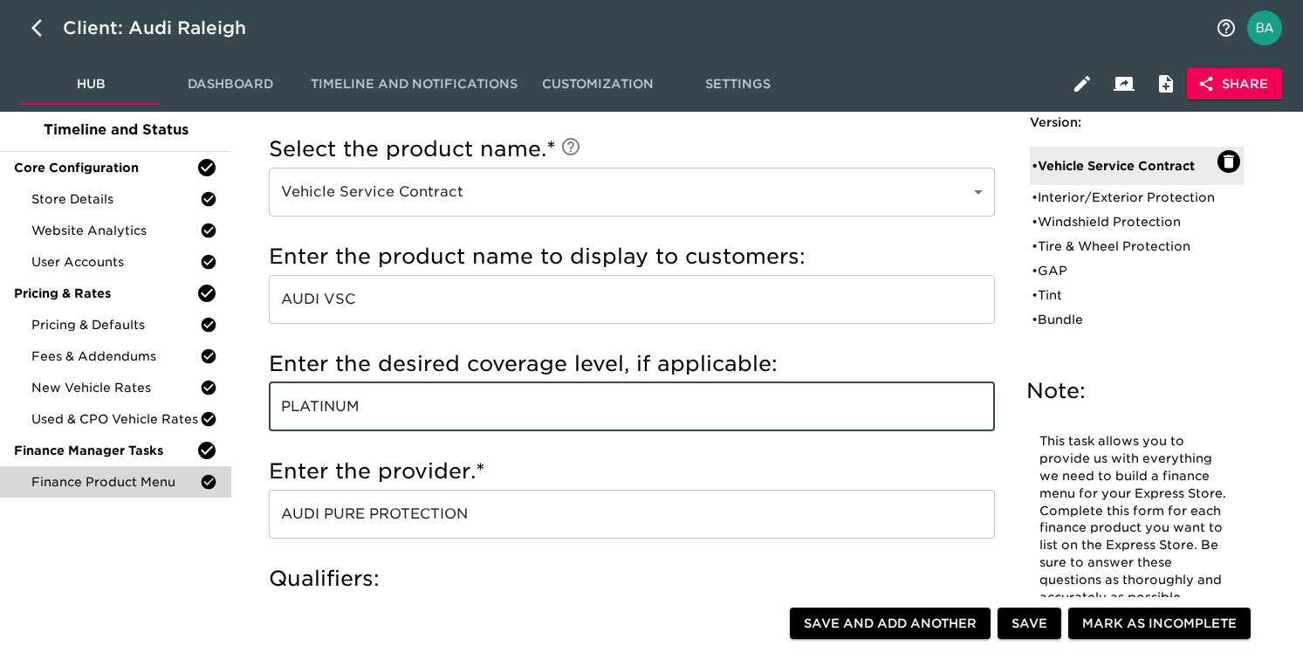
scroll to position [0, 0]
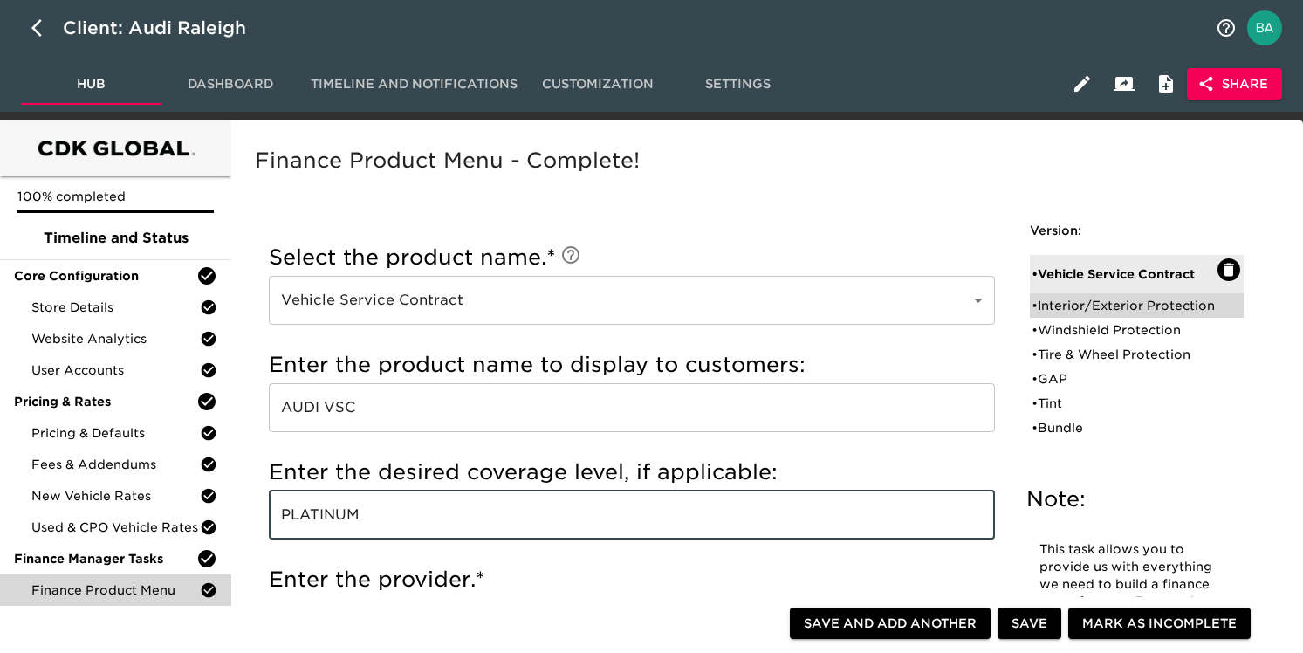
click at [1076, 310] on div "• Interior/Exterior Protection" at bounding box center [1125, 305] width 186 height 17
type input "Interior/Exterior Protection"
type input "APPEARANCE PROTECTION"
type input "ASSURANT"
radio input "true"
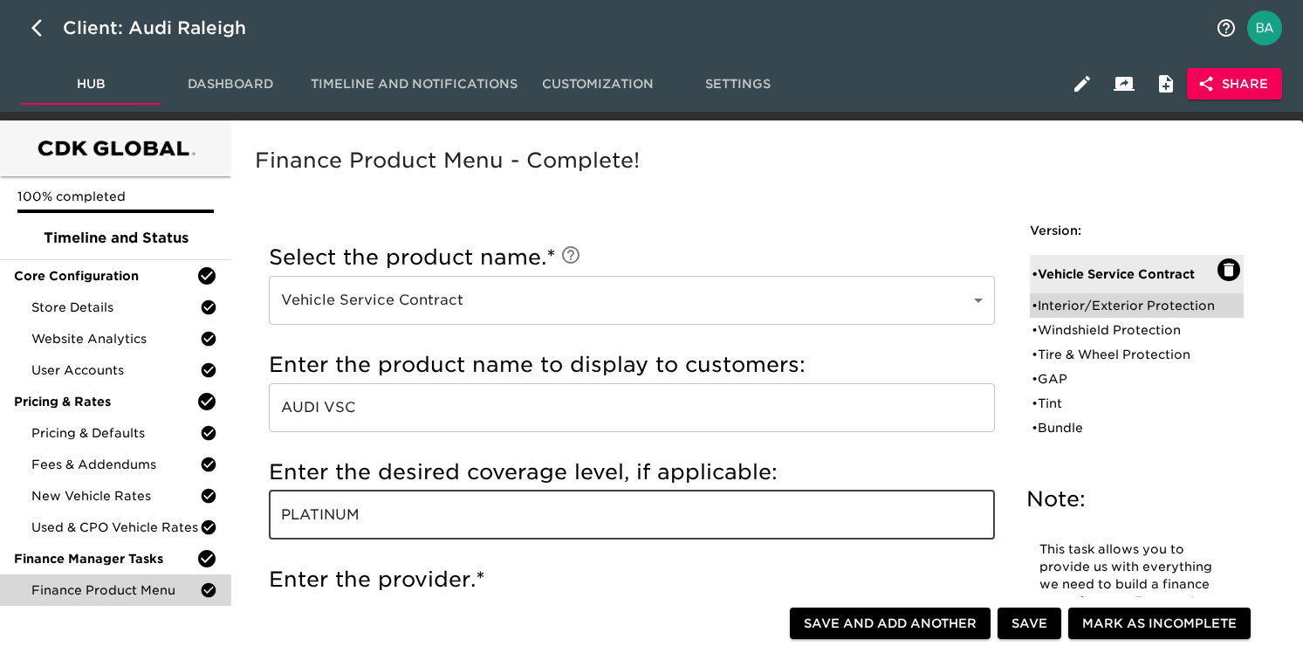
radio input "false"
type input "1644"
radio input "false"
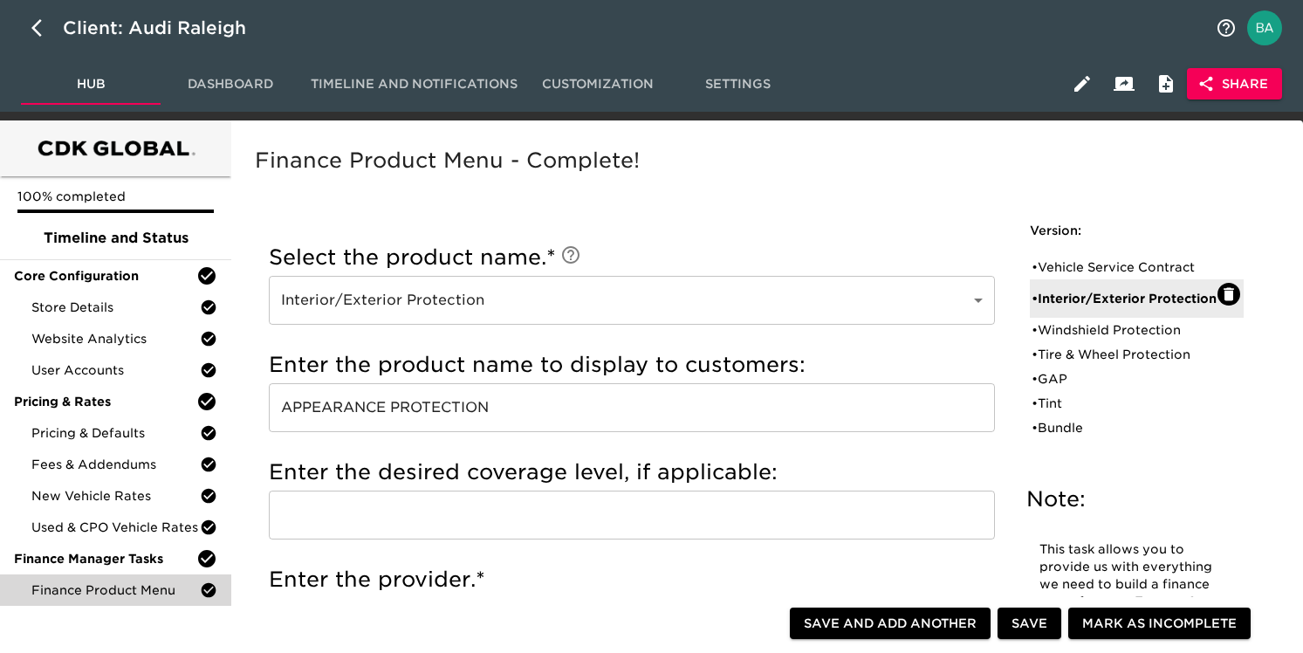
click at [323, 405] on input "APPEARANCE PROTECTION" at bounding box center [632, 407] width 726 height 49
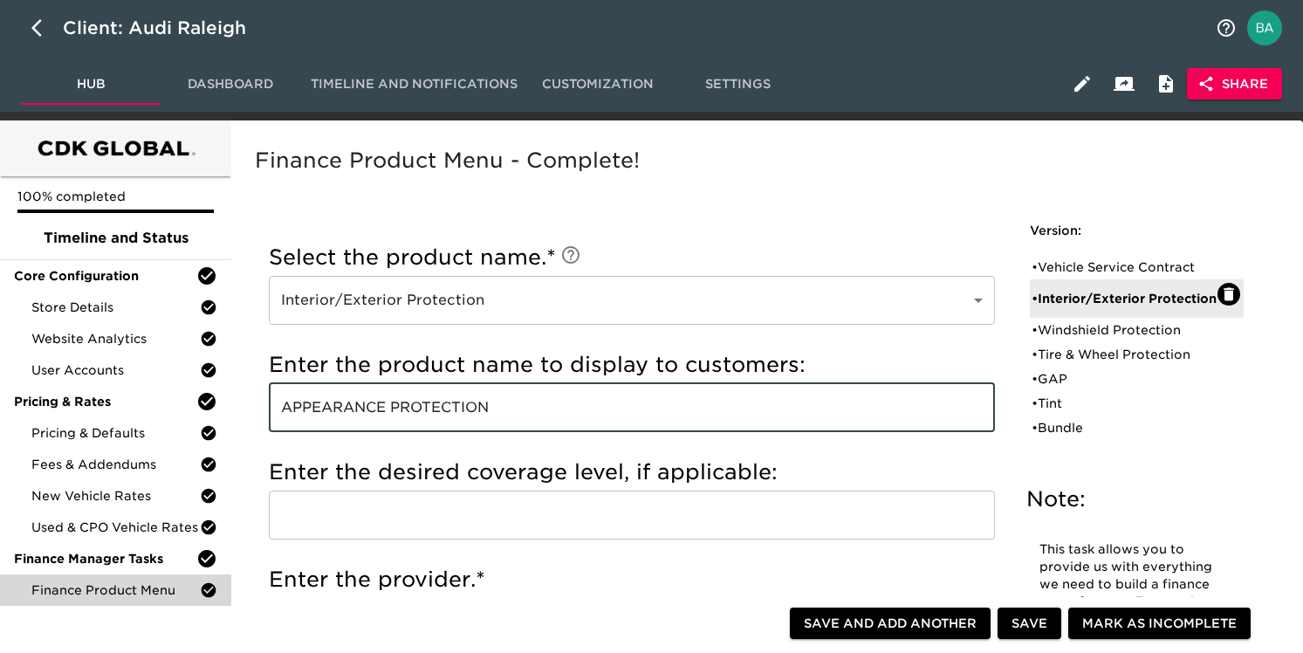
click at [323, 405] on input "APPEARANCE PROTECTION" at bounding box center [632, 407] width 726 height 49
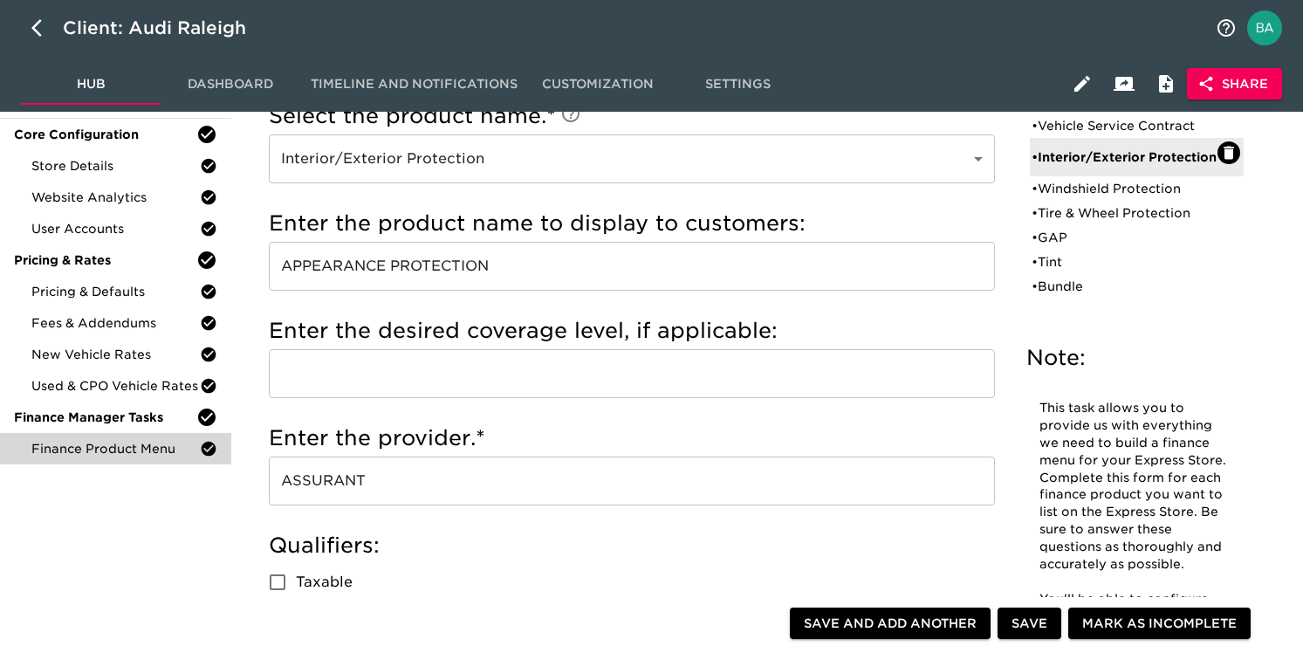
scroll to position [146, 0]
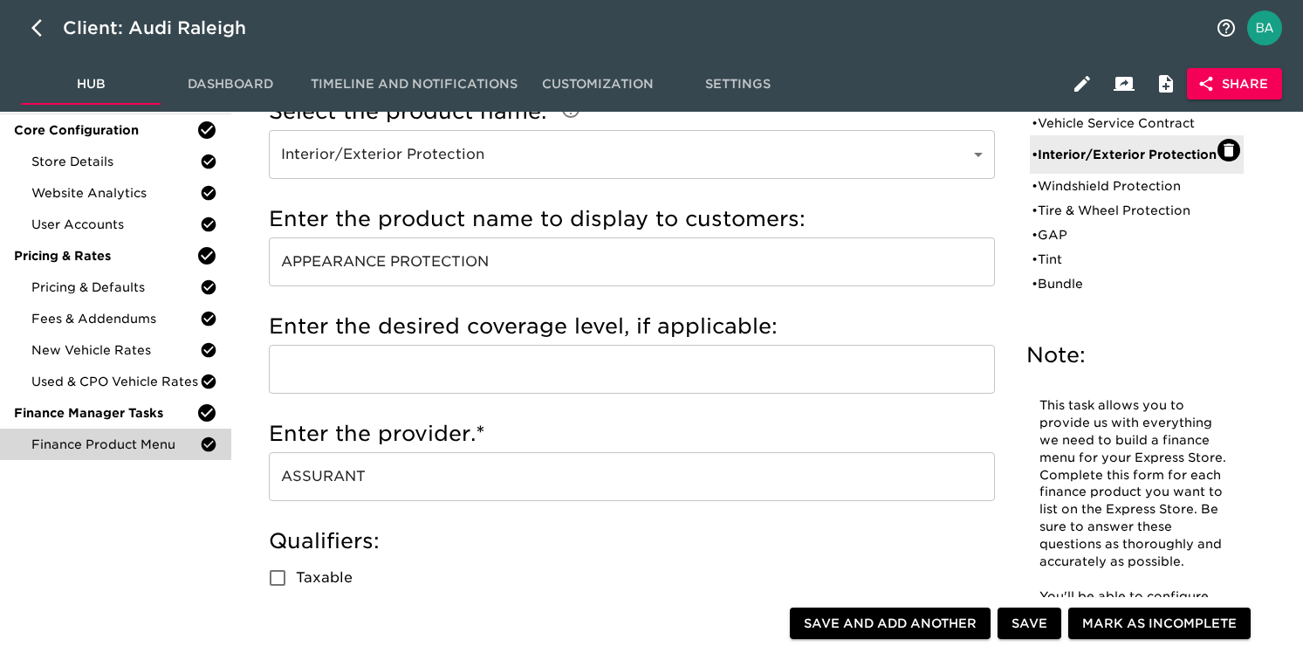
click at [332, 484] on input "ASSURANT" at bounding box center [632, 476] width 726 height 49
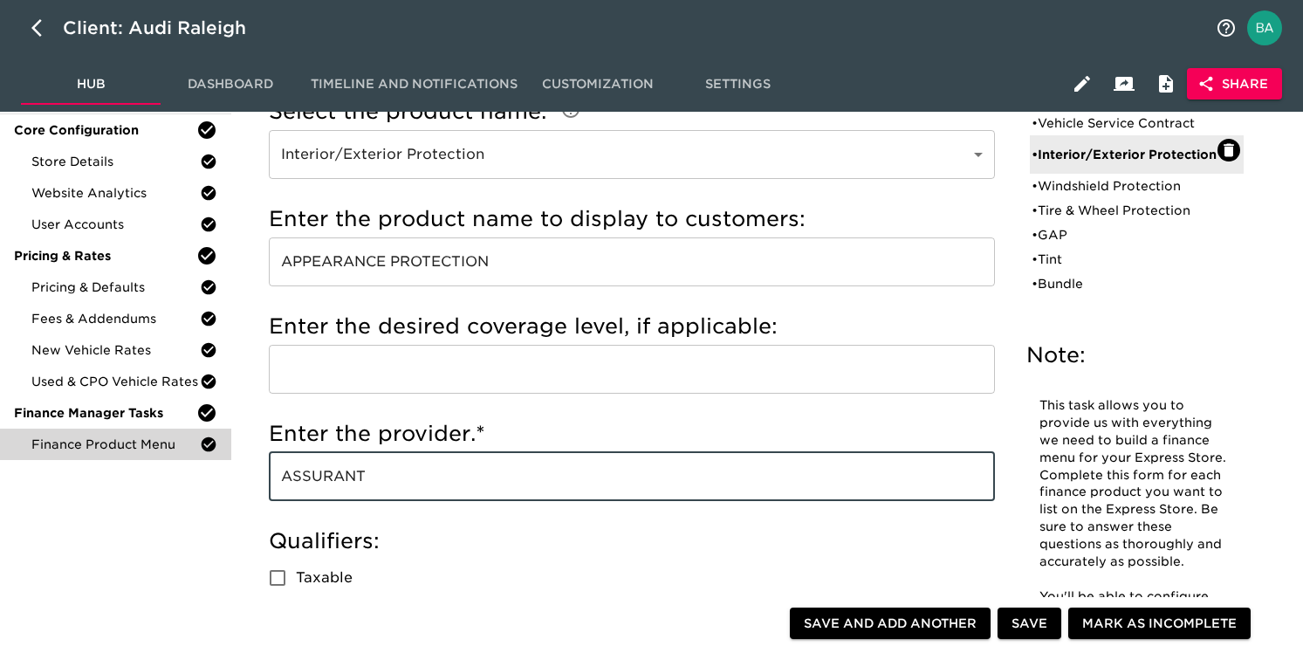
click at [332, 484] on input "ASSURANT" at bounding box center [632, 476] width 726 height 49
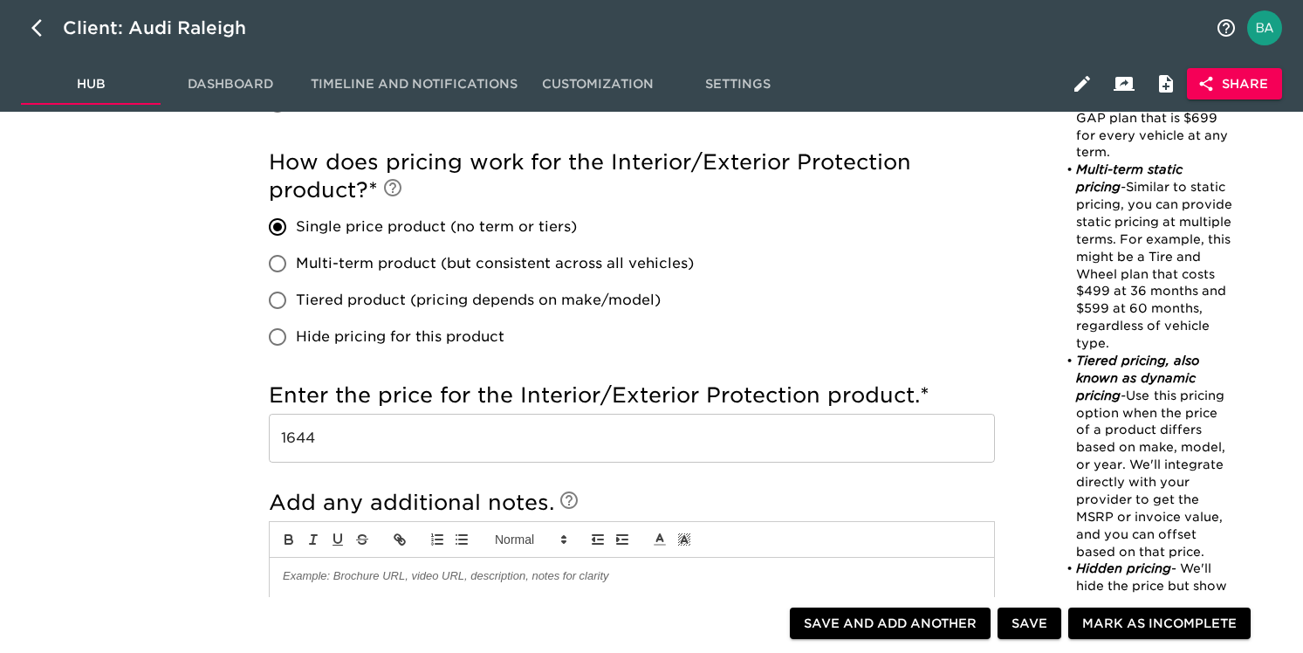
scroll to position [910, 0]
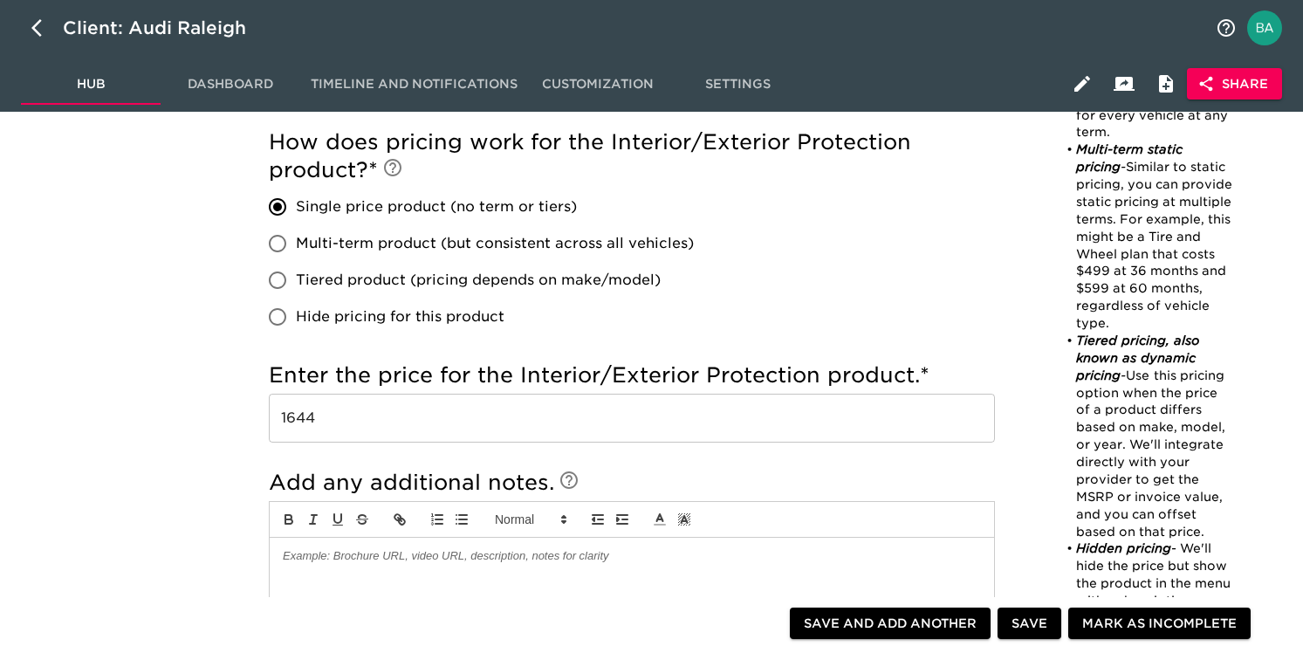
click at [307, 422] on input "1644" at bounding box center [632, 418] width 726 height 49
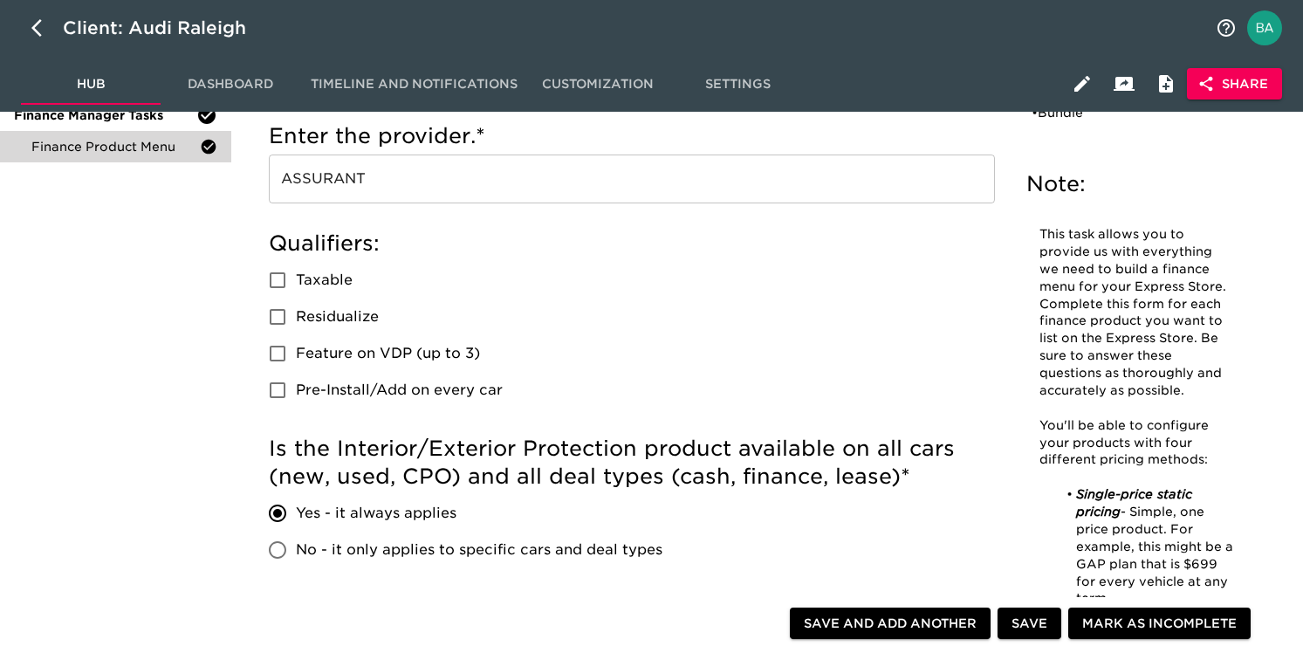
scroll to position [0, 0]
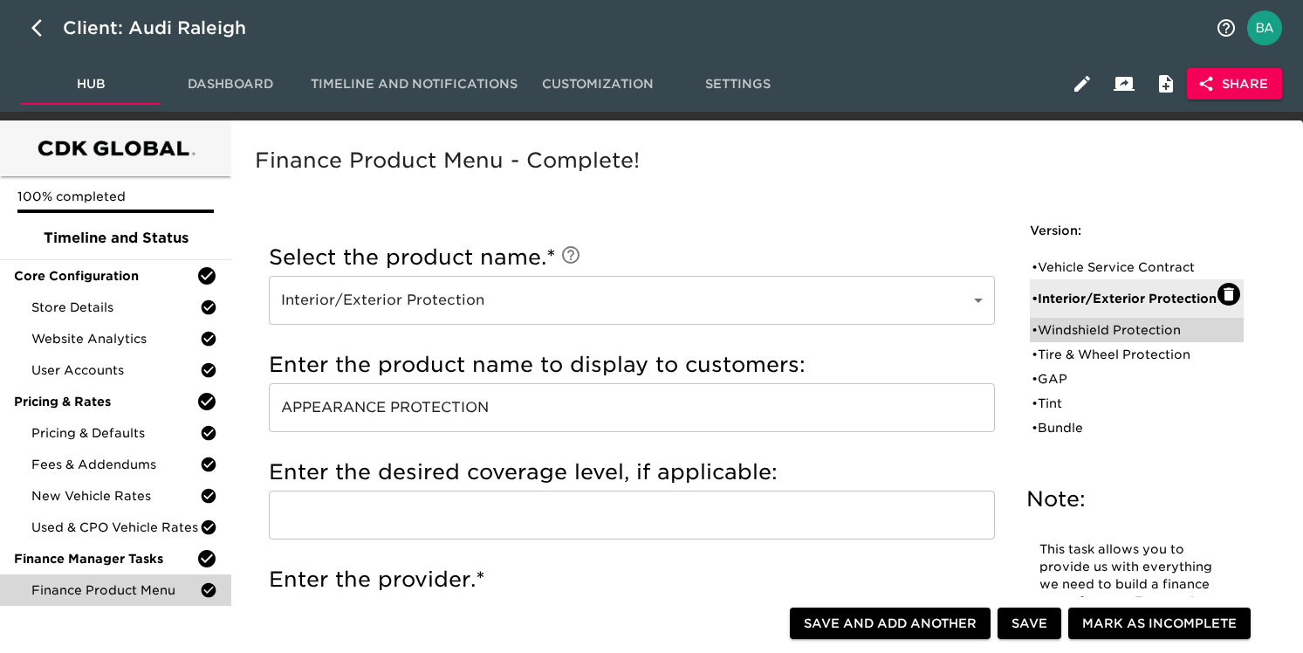
click at [1136, 339] on div "• Windshield Protection" at bounding box center [1125, 329] width 186 height 17
type input "Windshield Protection"
type input "PAC WINDSHIELD"
type input "PARTNERS ALLIANCE CORPORATION"
type input "1450"
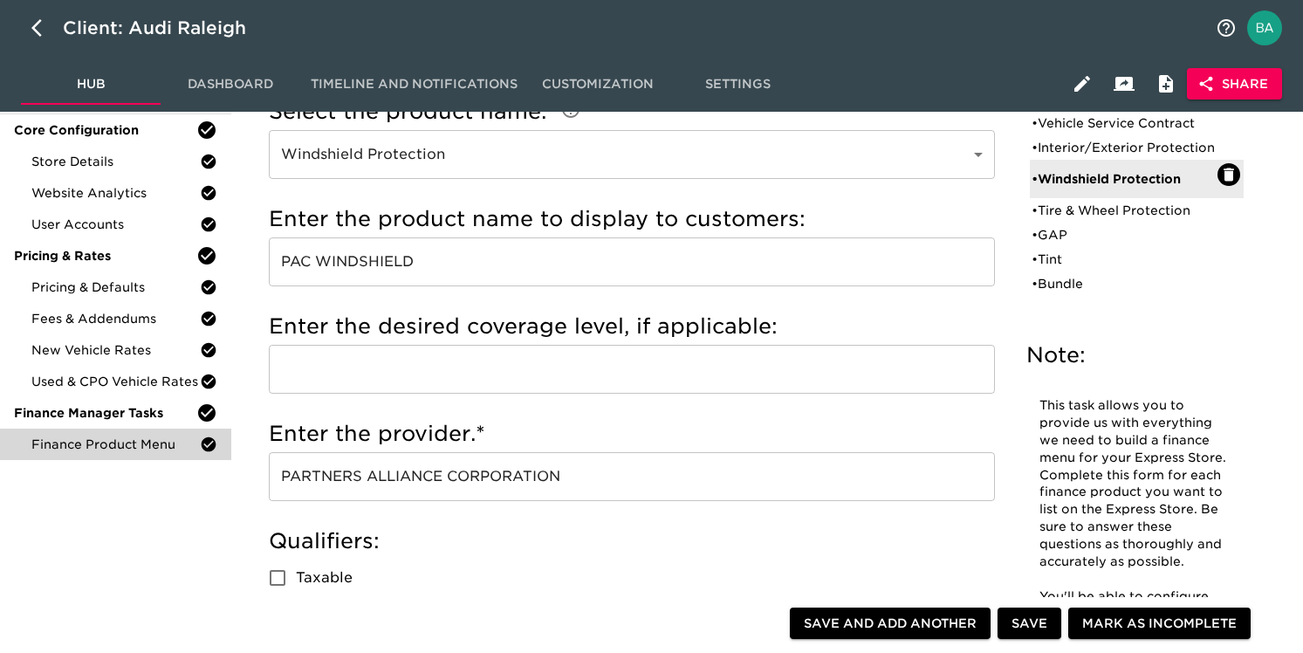
scroll to position [174, 0]
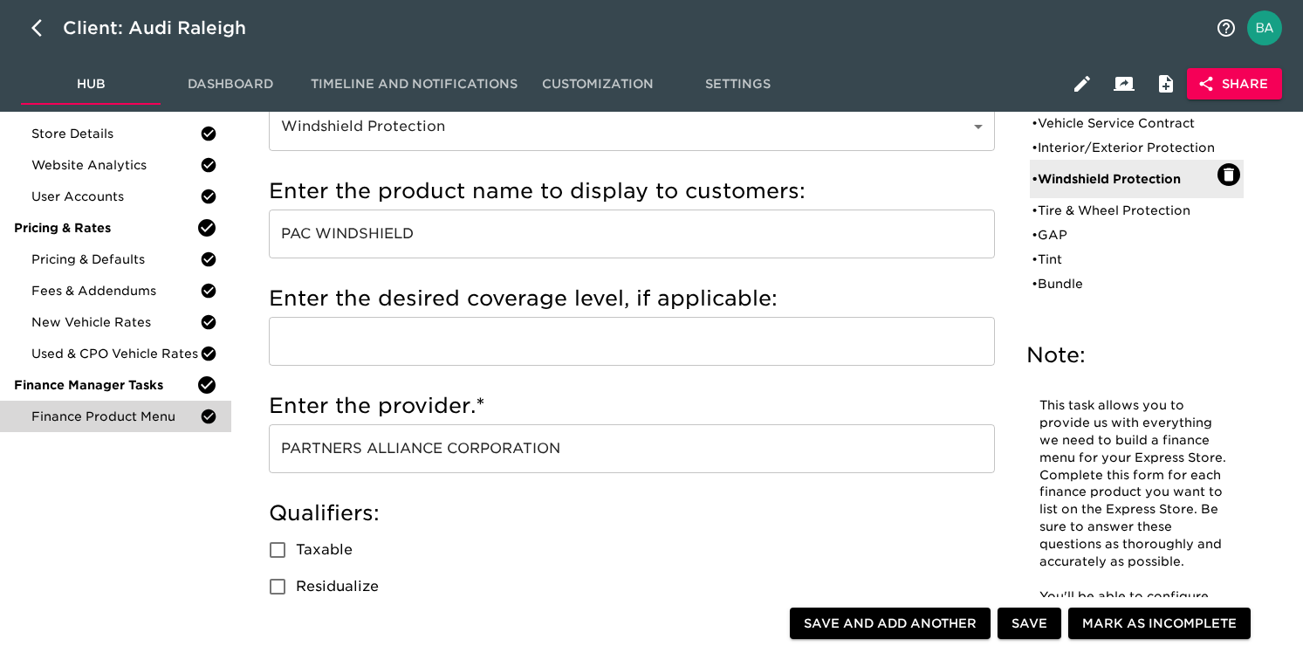
click at [348, 237] on input "PAC WINDSHIELD" at bounding box center [632, 233] width 726 height 49
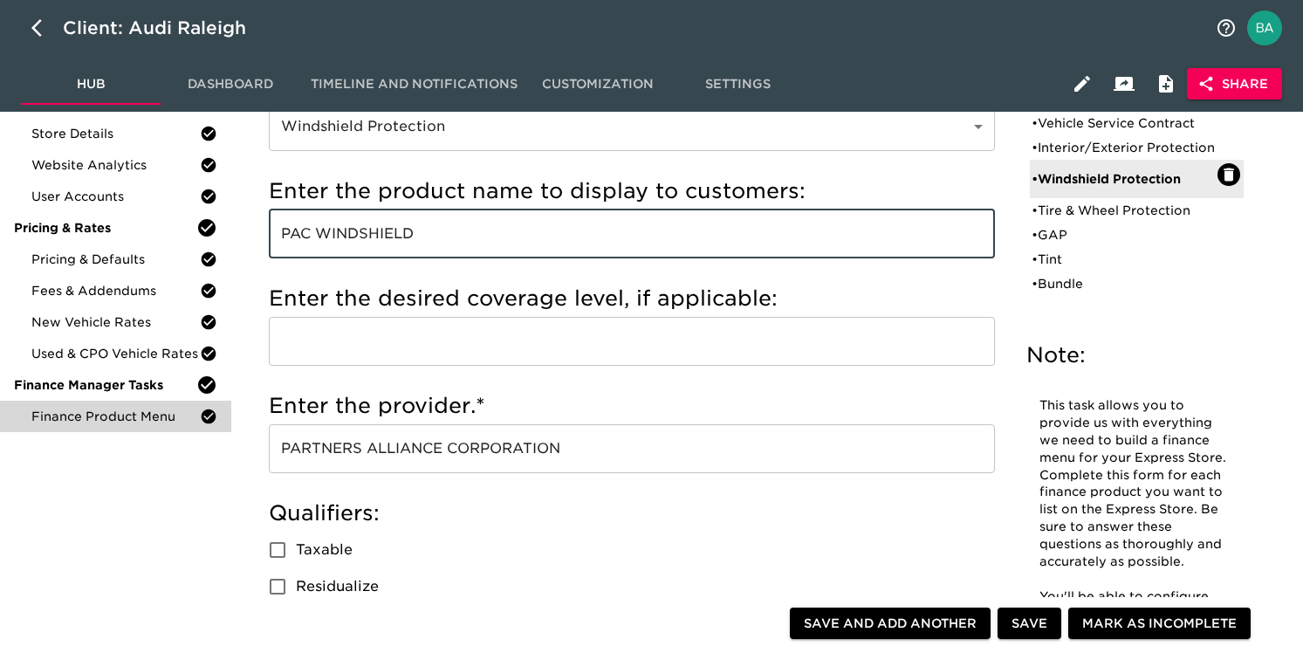
click at [348, 237] on input "PAC WINDSHIELD" at bounding box center [632, 233] width 726 height 49
click at [354, 456] on input "PARTNERS ALLIANCE CORPORATION" at bounding box center [632, 448] width 726 height 49
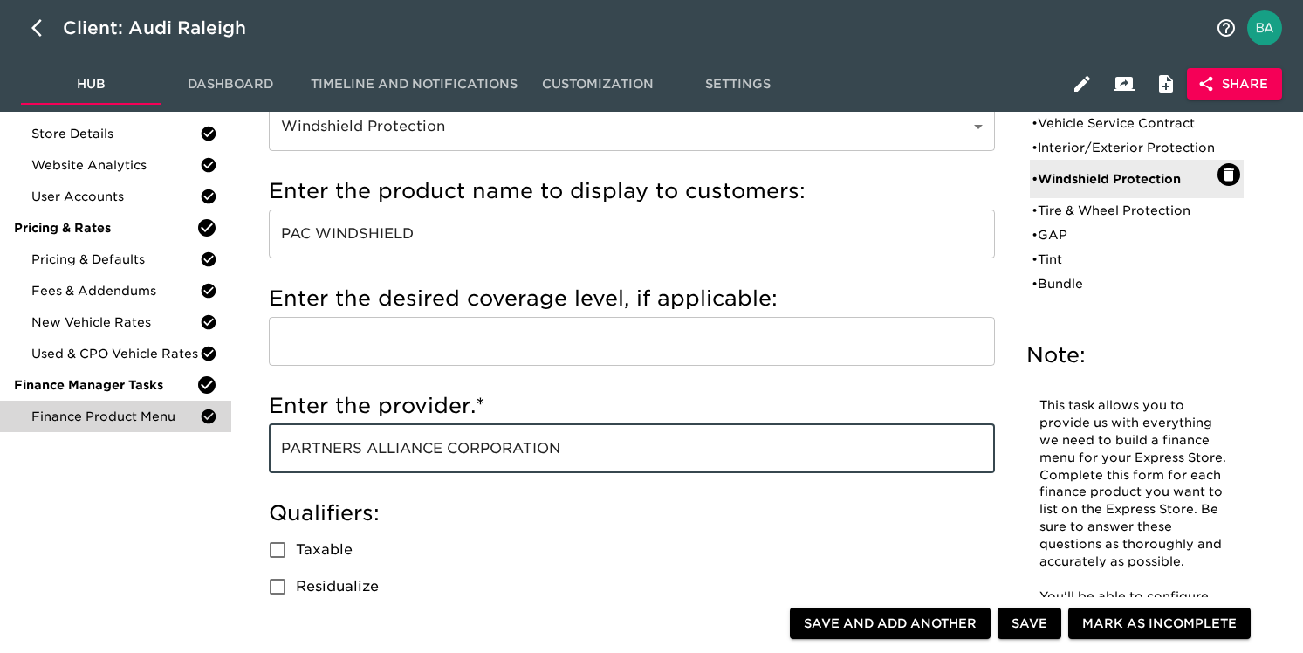
click at [354, 456] on input "PARTNERS ALLIANCE CORPORATION" at bounding box center [632, 448] width 726 height 49
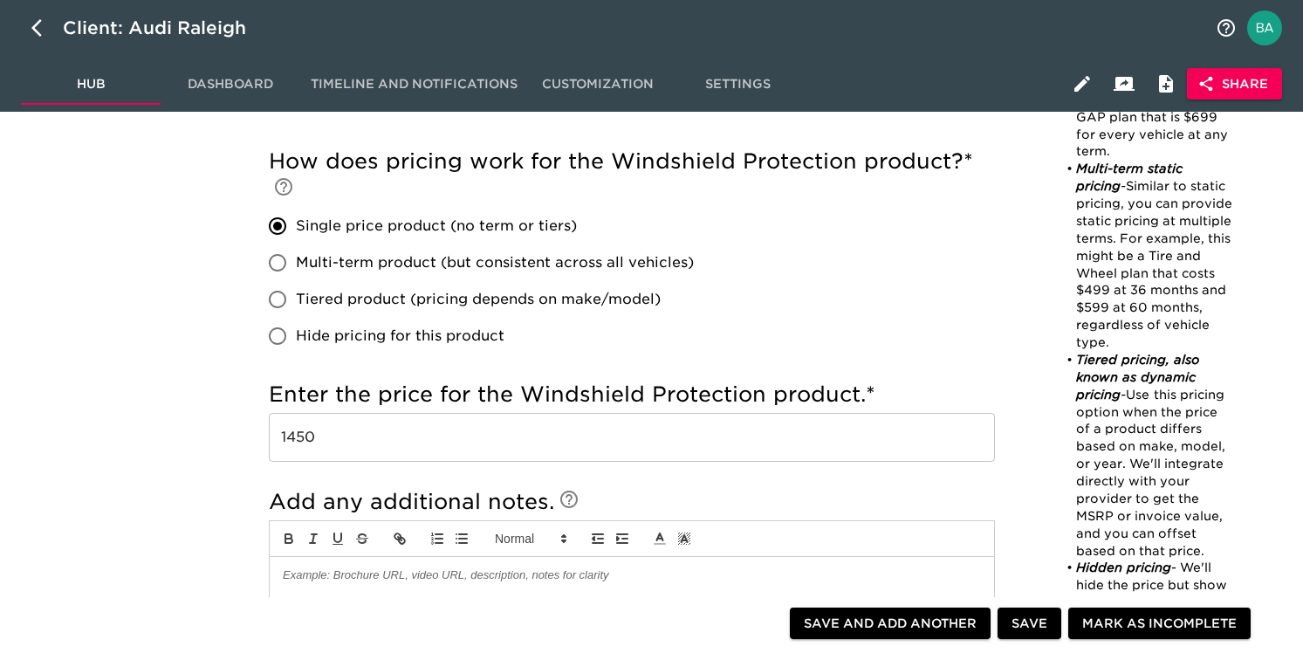
scroll to position [891, 0]
click at [290, 439] on input "1450" at bounding box center [632, 436] width 726 height 49
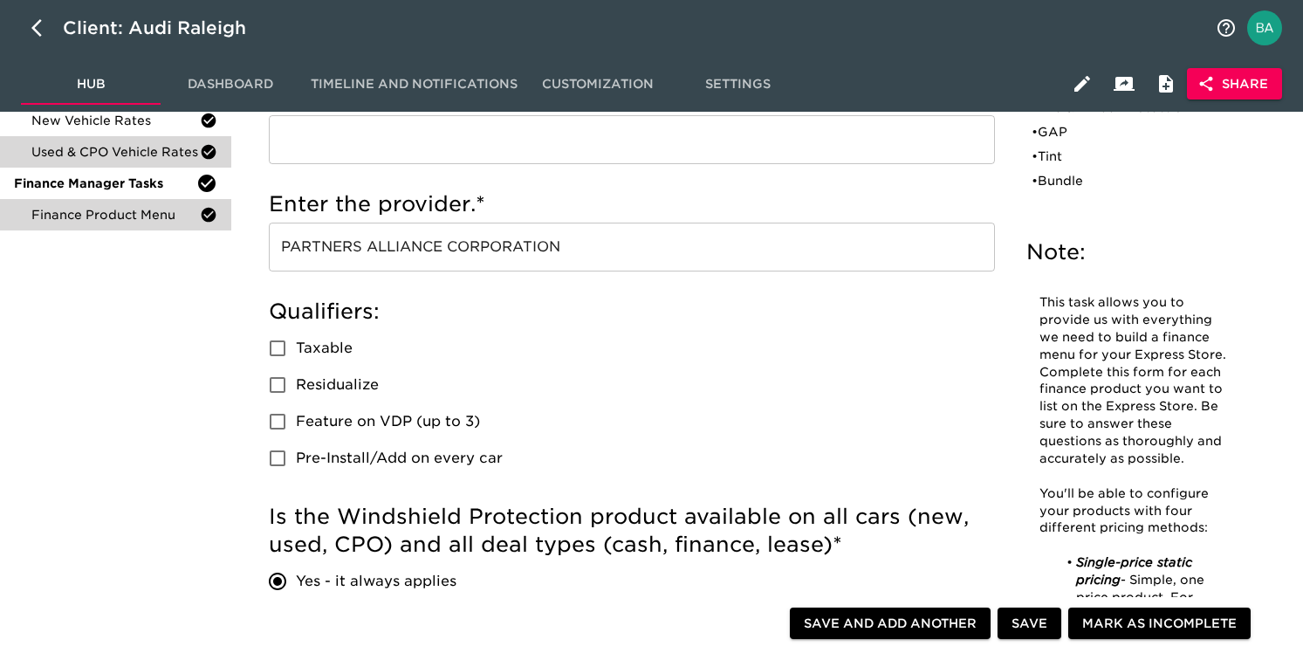
scroll to position [0, 0]
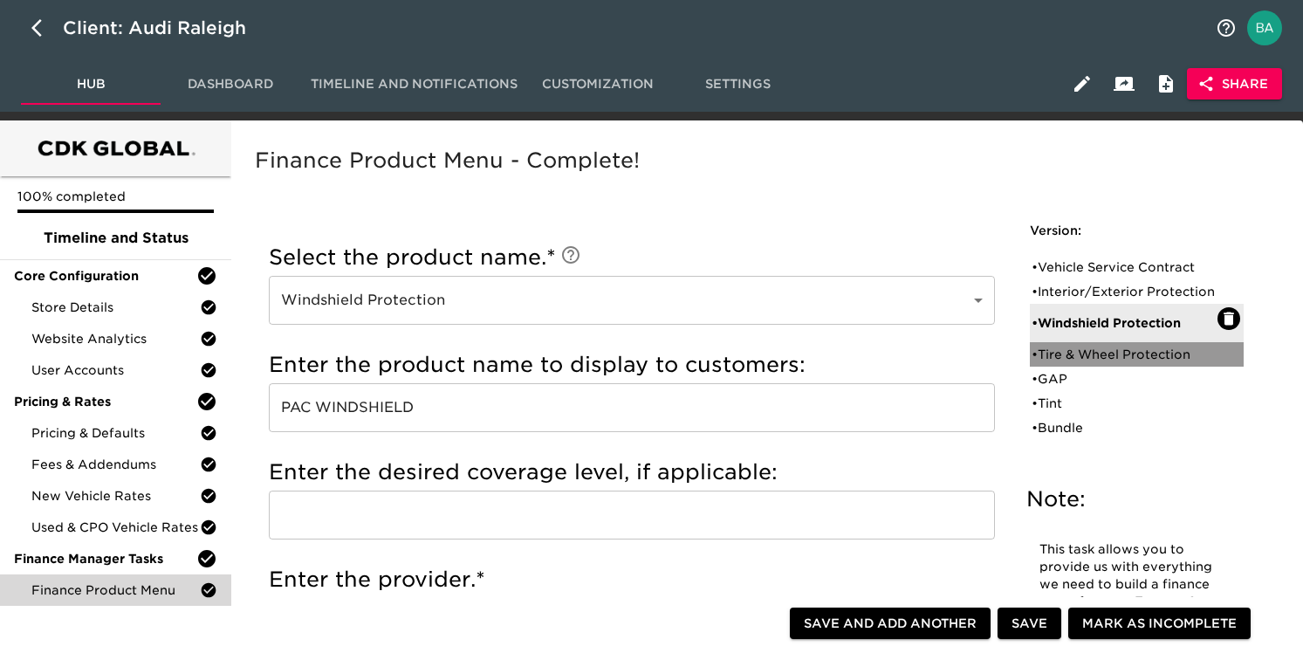
click at [1086, 363] on div "• Tire & Wheel Protection" at bounding box center [1125, 354] width 186 height 17
type input "Tire & Wheel Protection"
type input "Assurant"
radio input "false"
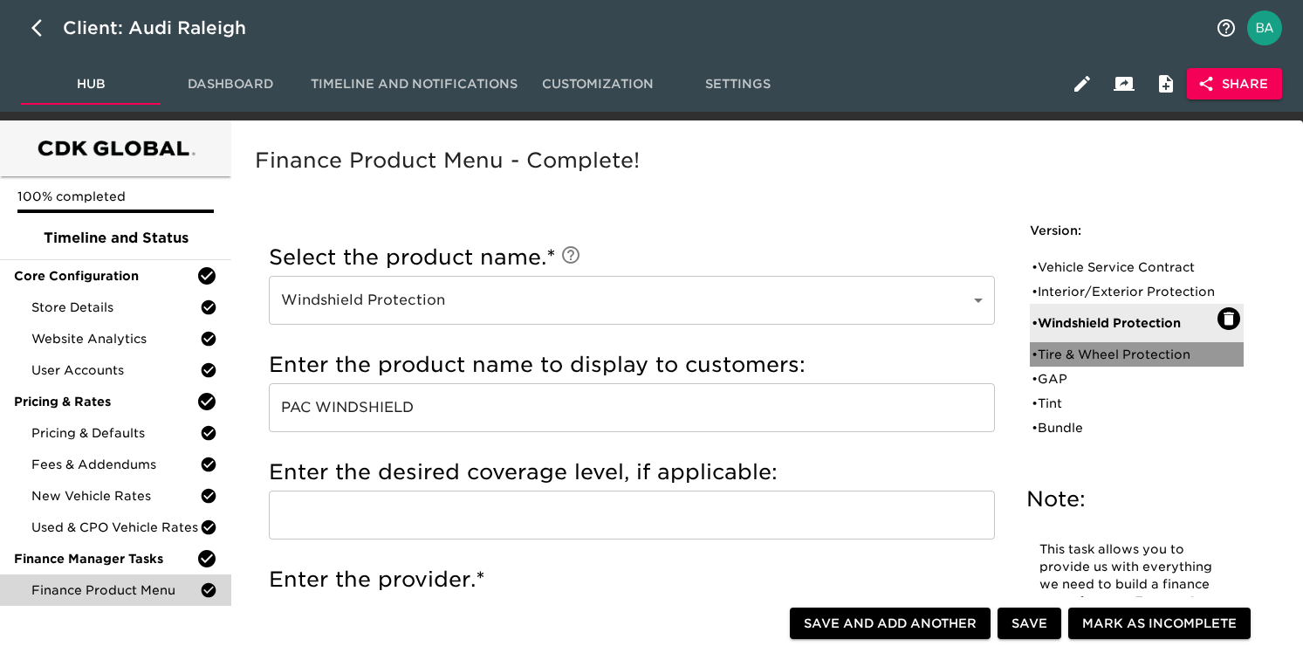
radio input "true"
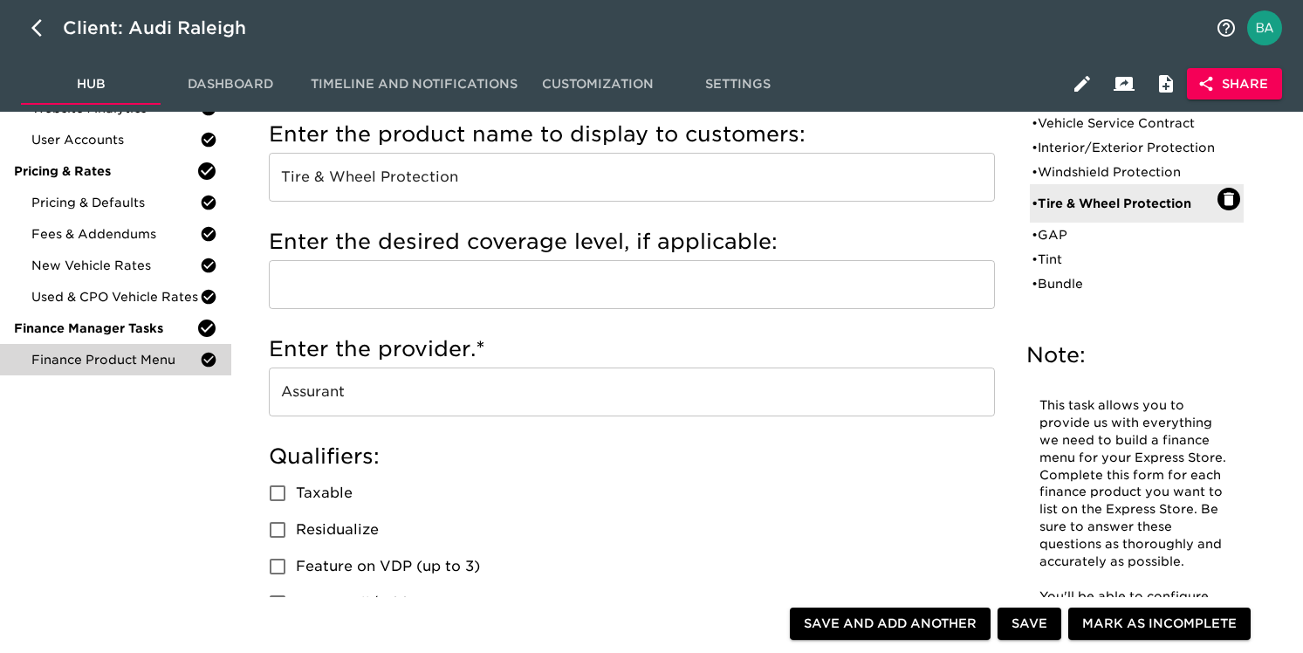
scroll to position [243, 0]
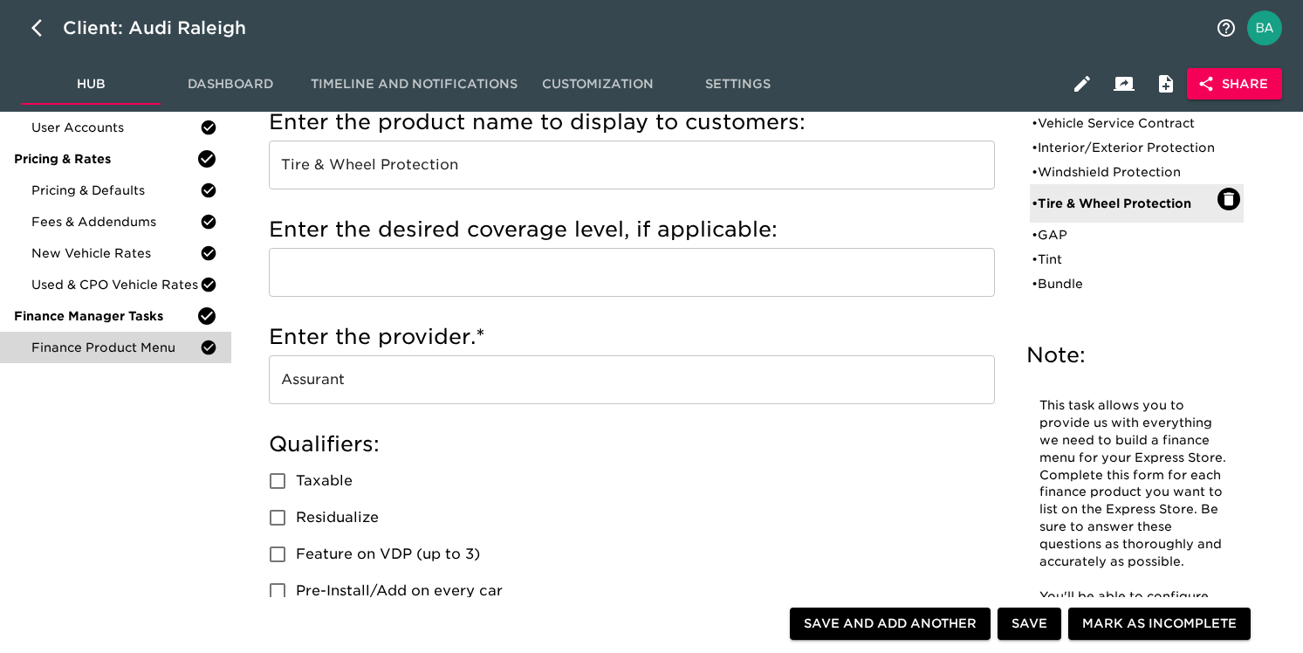
click at [381, 167] on input "Tire & Wheel Protection" at bounding box center [632, 165] width 726 height 49
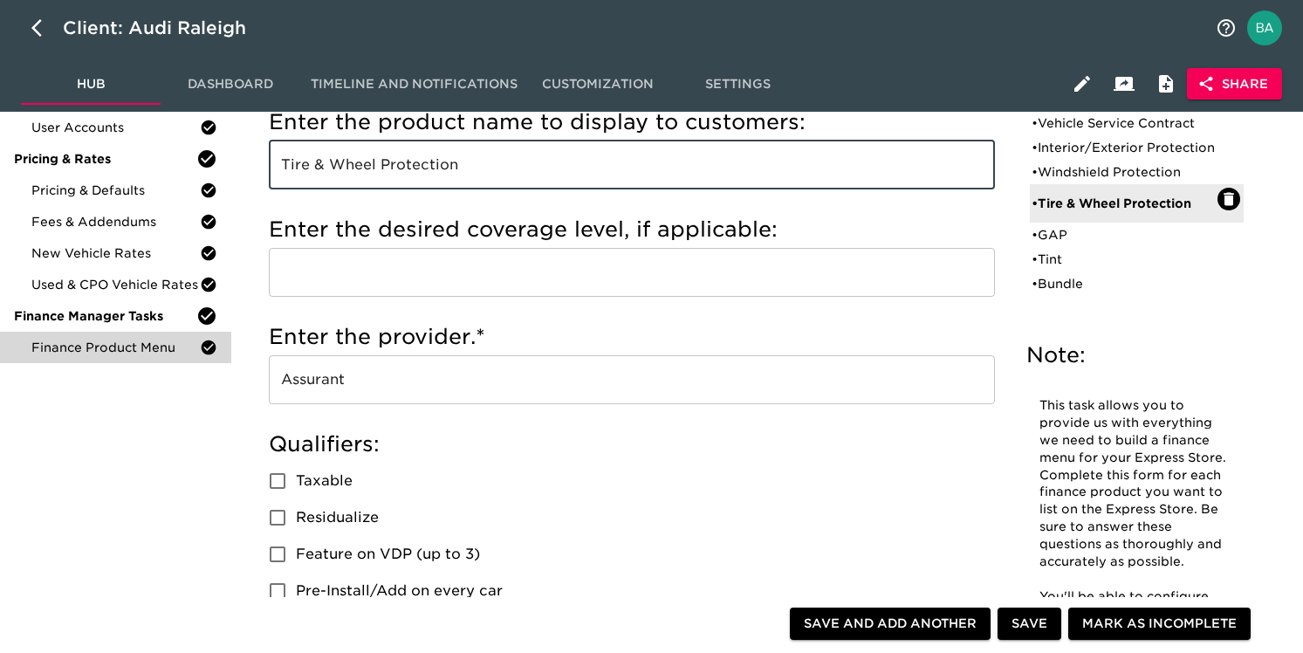
click at [381, 167] on input "Tire & Wheel Protection" at bounding box center [632, 165] width 726 height 49
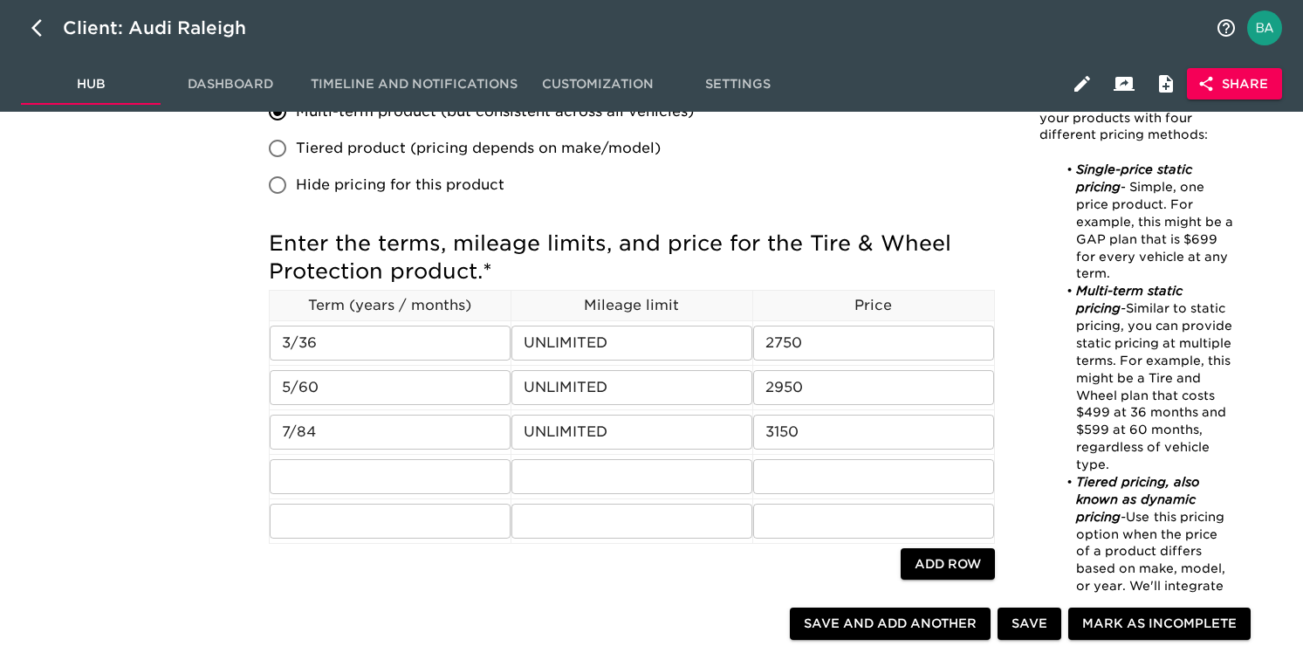
scroll to position [1042, 0]
click at [318, 344] on input "3/36" at bounding box center [390, 342] width 241 height 35
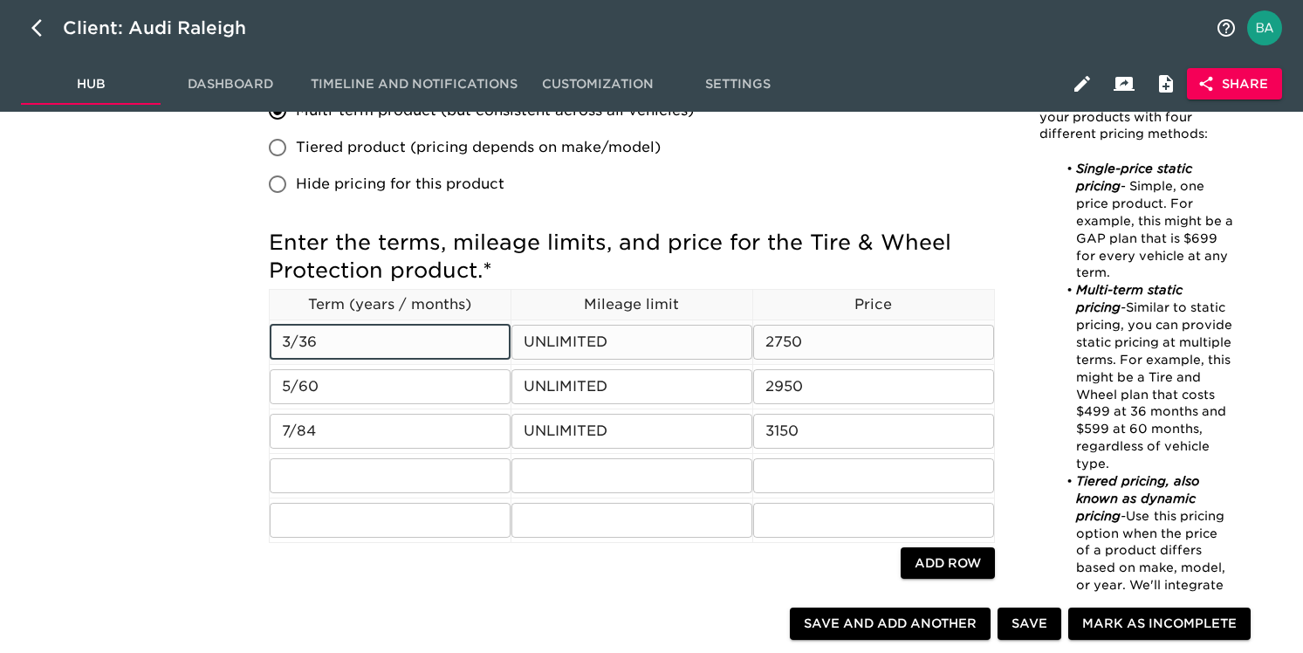
click at [318, 344] on input "3/36" at bounding box center [390, 342] width 241 height 35
click at [292, 336] on input "3/36" at bounding box center [390, 342] width 241 height 35
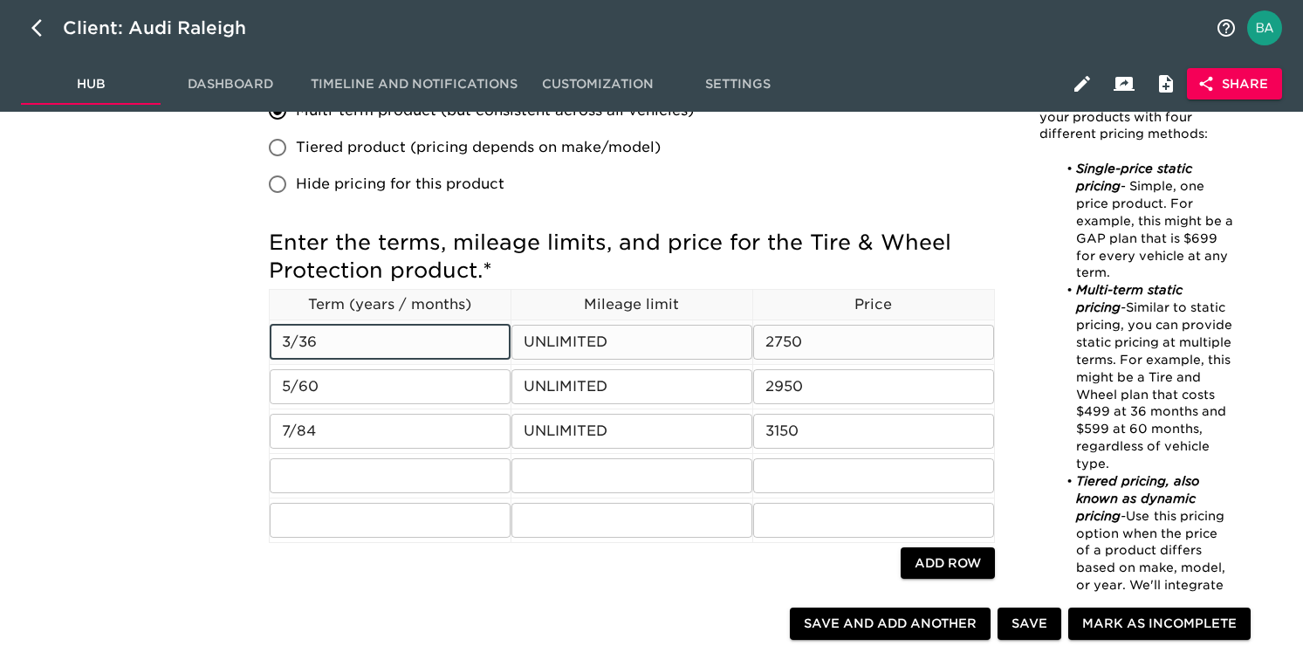
click at [567, 347] on input "UNLIMITED" at bounding box center [632, 342] width 241 height 35
click at [794, 337] on input "2750" at bounding box center [873, 342] width 241 height 35
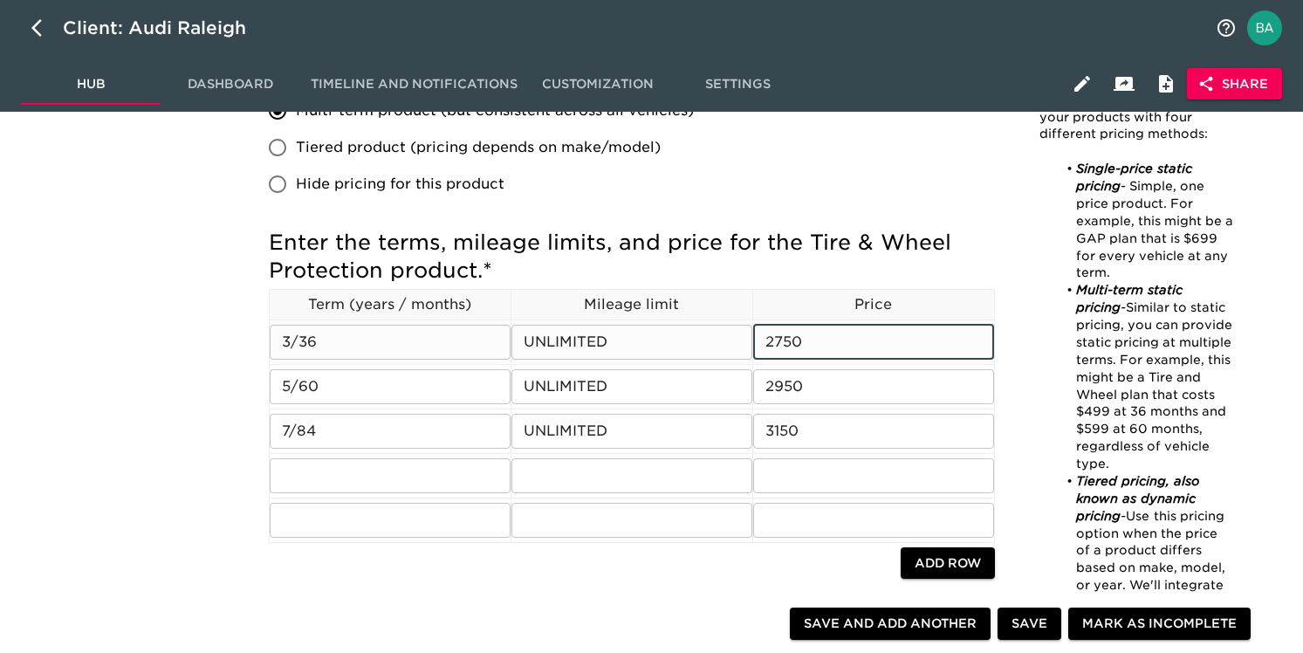
click at [794, 337] on input "2750" at bounding box center [873, 342] width 241 height 35
click at [312, 339] on input "3/36" at bounding box center [390, 342] width 241 height 35
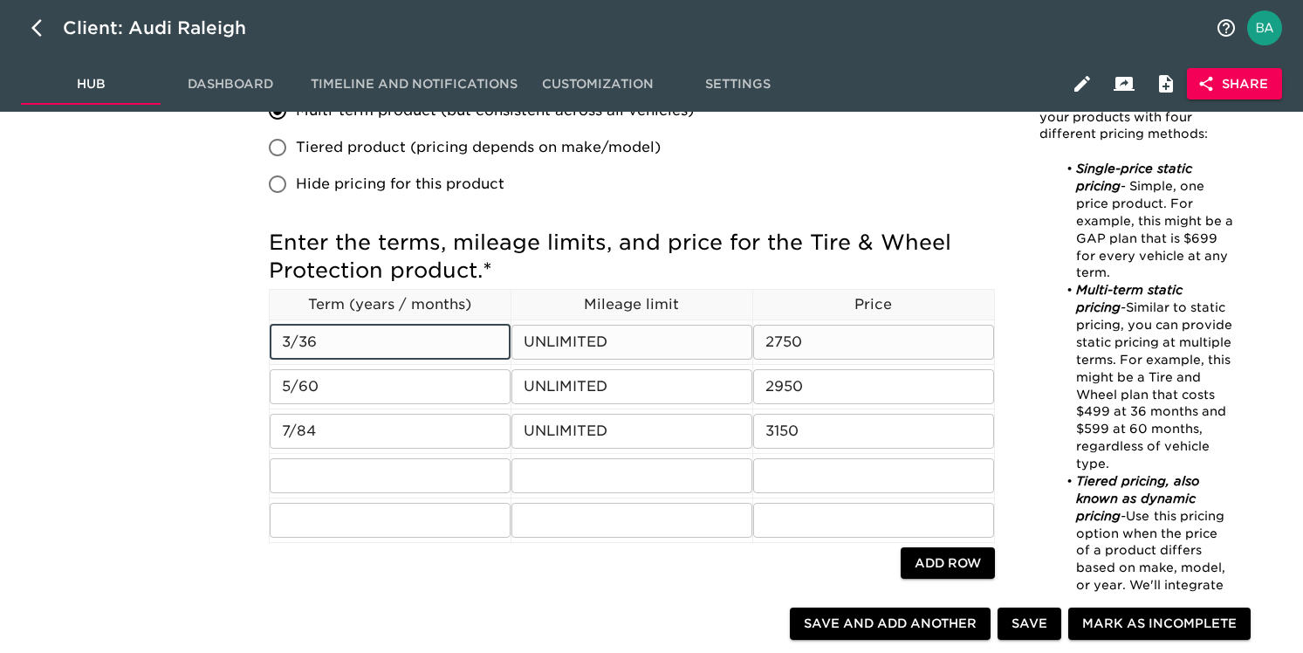
click at [312, 339] on input "3/36" at bounding box center [390, 342] width 241 height 35
click at [296, 392] on input "5/60" at bounding box center [390, 386] width 241 height 35
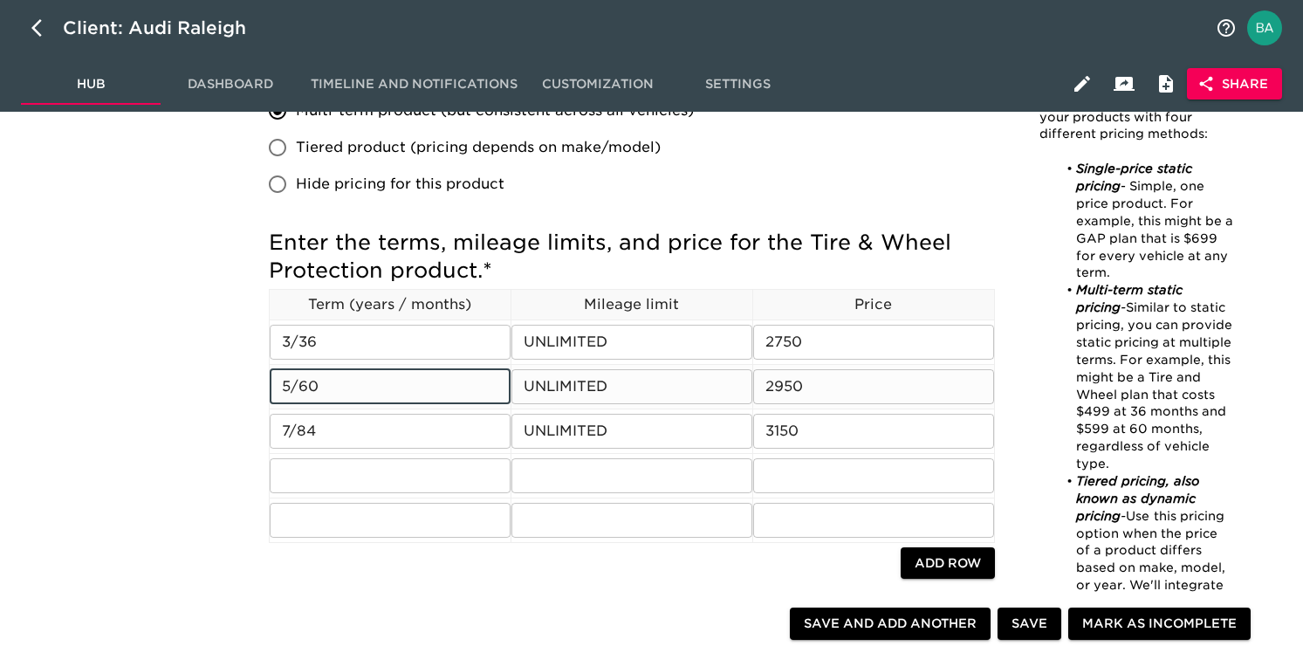
click at [296, 392] on input "5/60" at bounding box center [390, 386] width 241 height 35
click at [776, 383] on input "2950" at bounding box center [873, 386] width 241 height 35
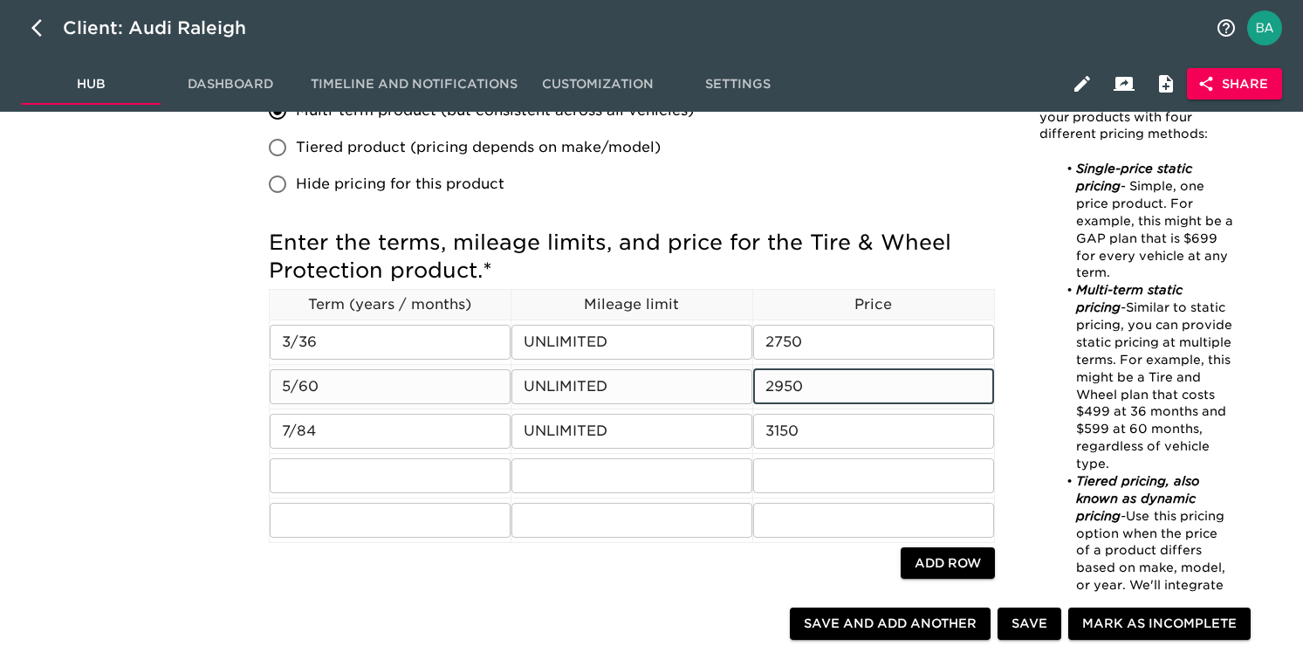
click at [776, 383] on input "2950" at bounding box center [873, 386] width 241 height 35
click at [290, 385] on input "5/60" at bounding box center [390, 386] width 241 height 35
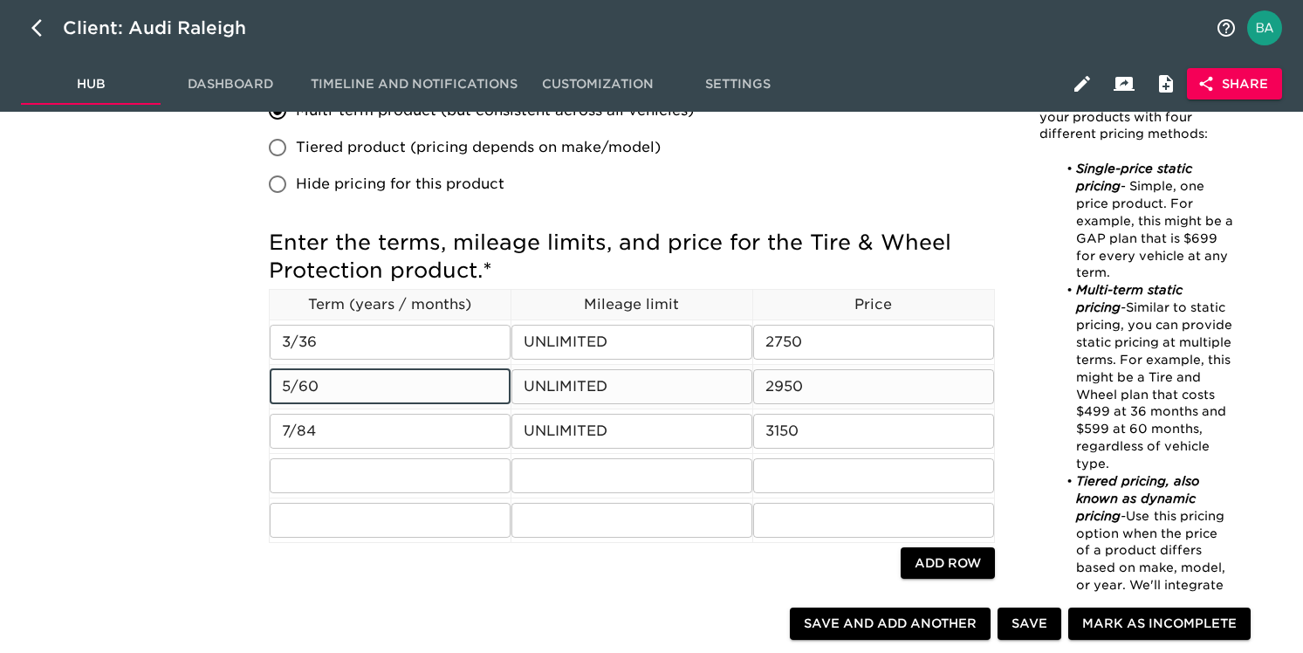
click at [290, 385] on input "5/60" at bounding box center [390, 386] width 241 height 35
click at [295, 442] on input "7/84" at bounding box center [390, 431] width 241 height 35
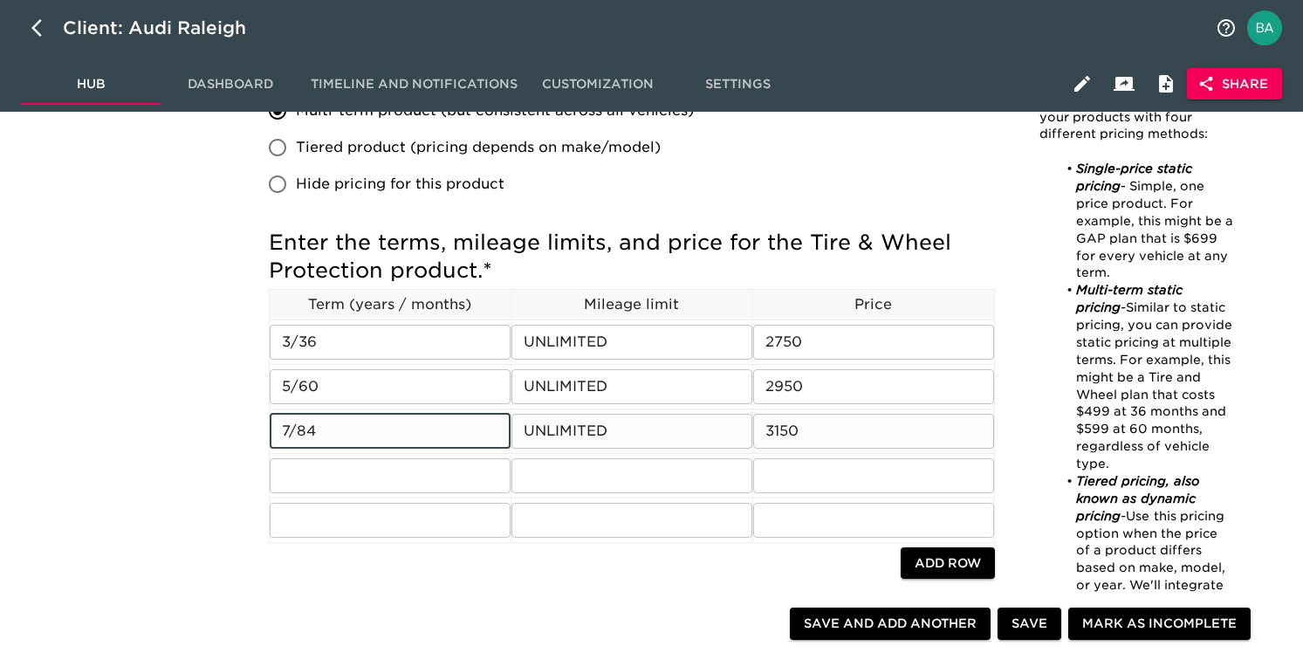
click at [295, 442] on input "7/84" at bounding box center [390, 431] width 241 height 35
click at [791, 428] on input "3150" at bounding box center [873, 431] width 241 height 35
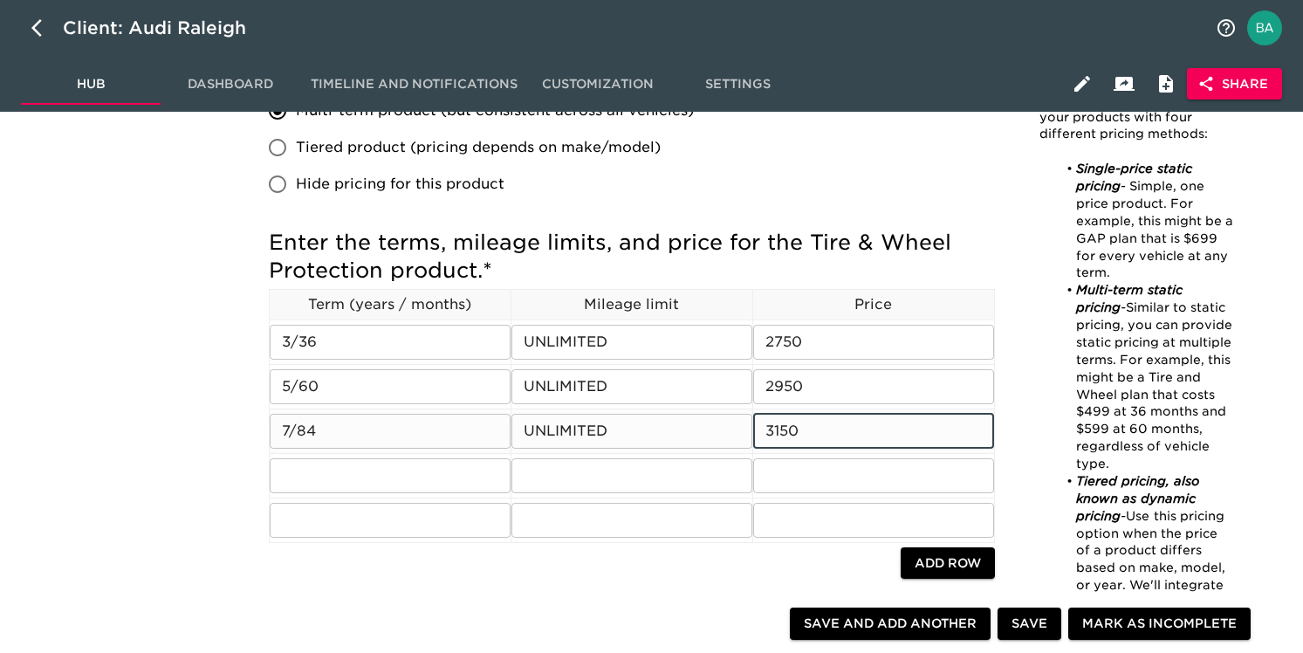
click at [791, 428] on input "3150" at bounding box center [873, 431] width 241 height 35
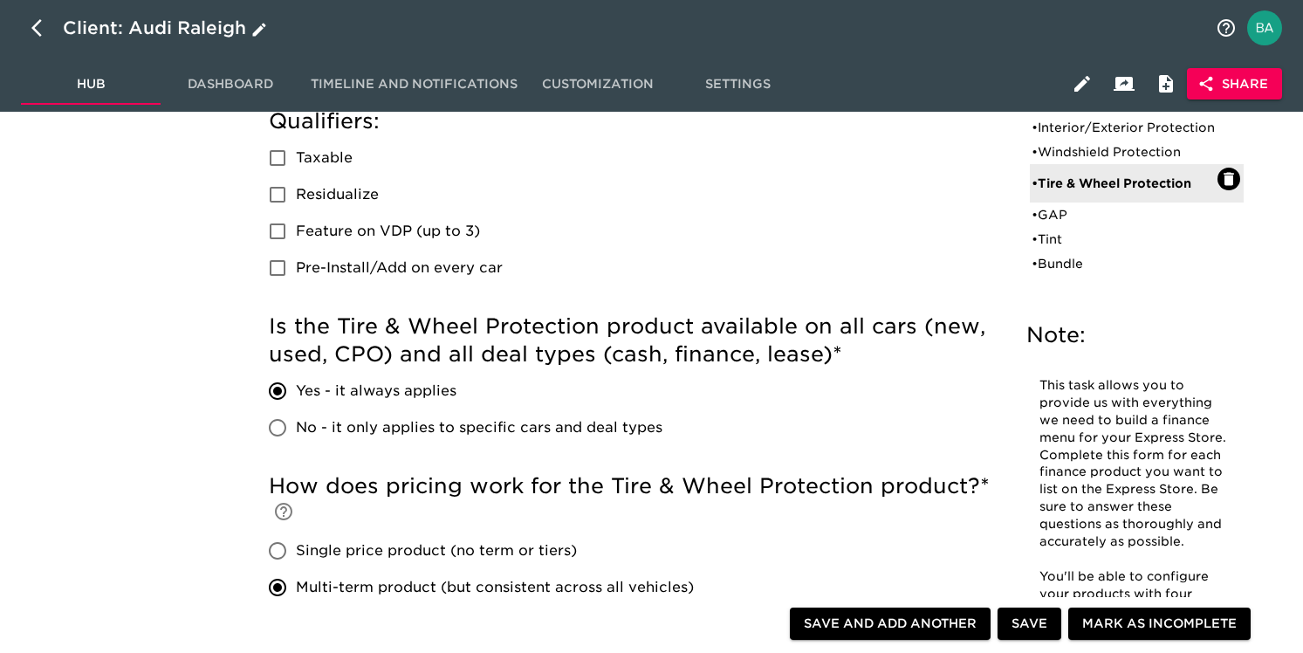
scroll to position [237, 0]
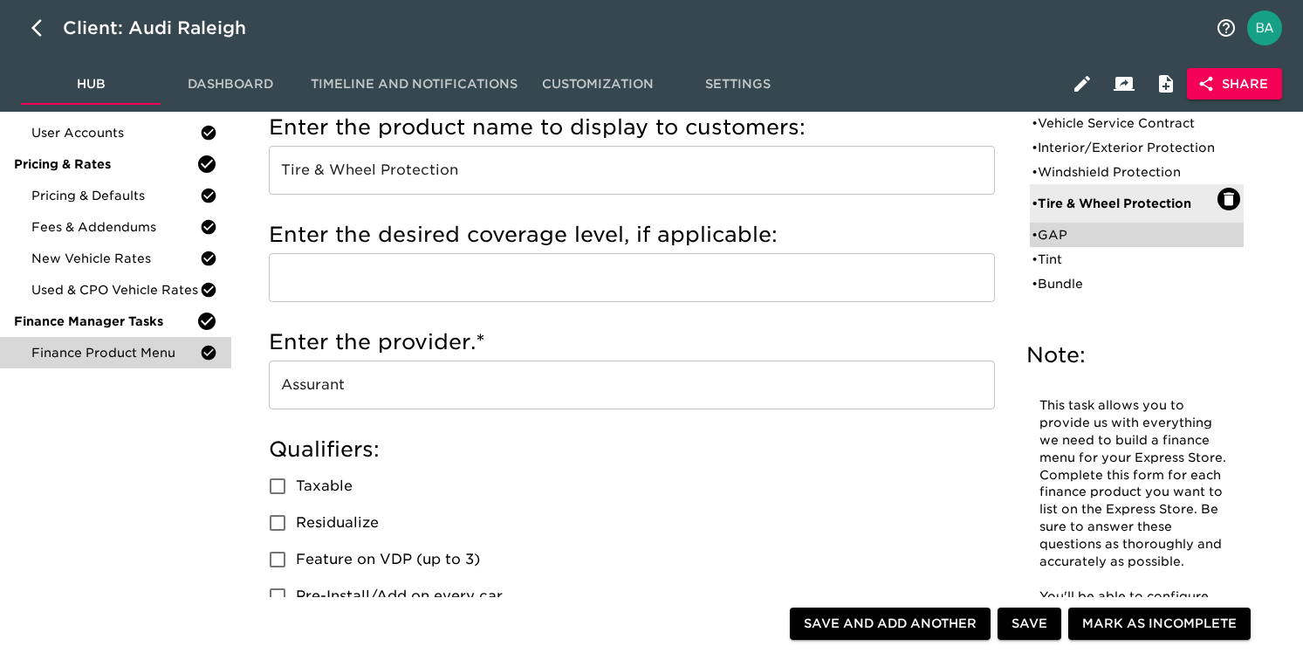
click at [1054, 244] on div "• GAP" at bounding box center [1125, 234] width 186 height 17
type input "GAP"
type input "ASSURANT"
radio input "true"
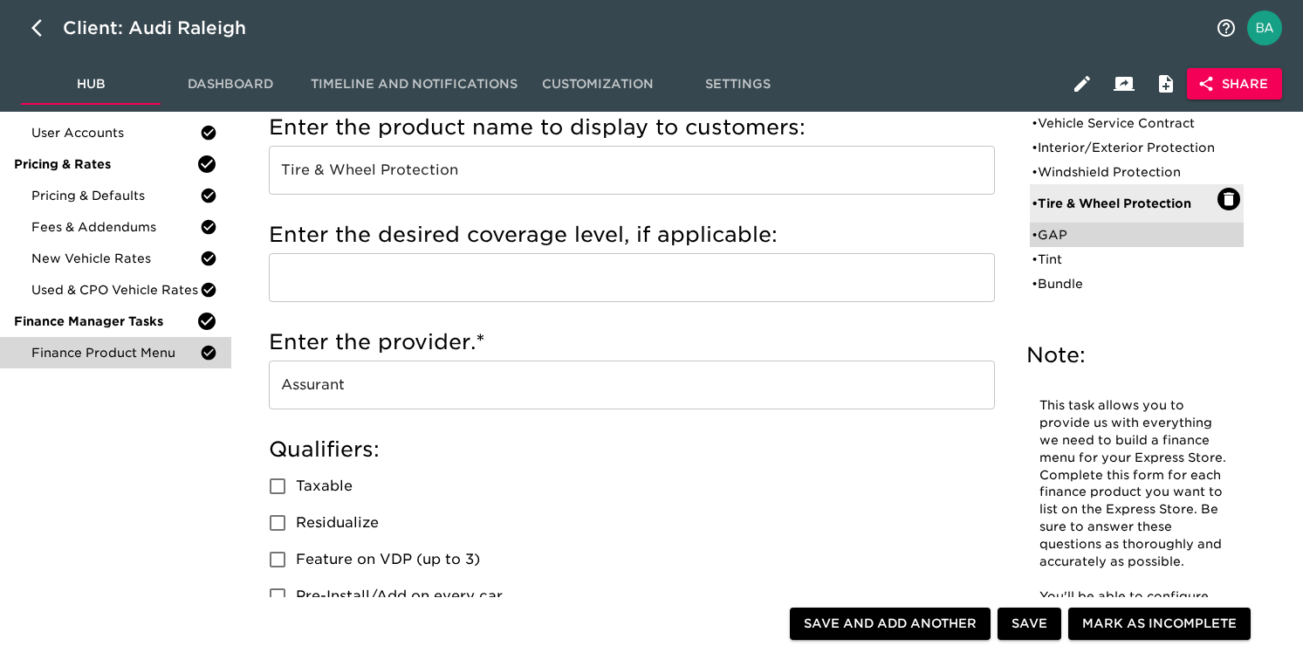
radio input "false"
type input "1195"
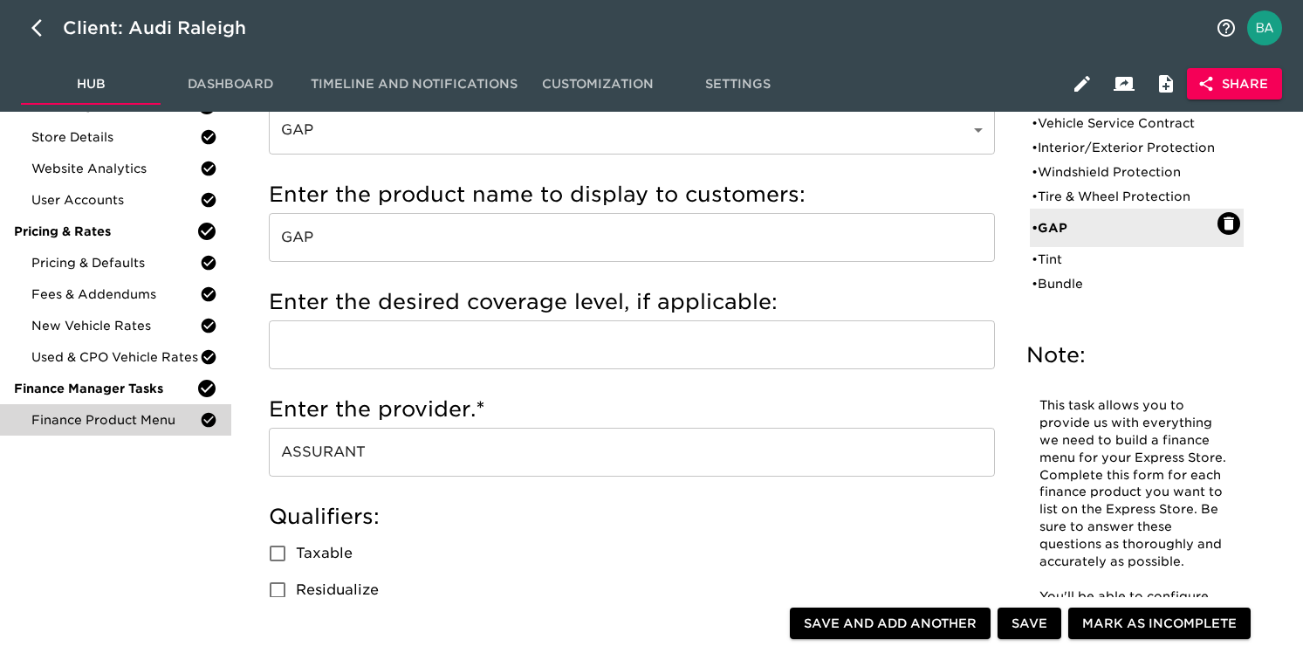
scroll to position [168, 0]
click at [332, 457] on input "ASSURANT" at bounding box center [632, 453] width 726 height 49
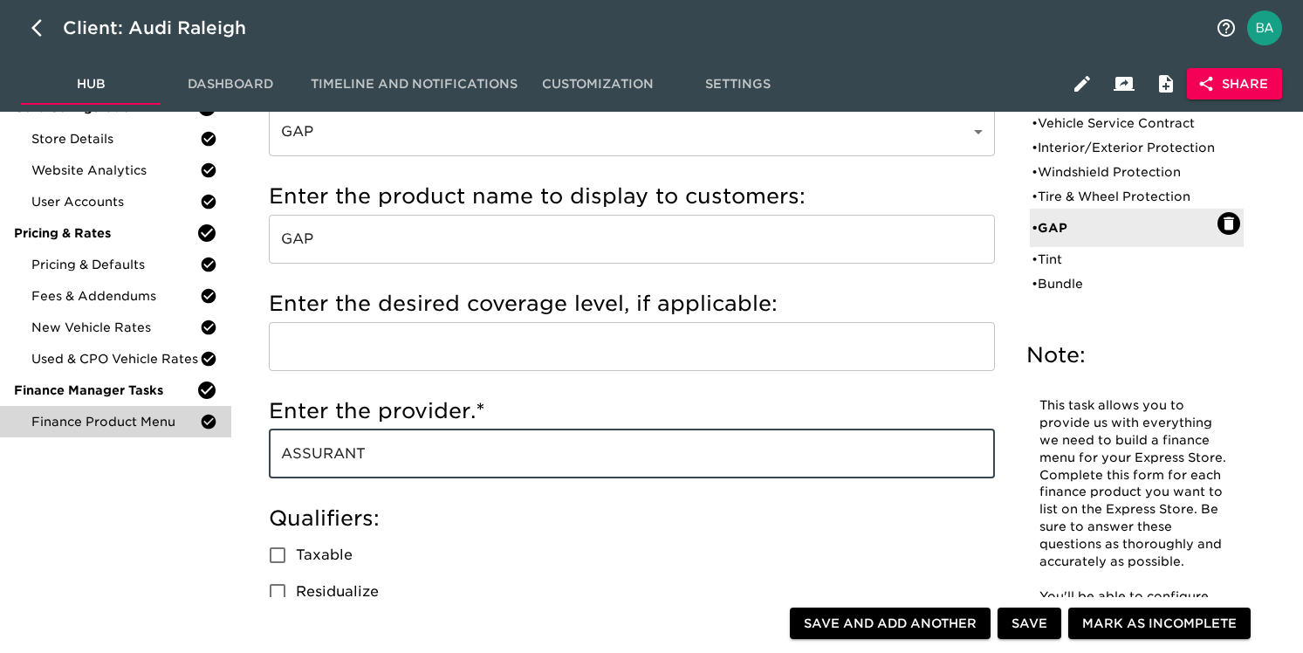
click at [332, 457] on input "ASSURANT" at bounding box center [632, 453] width 726 height 49
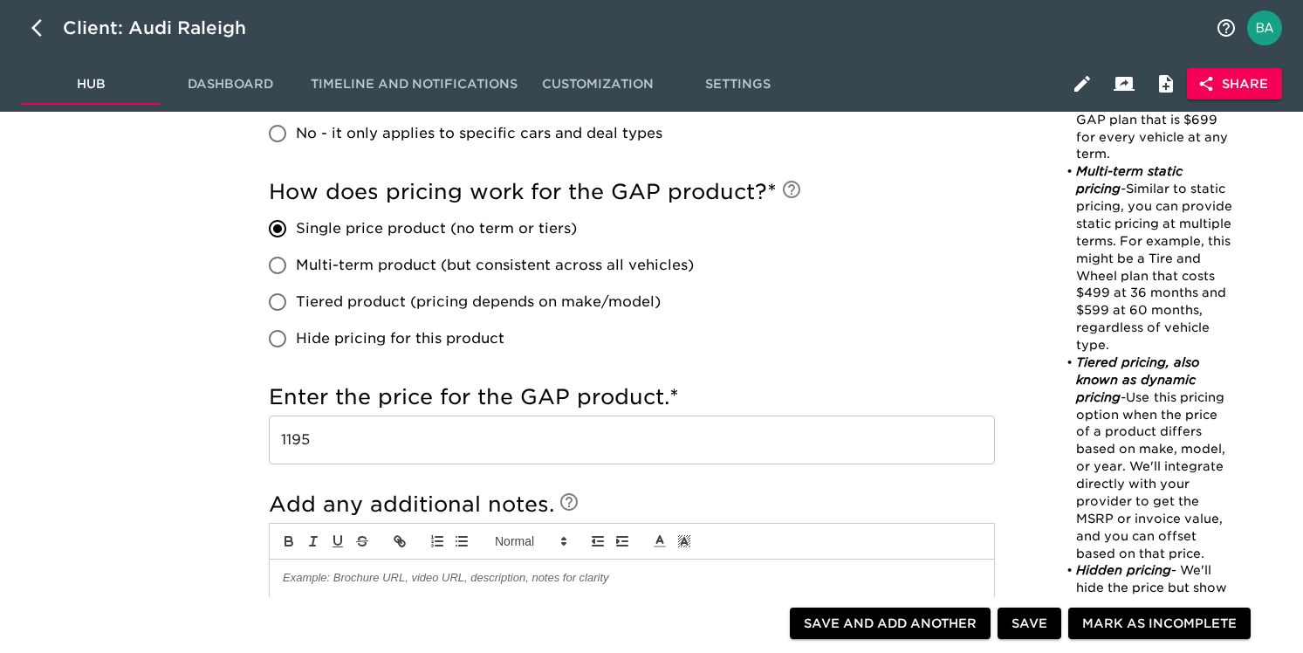
scroll to position [883, 0]
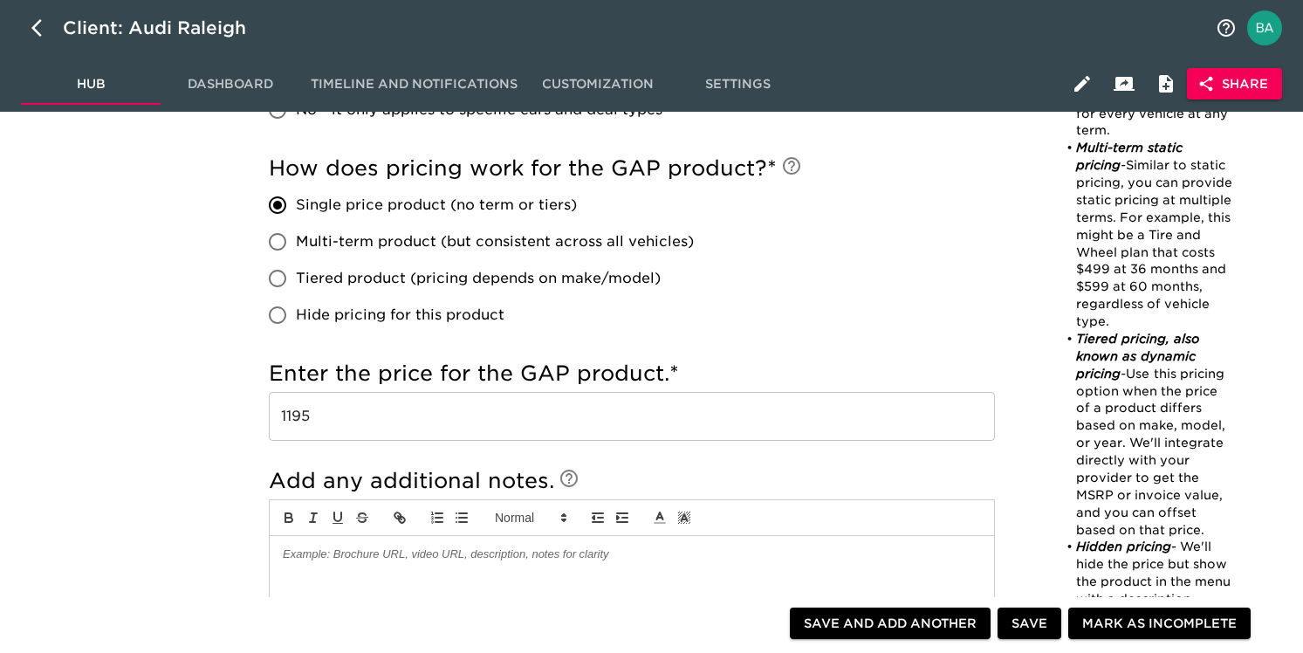
click at [299, 412] on input "1195" at bounding box center [632, 416] width 726 height 49
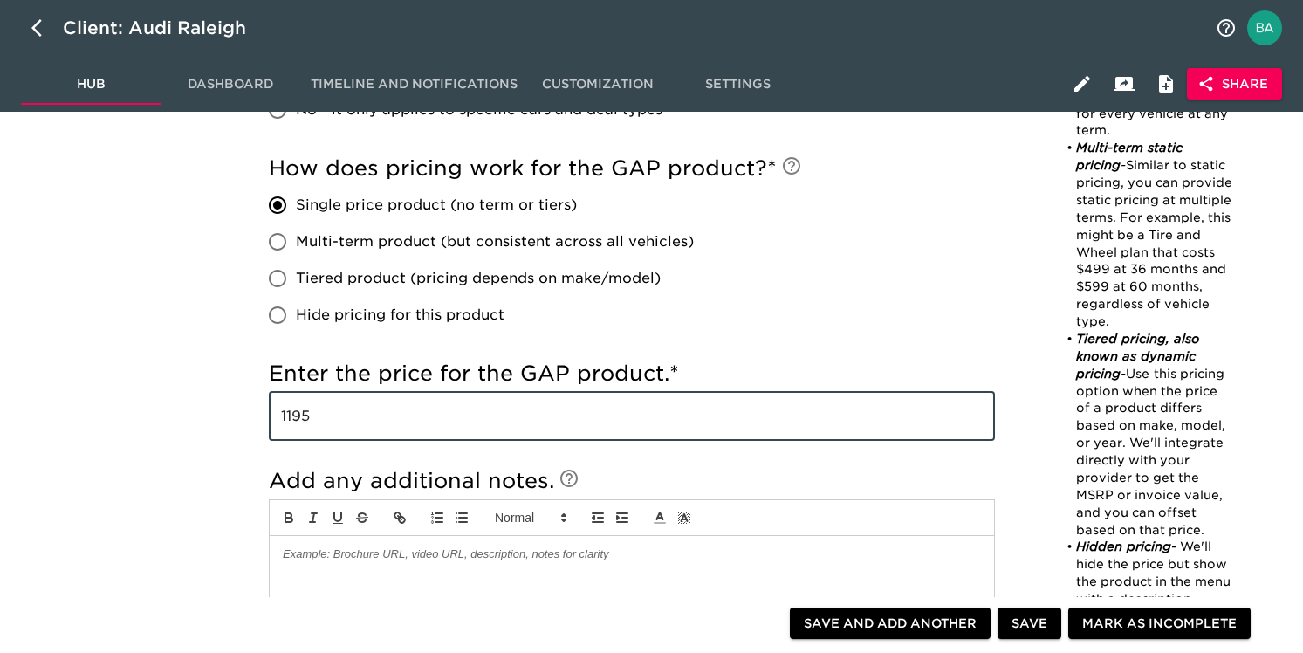
click at [299, 412] on input "1195" at bounding box center [632, 416] width 726 height 49
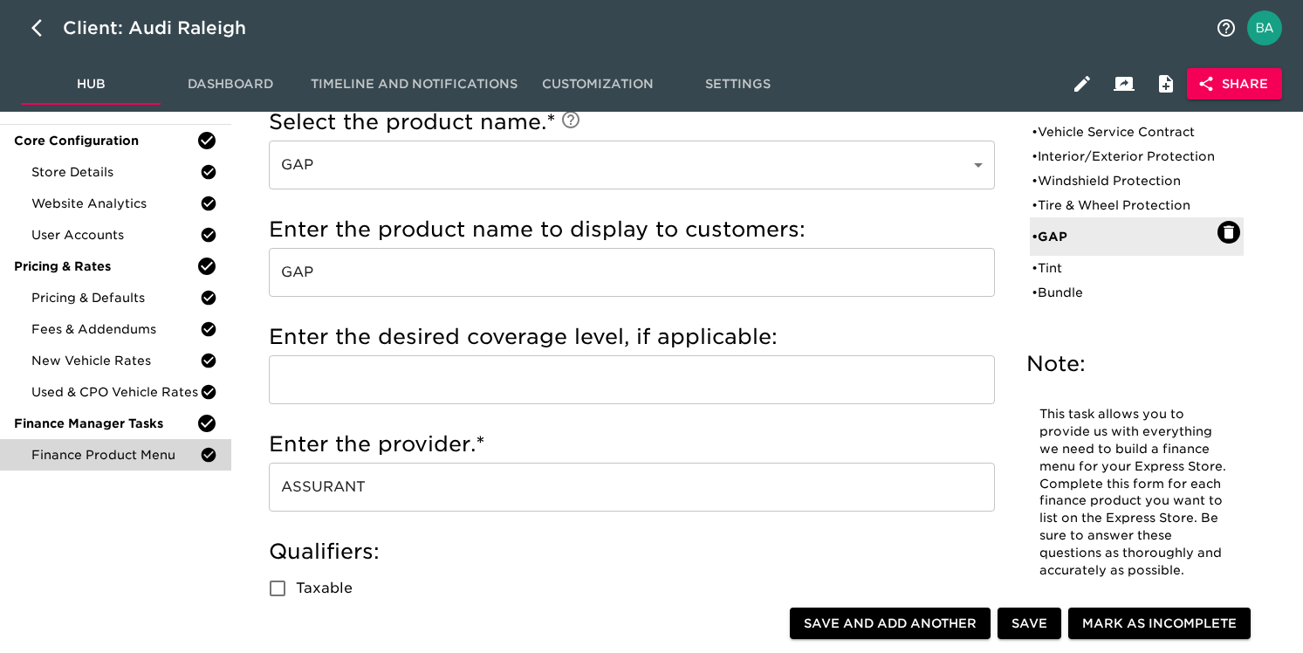
scroll to position [0, 0]
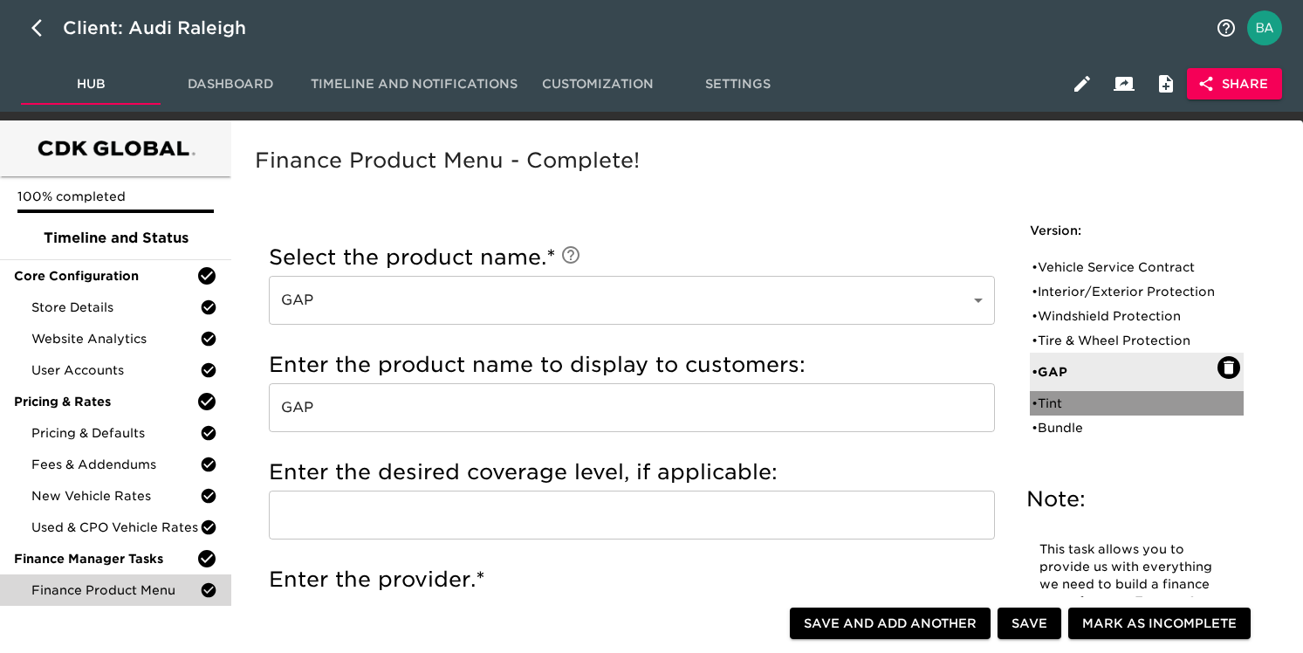
click at [1066, 412] on div "• Tint" at bounding box center [1125, 403] width 186 height 17
type input "Tint"
type input "WINDOW TINT"
type input "TVP AUTO"
type input "499"
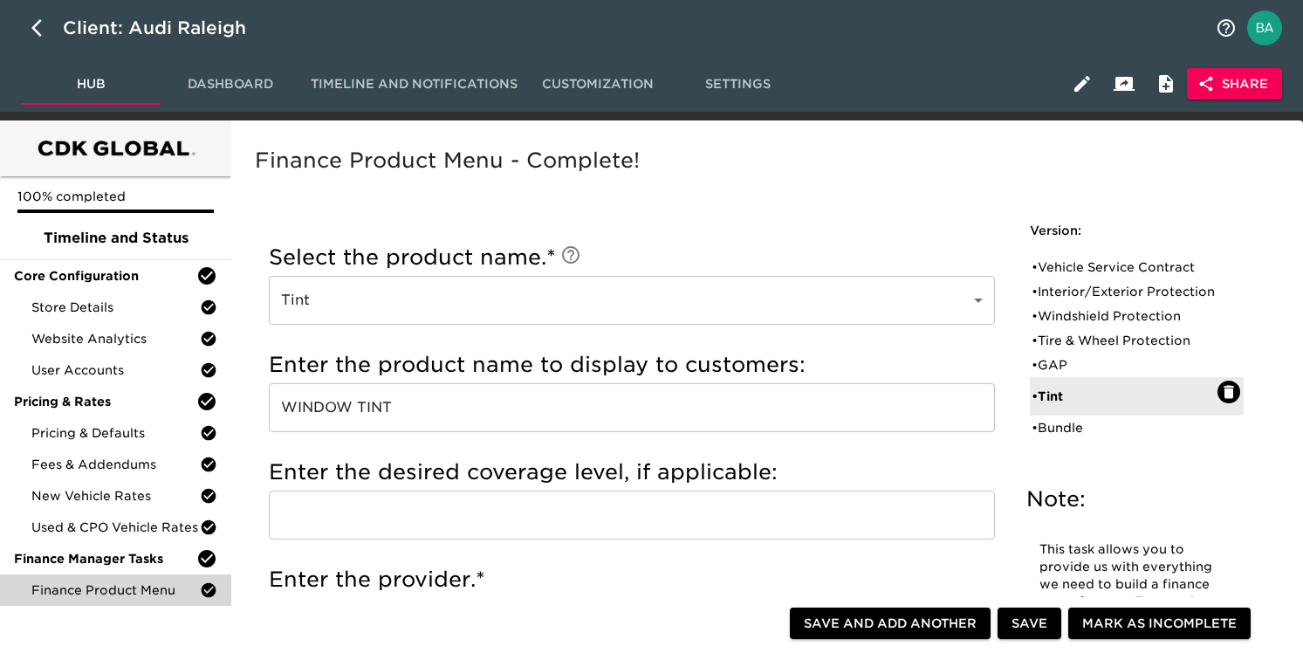
click at [305, 408] on input "WINDOW TINT" at bounding box center [632, 407] width 726 height 49
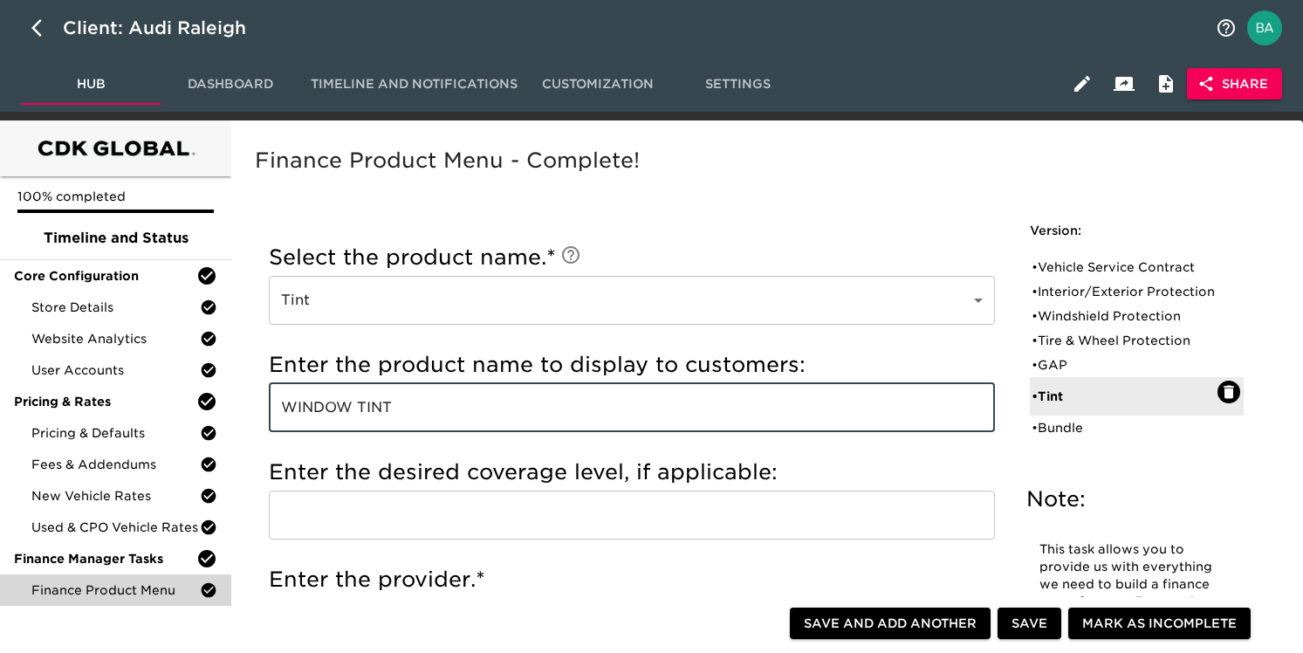
click at [305, 408] on input "WINDOW TINT" at bounding box center [632, 407] width 726 height 49
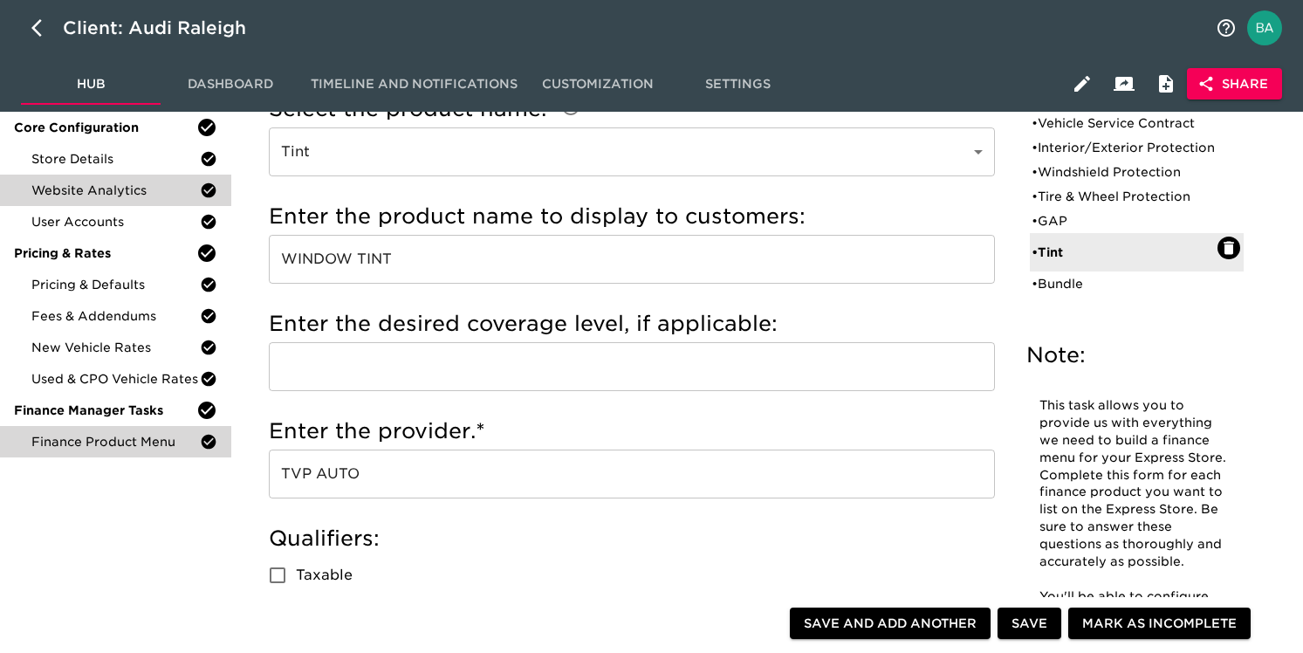
scroll to position [268, 0]
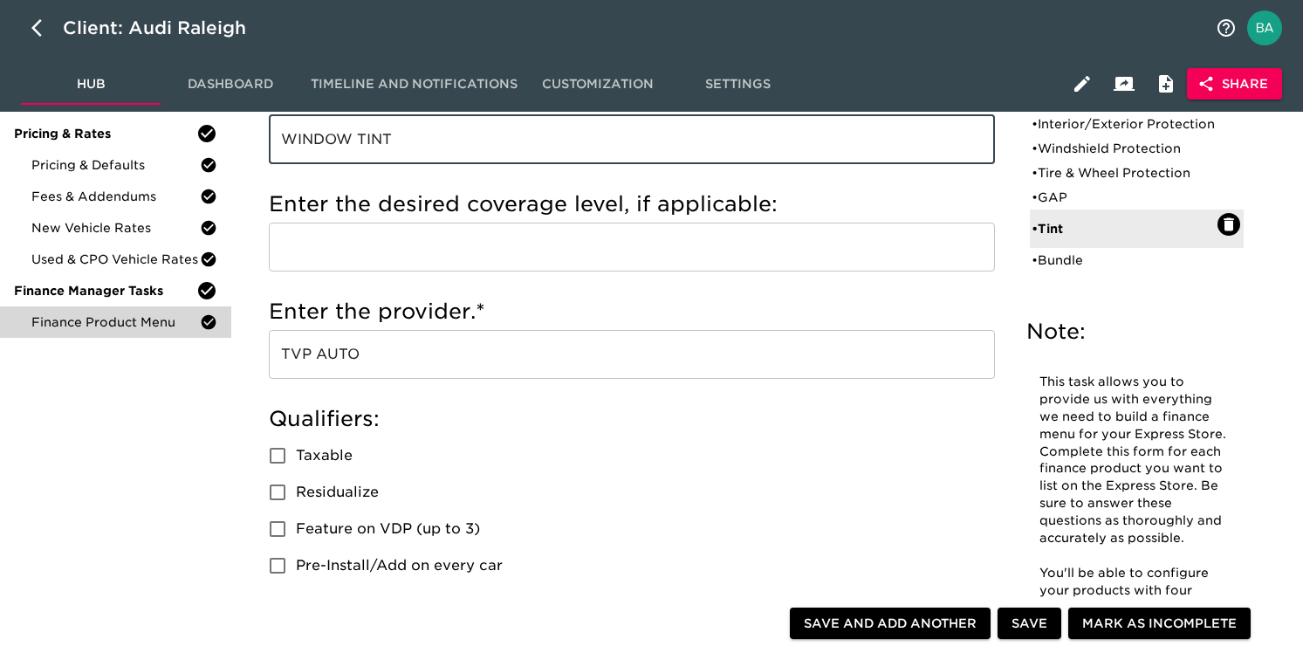
click at [301, 356] on input "TVP AUTO" at bounding box center [632, 354] width 726 height 49
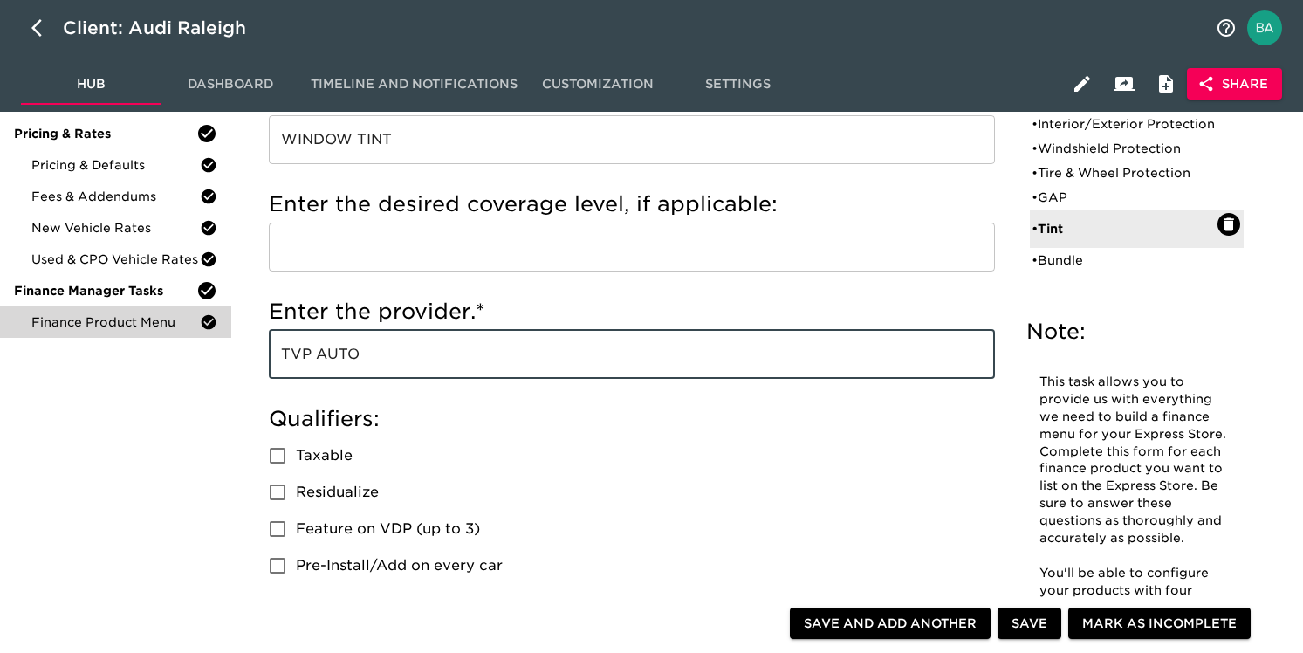
click at [301, 356] on input "TVP AUTO" at bounding box center [632, 354] width 726 height 49
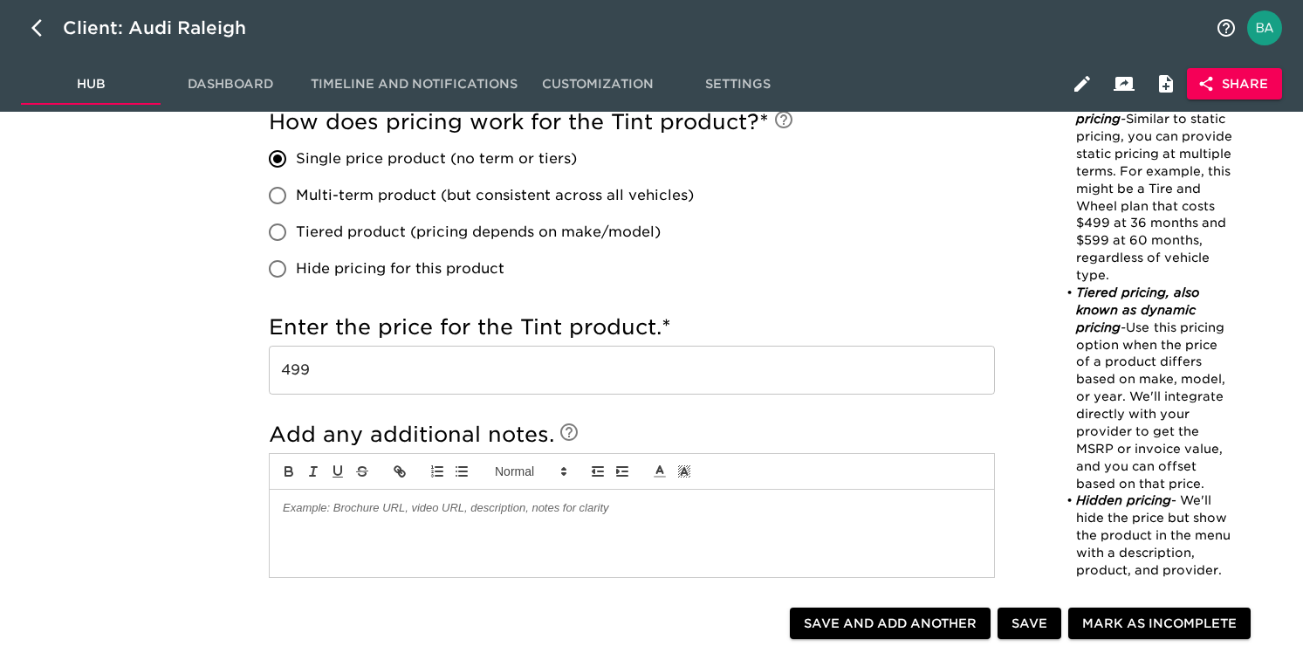
scroll to position [952, 0]
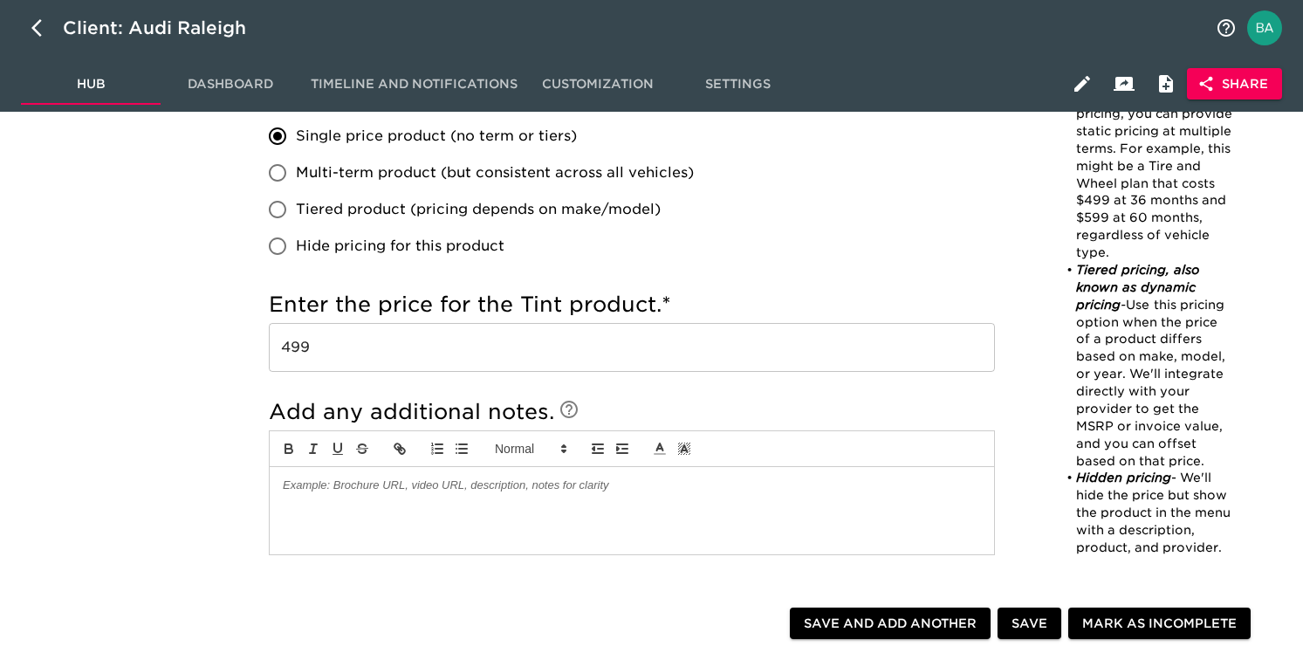
click at [293, 354] on input "499" at bounding box center [632, 347] width 726 height 49
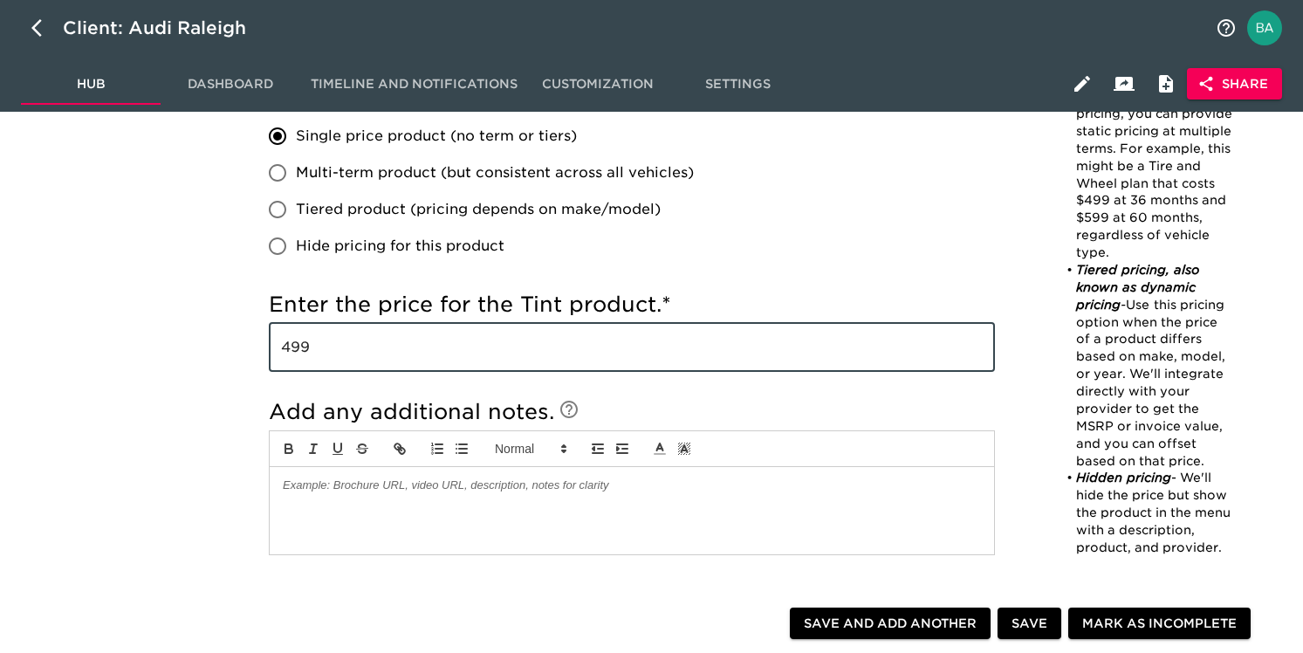
click at [293, 354] on input "499" at bounding box center [632, 347] width 726 height 49
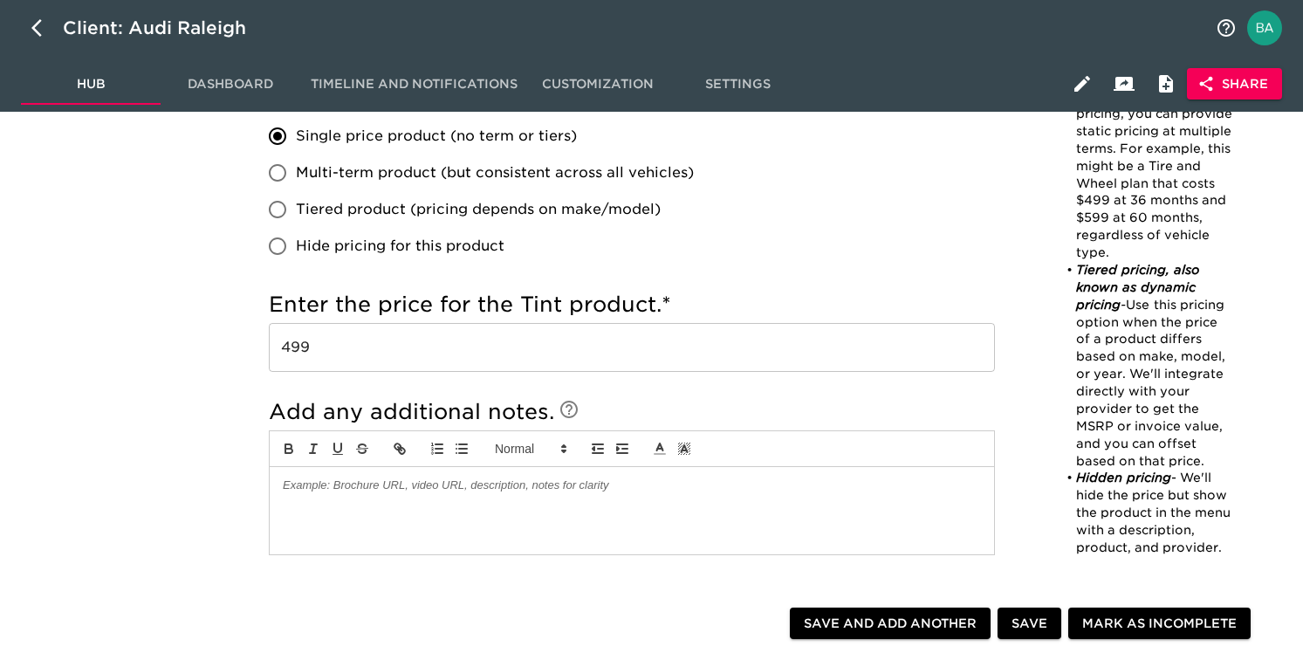
scroll to position [0, 0]
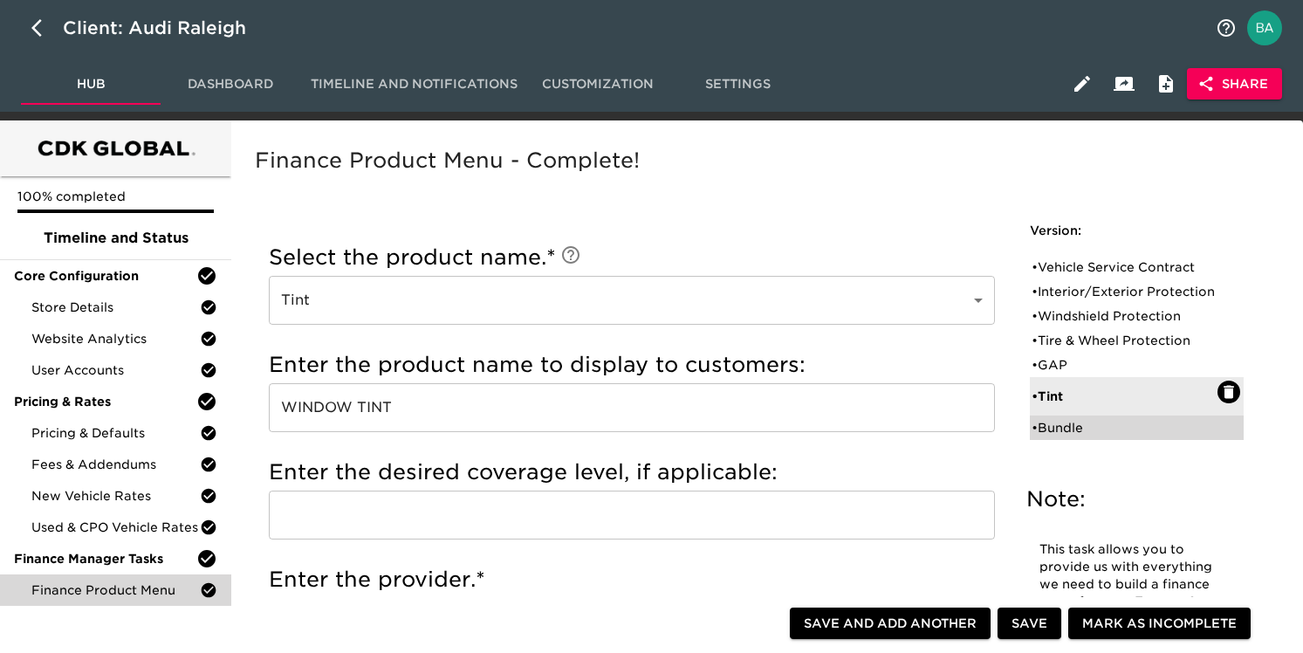
click at [1059, 436] on div "• Bundle" at bounding box center [1125, 427] width 186 height 17
type input "Bundle"
type input "TIRE & WHEEL PROTECTION BUNDLE"
type input "ASSURANT"
radio input "false"
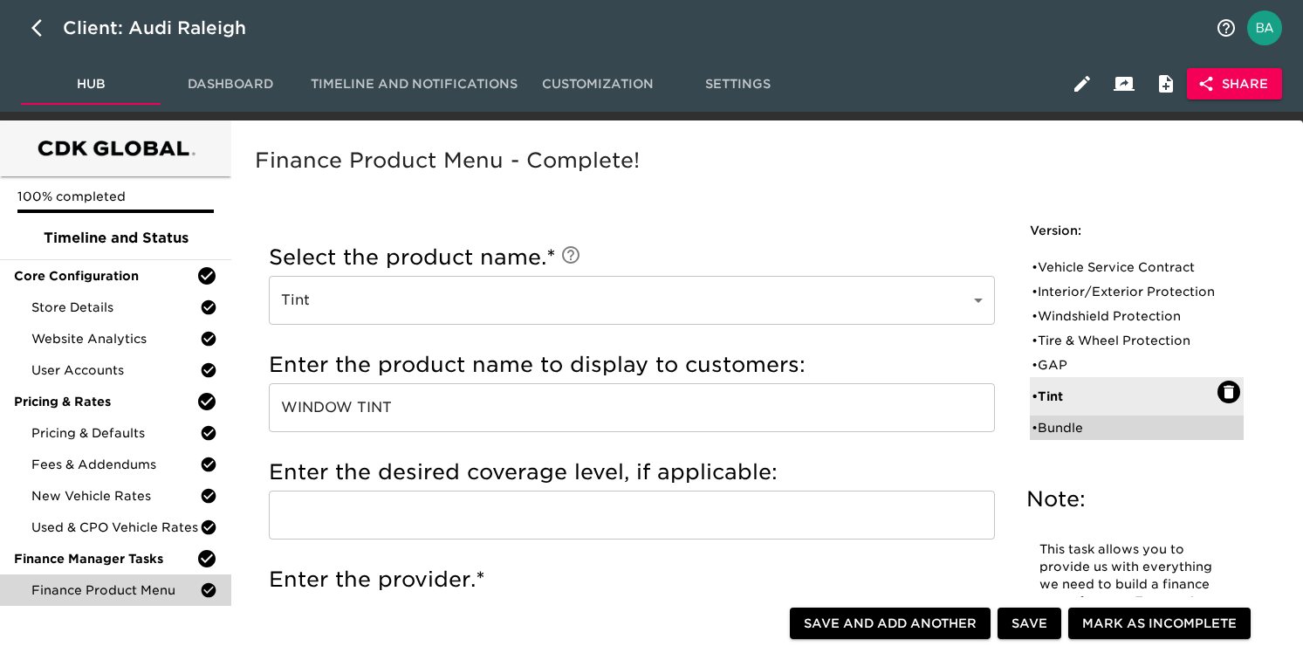
radio input "true"
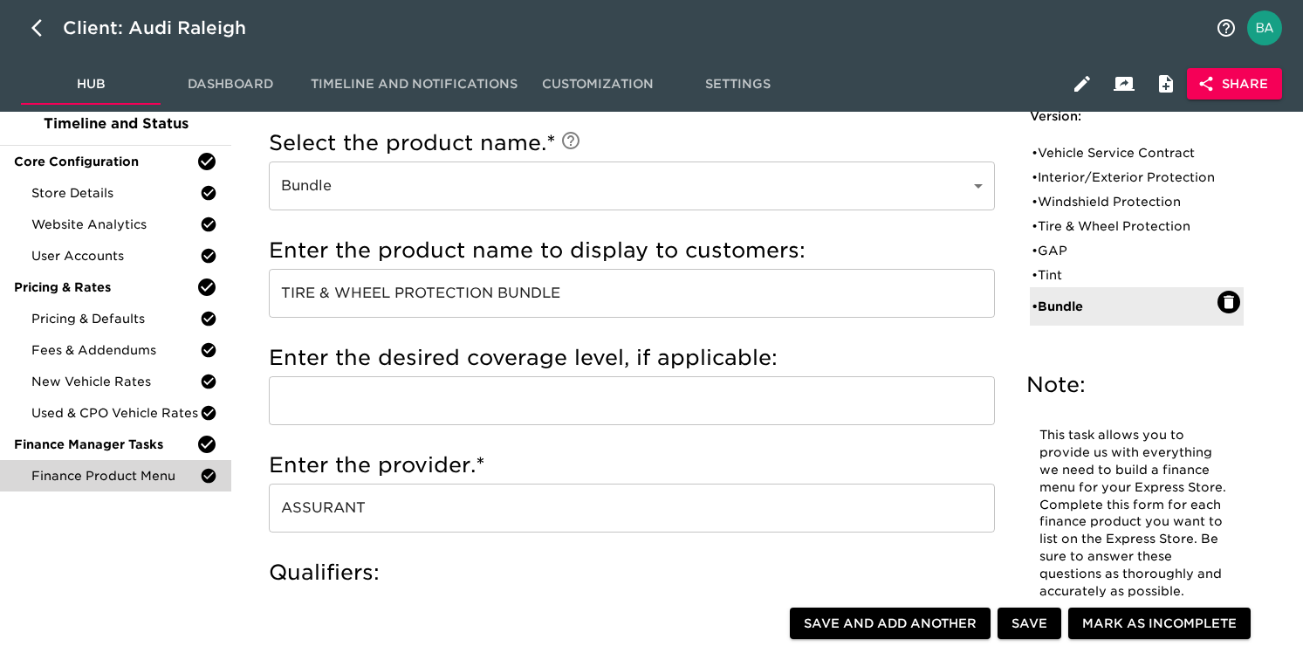
scroll to position [127, 0]
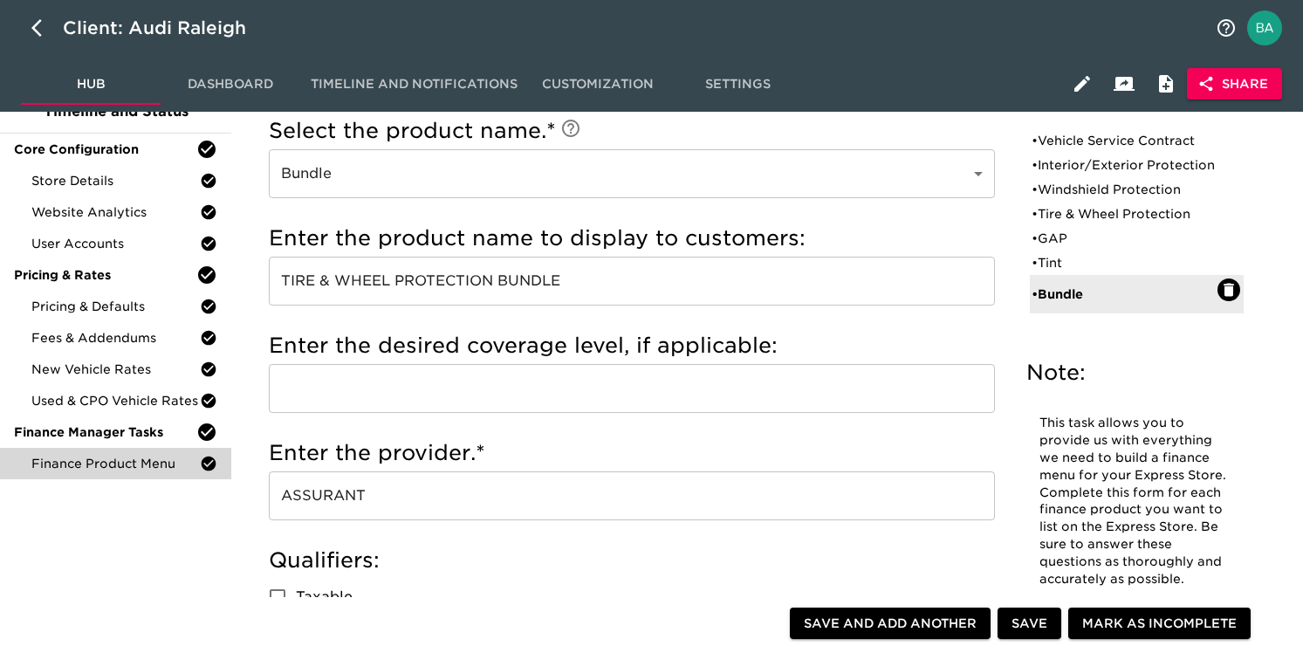
click at [430, 273] on input "TIRE & WHEEL PROTECTION BUNDLE" at bounding box center [632, 281] width 726 height 49
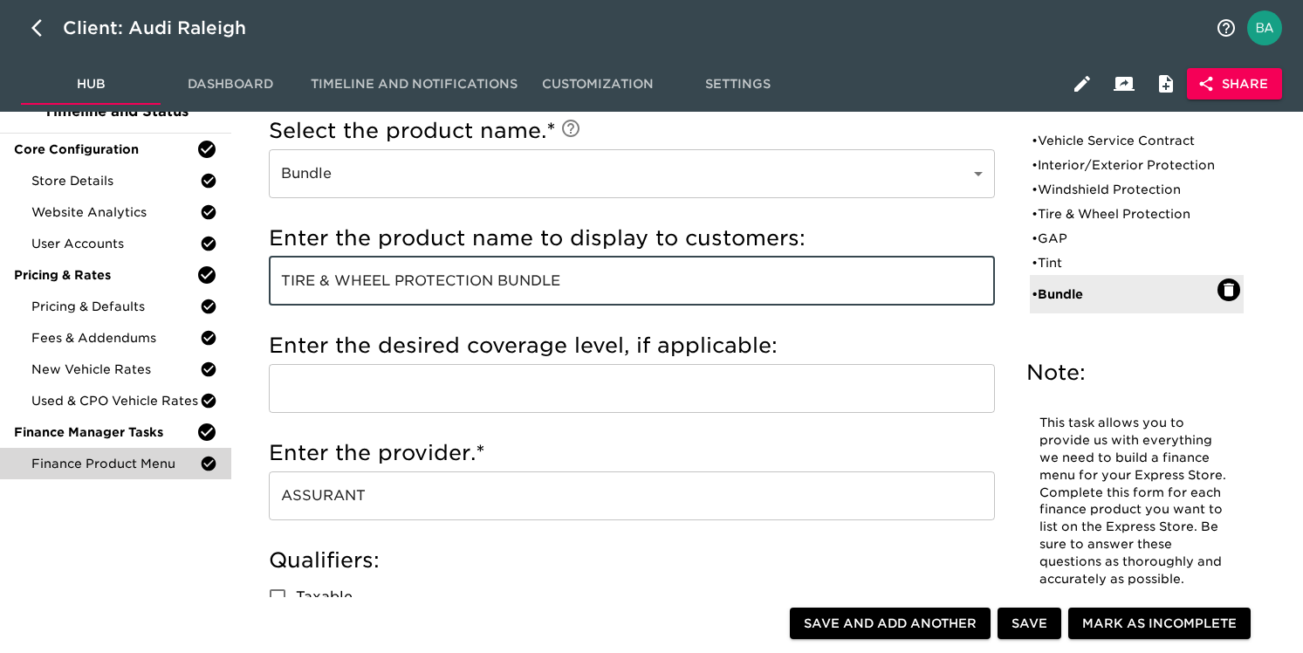
click at [430, 273] on input "TIRE & WHEEL PROTECTION BUNDLE" at bounding box center [632, 281] width 726 height 49
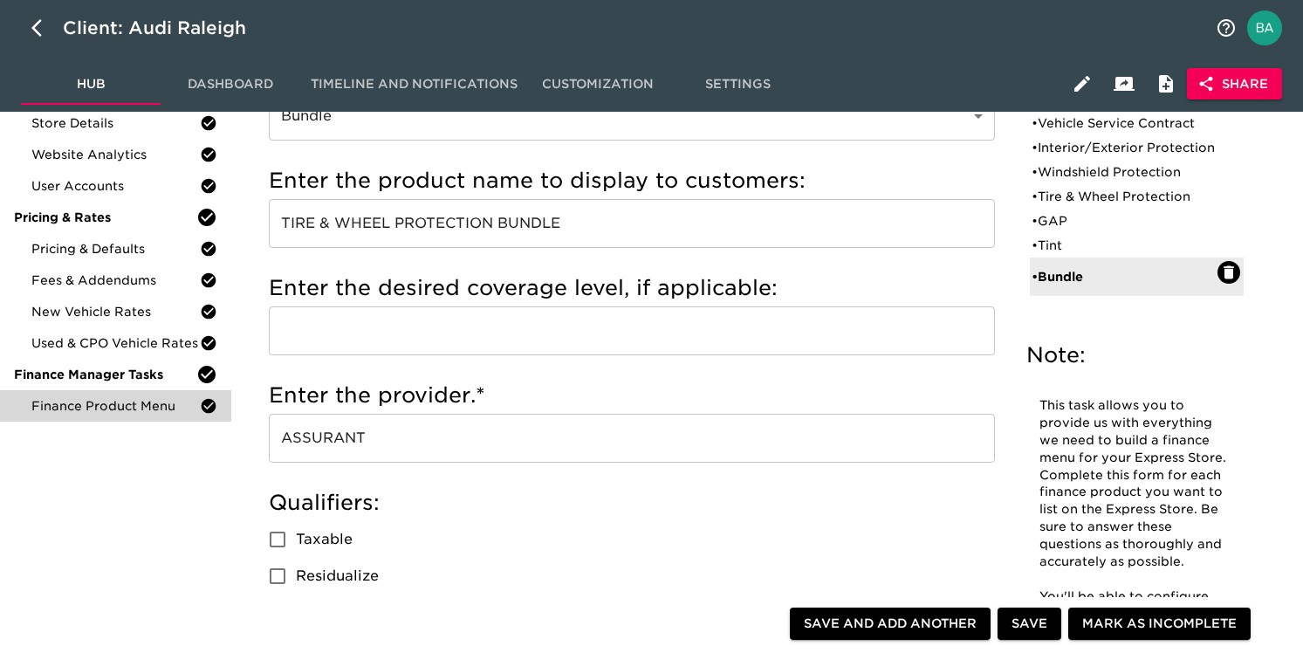
scroll to position [189, 0]
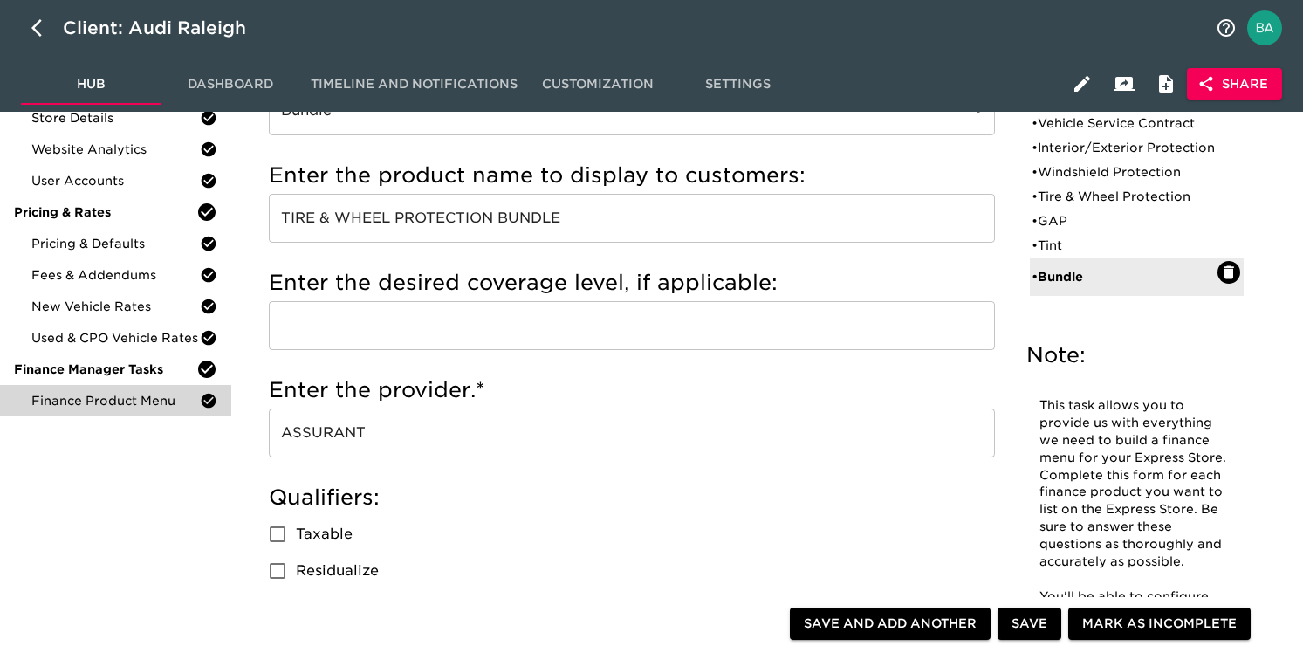
click at [301, 430] on input "ASSURANT" at bounding box center [632, 433] width 726 height 49
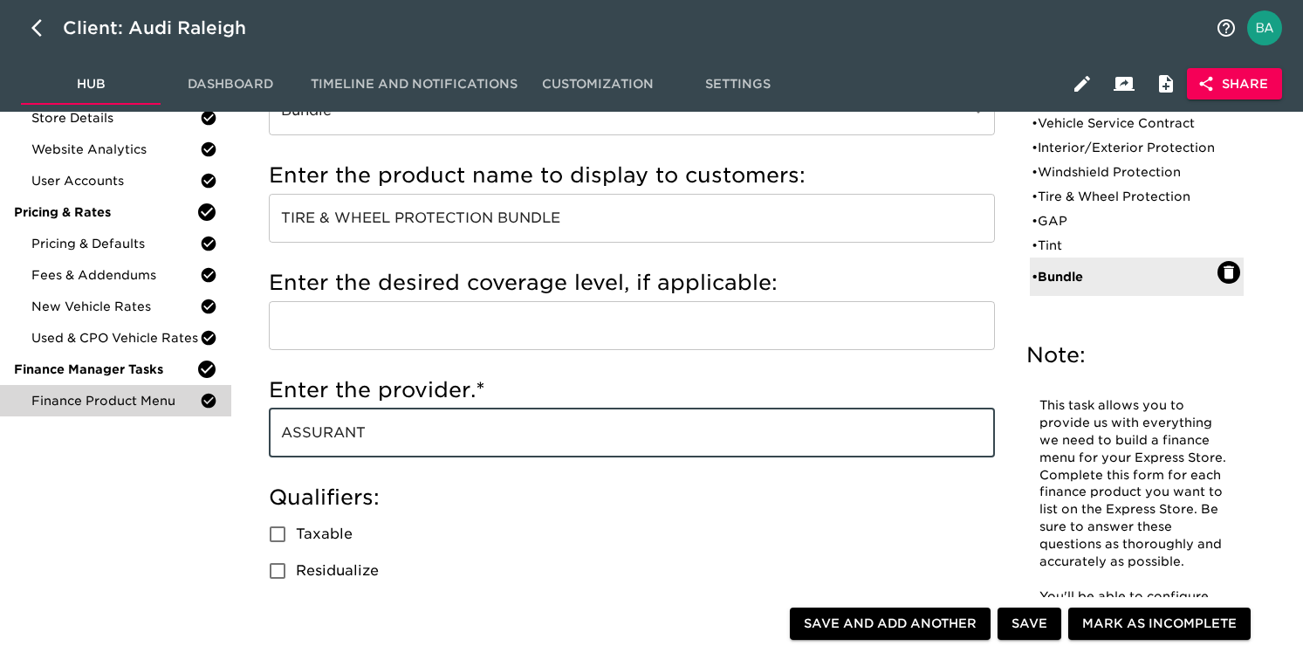
click at [301, 430] on input "ASSURANT" at bounding box center [632, 433] width 726 height 49
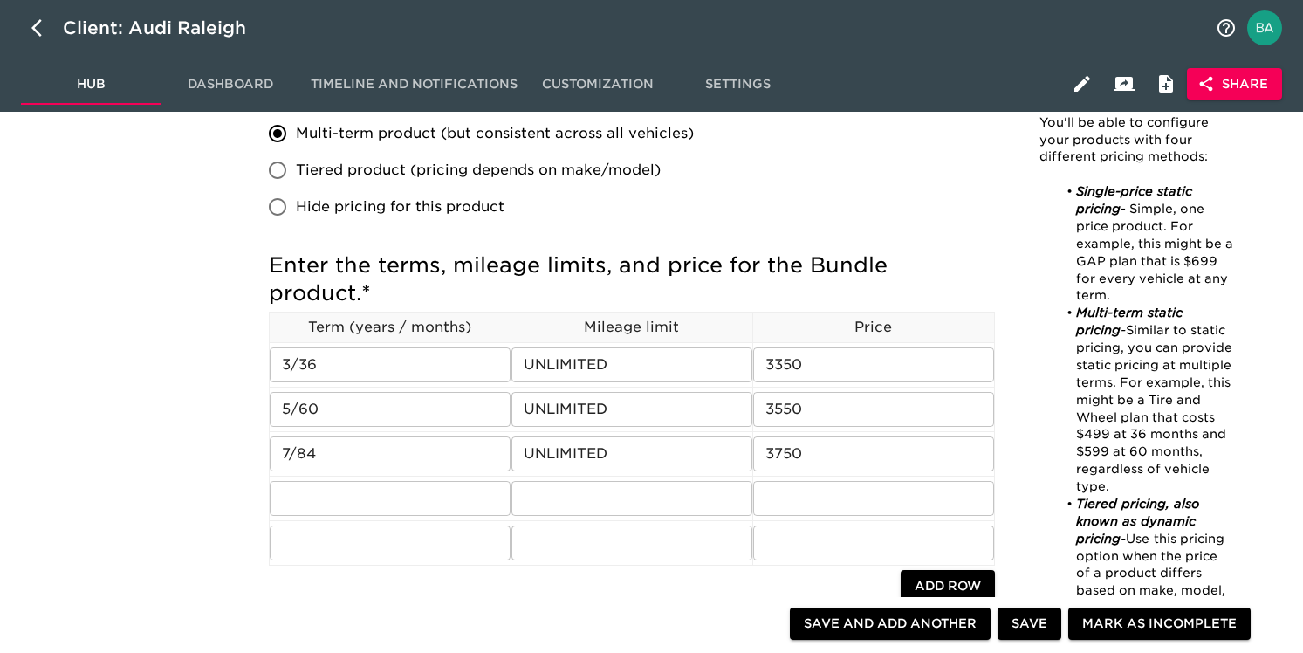
scroll to position [995, 0]
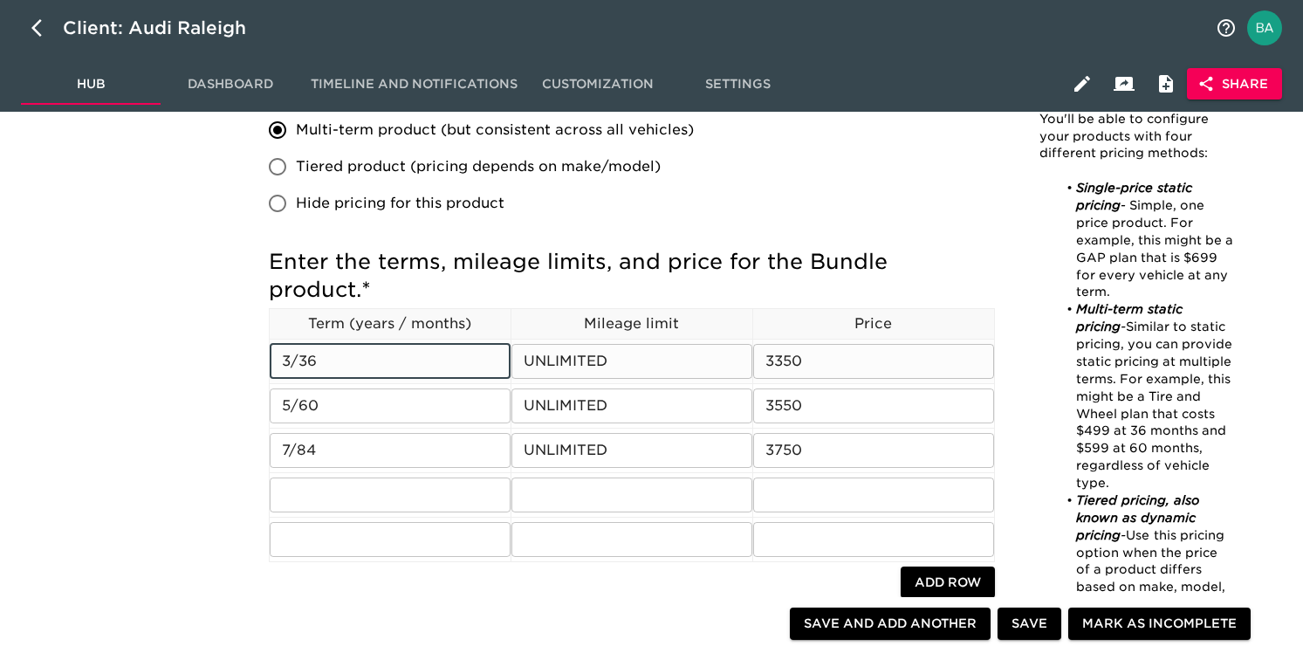
click at [288, 344] on input "3/36" at bounding box center [390, 361] width 241 height 35
click at [779, 344] on input "3350" at bounding box center [873, 361] width 241 height 35
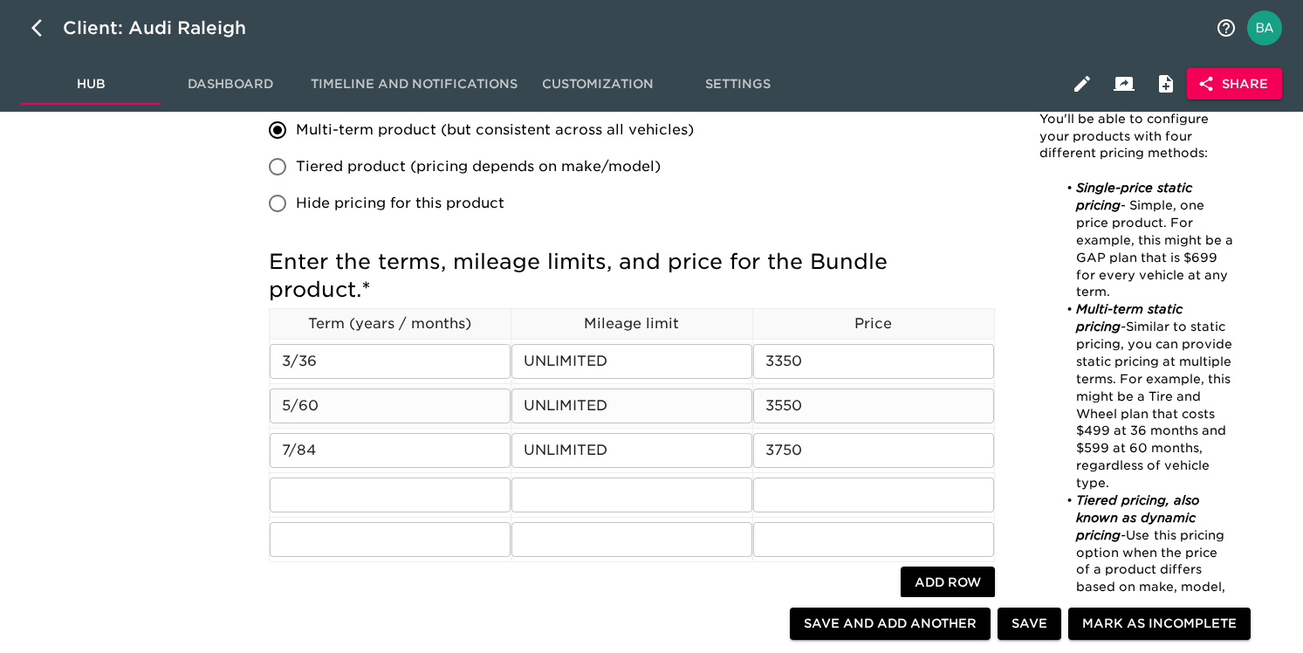
click at [792, 388] on input "3550" at bounding box center [873, 405] width 241 height 35
click at [779, 433] on input "3750" at bounding box center [873, 450] width 241 height 35
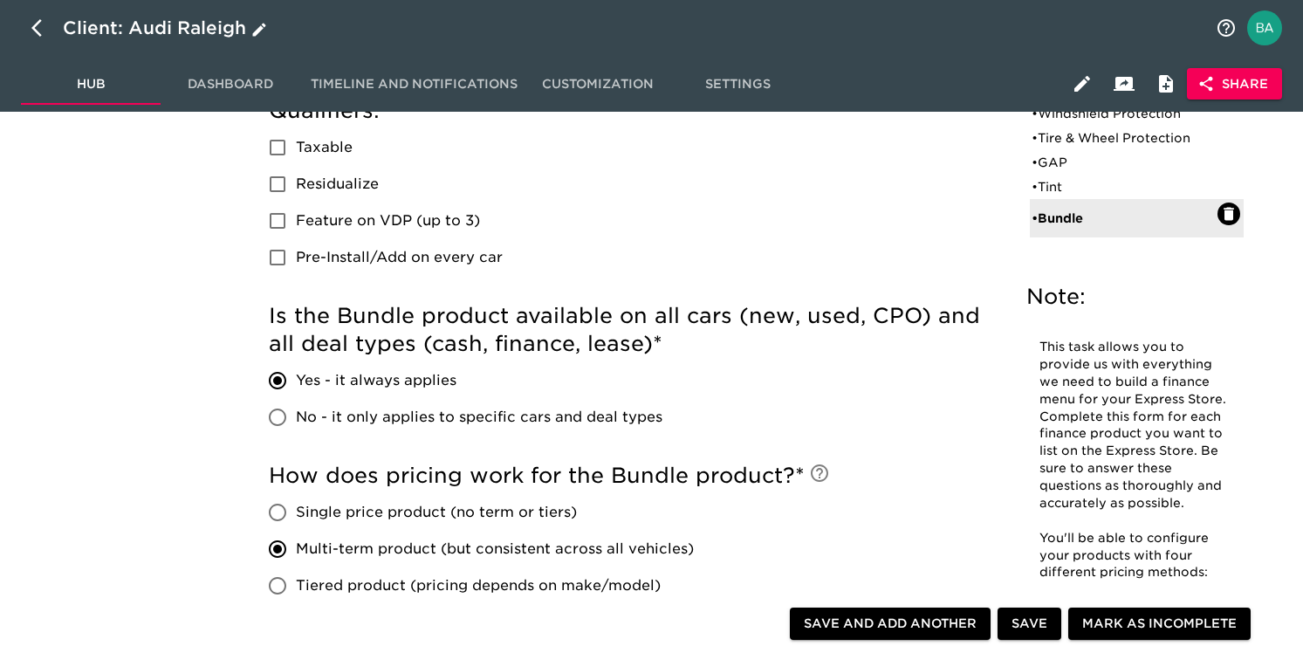
scroll to position [0, 0]
